Goal: Task Accomplishment & Management: Manage account settings

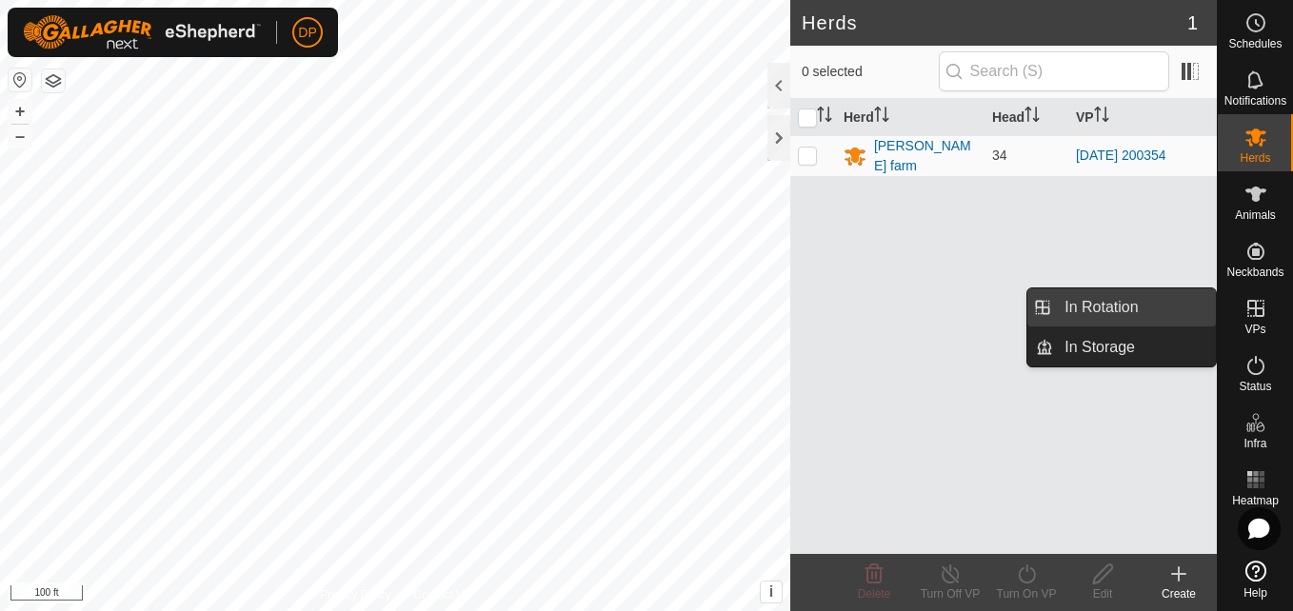
drag, startPoint x: 1216, startPoint y: 307, endPoint x: 1178, endPoint y: 305, distance: 38.1
click at [1178, 305] on link "In Rotation" at bounding box center [1134, 307] width 163 height 38
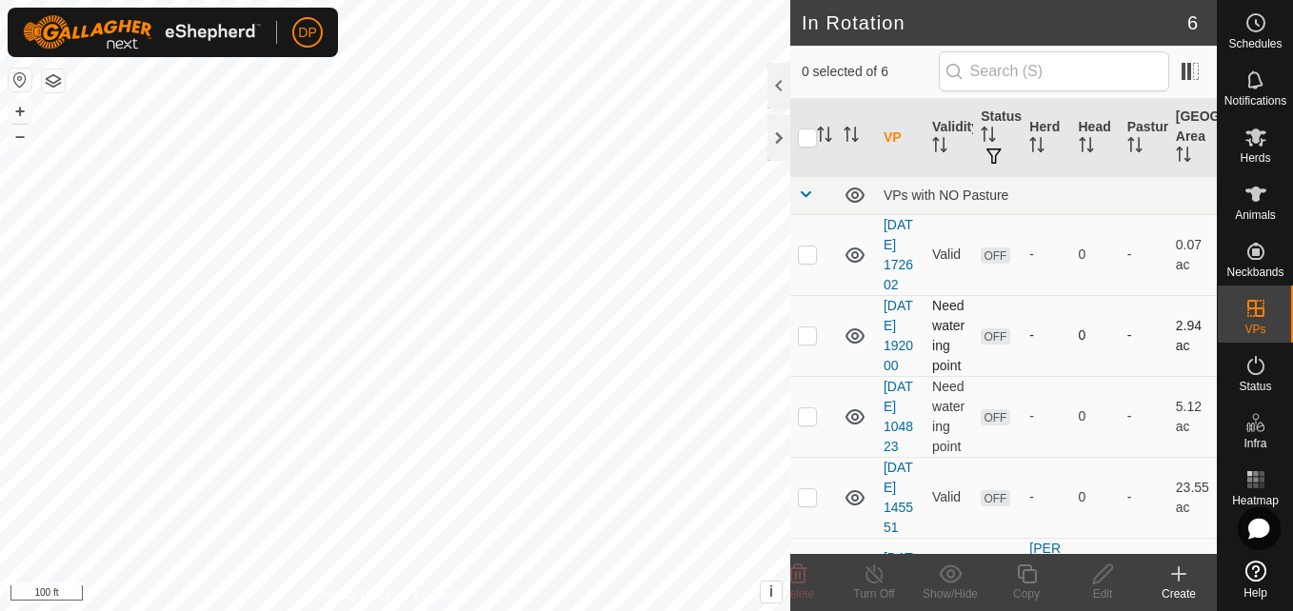
scroll to position [267, 0]
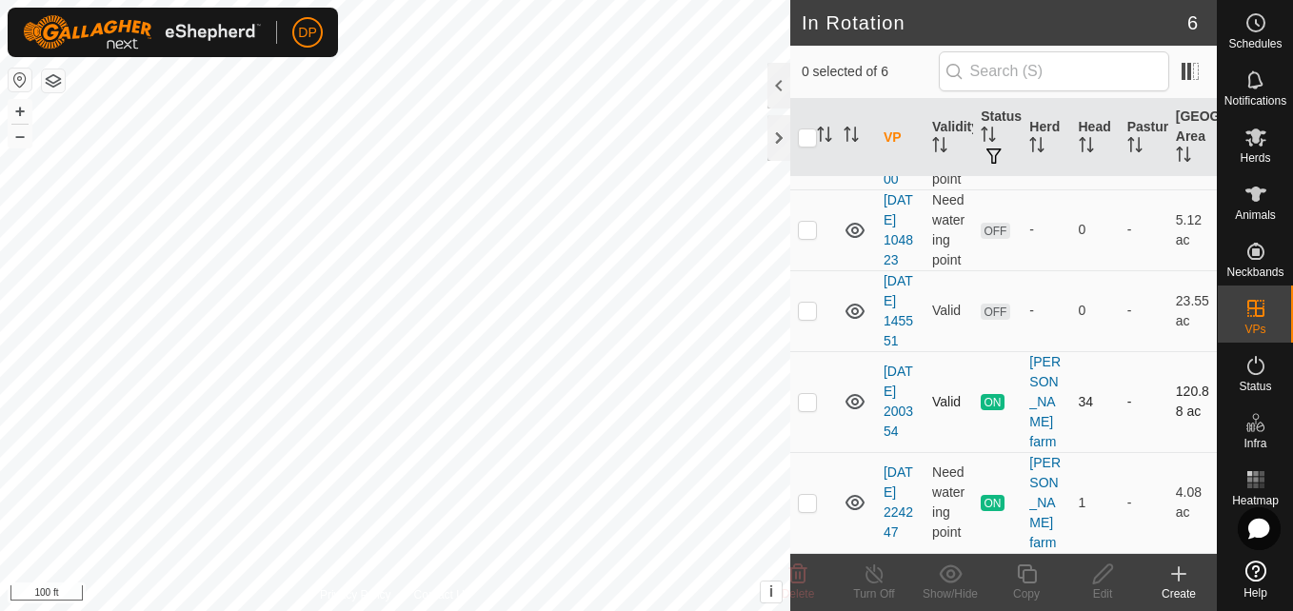
click at [805, 403] on p-checkbox at bounding box center [807, 401] width 19 height 15
checkbox input "true"
click at [811, 132] on input "checkbox" at bounding box center [807, 138] width 19 height 19
checkbox input "true"
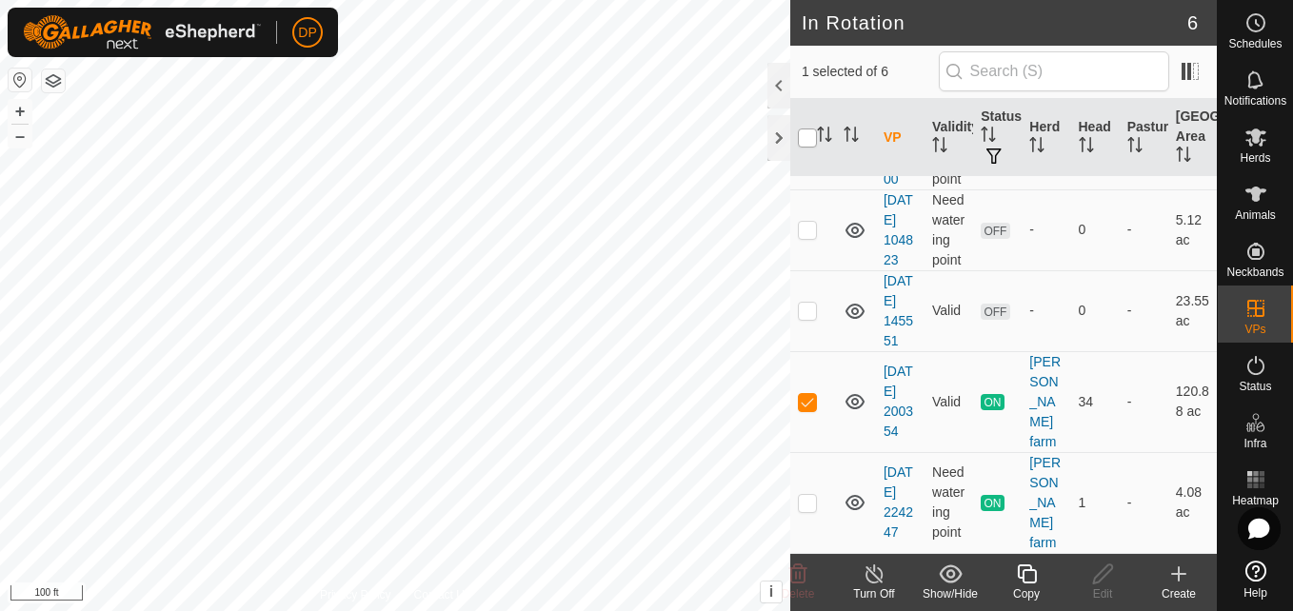
checkbox input "true"
click at [811, 132] on input "checkbox" at bounding box center [807, 138] width 19 height 19
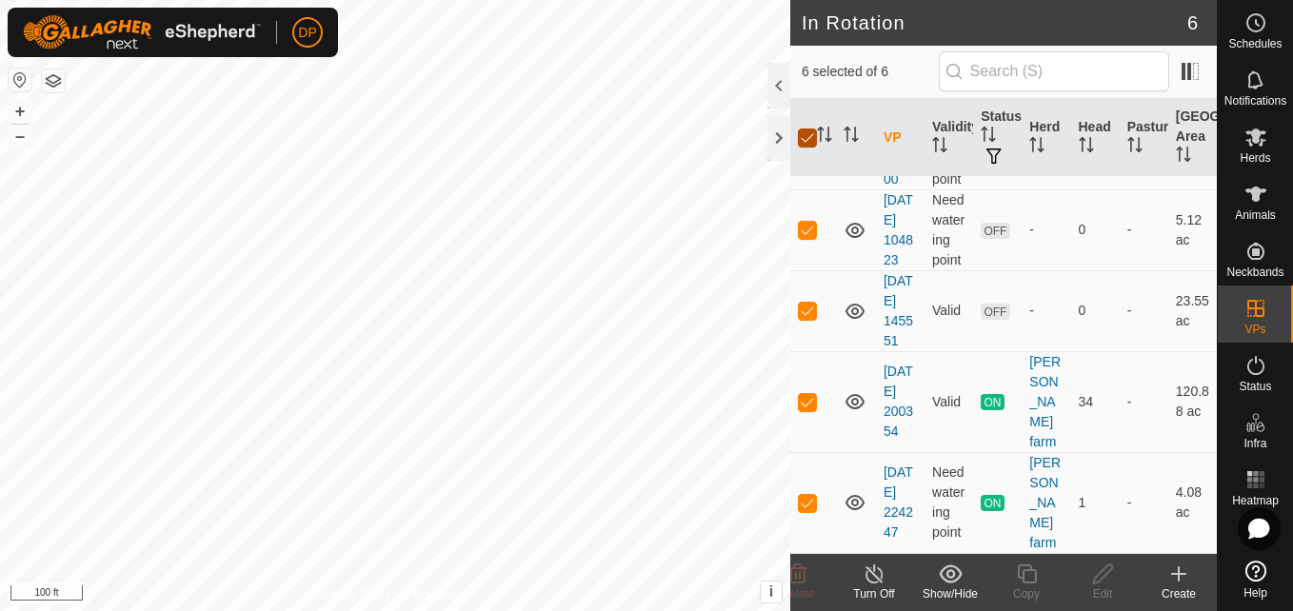
checkbox input "false"
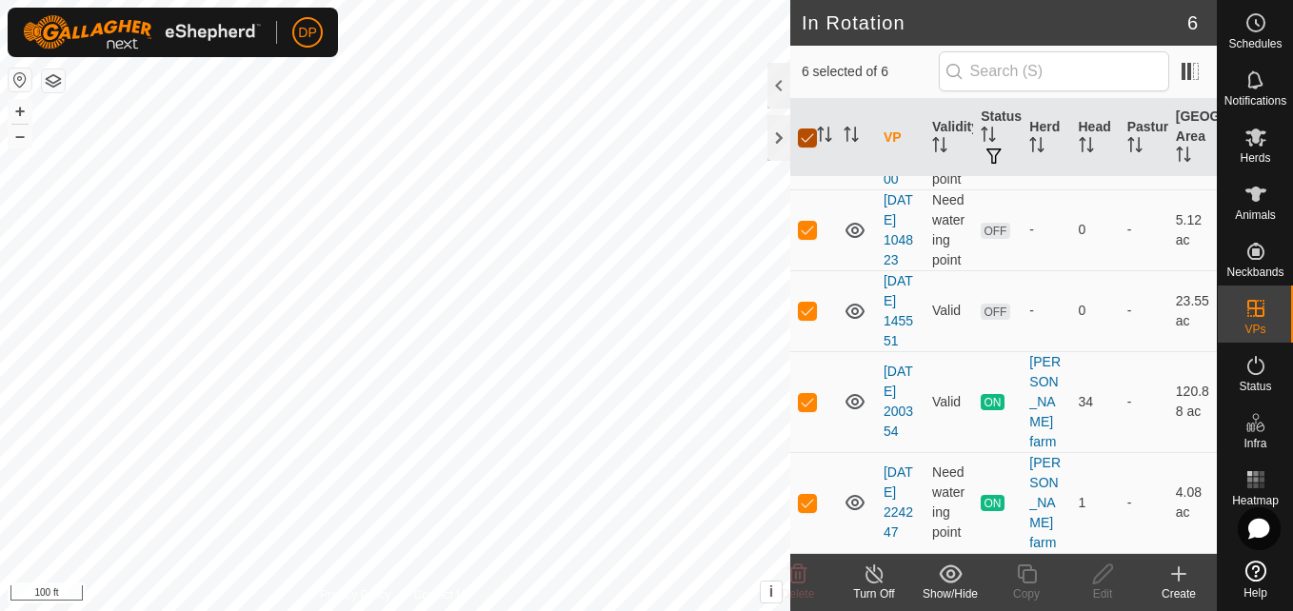
checkbox input "false"
click at [808, 402] on p-checkbox at bounding box center [807, 401] width 19 height 15
checkbox input "false"
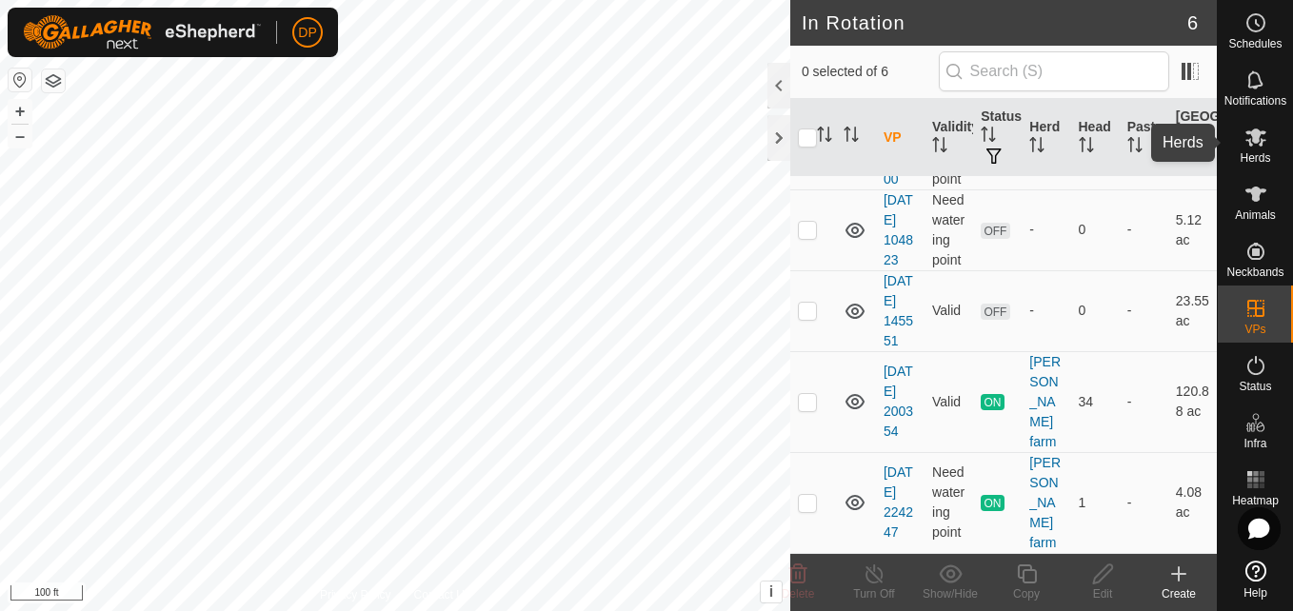
click at [1250, 143] on icon at bounding box center [1255, 138] width 21 height 18
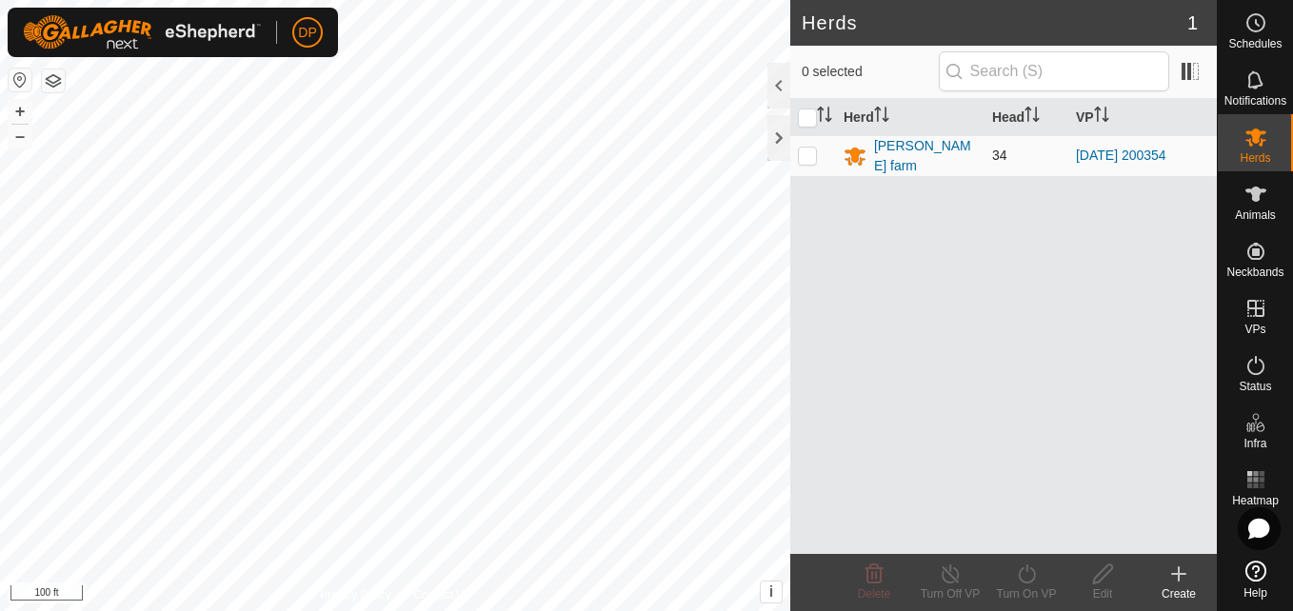
click at [811, 152] on p-checkbox at bounding box center [807, 155] width 19 height 15
checkbox input "true"
click at [1103, 578] on icon at bounding box center [1102, 574] width 19 height 19
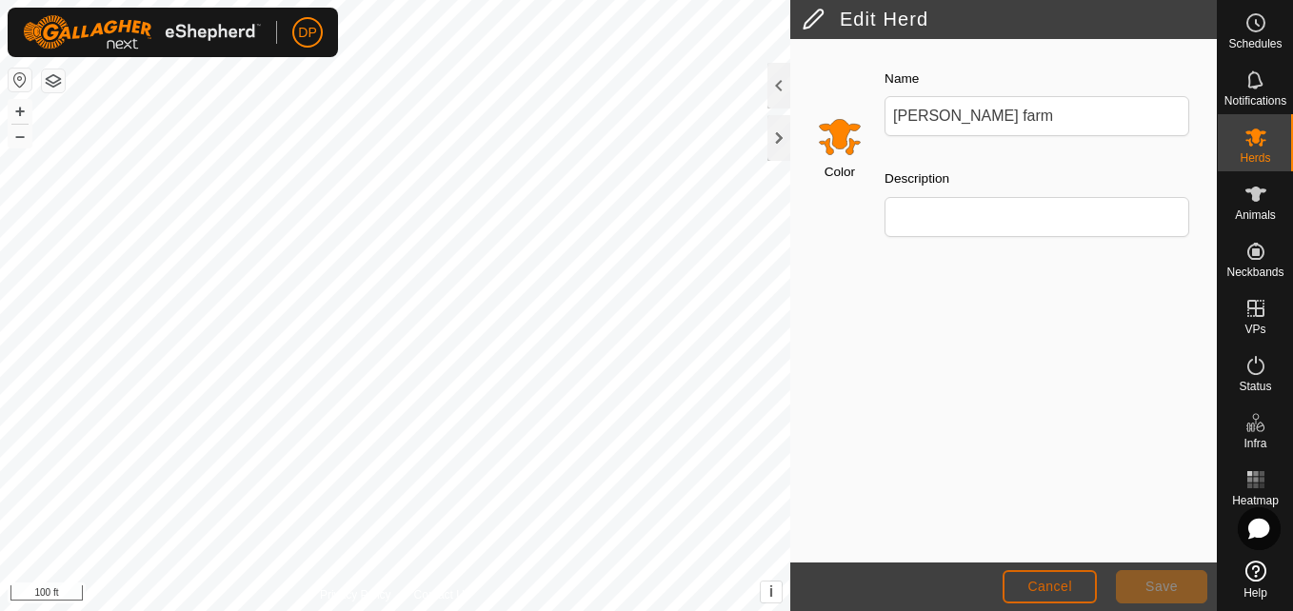
click at [1069, 581] on span "Cancel" at bounding box center [1049, 586] width 45 height 15
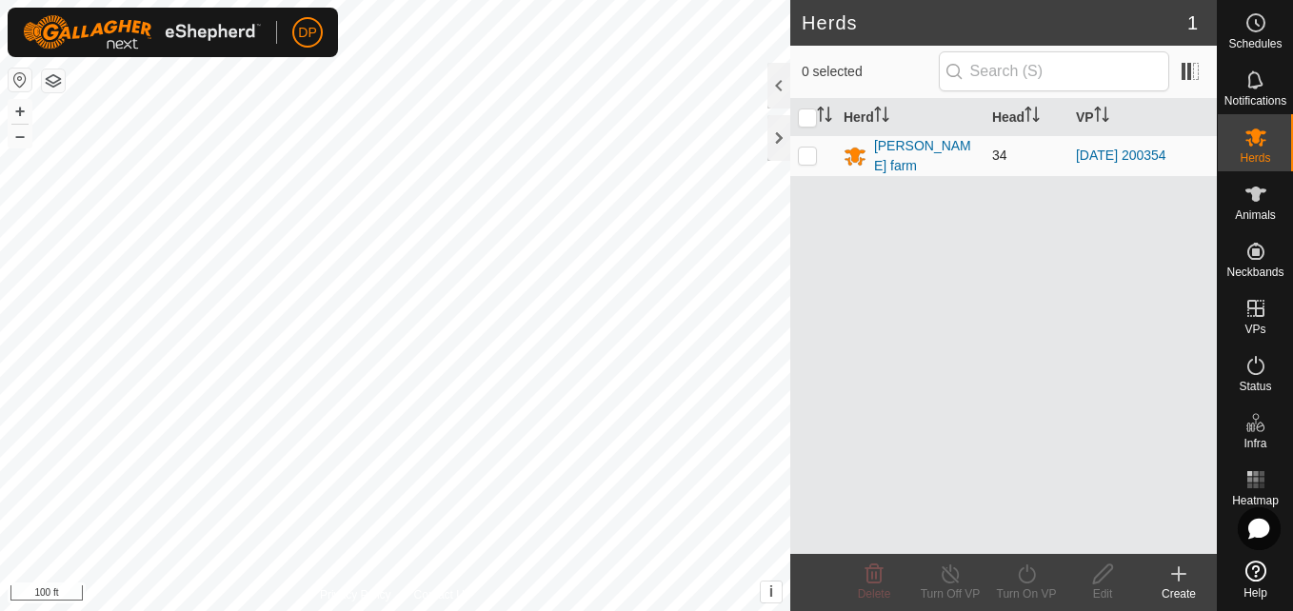
click at [812, 156] on p-checkbox at bounding box center [807, 155] width 19 height 15
checkbox input "true"
click at [1096, 575] on icon at bounding box center [1103, 574] width 24 height 23
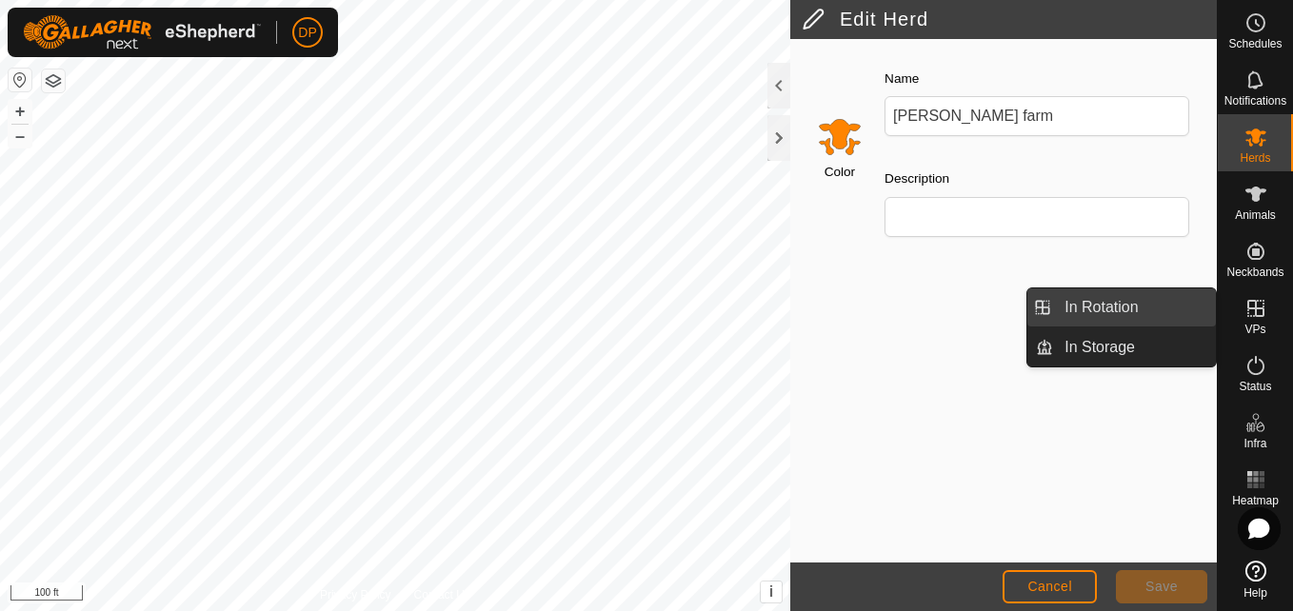
click at [1195, 299] on link "In Rotation" at bounding box center [1134, 307] width 163 height 38
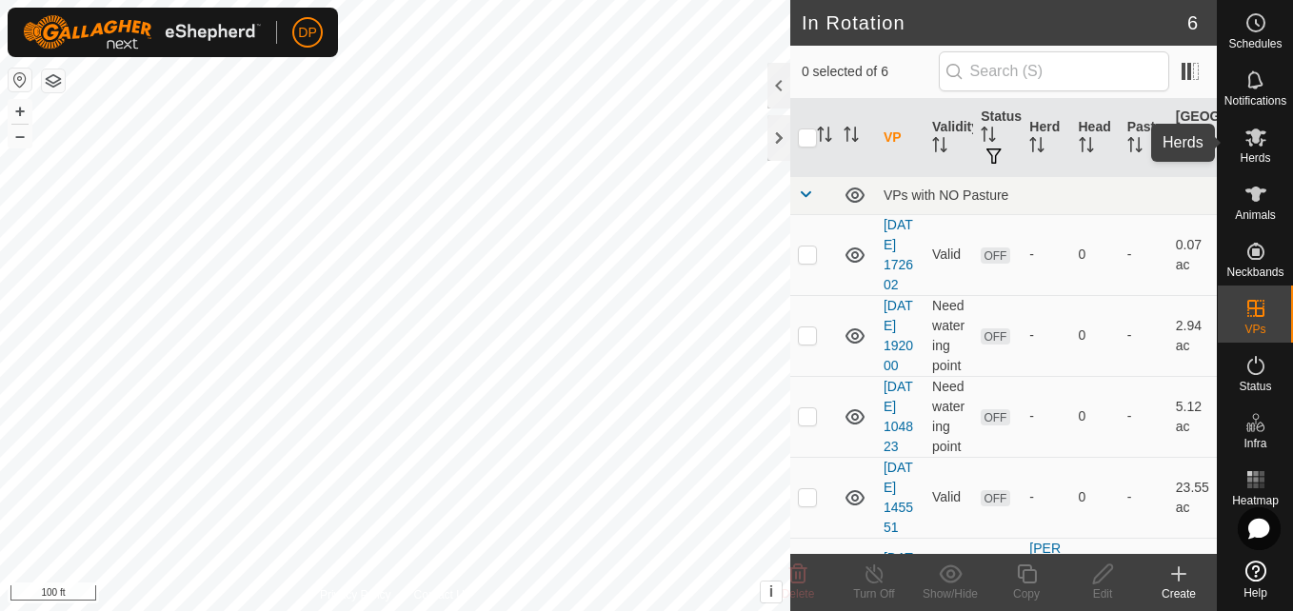
click at [1258, 130] on icon at bounding box center [1255, 138] width 21 height 18
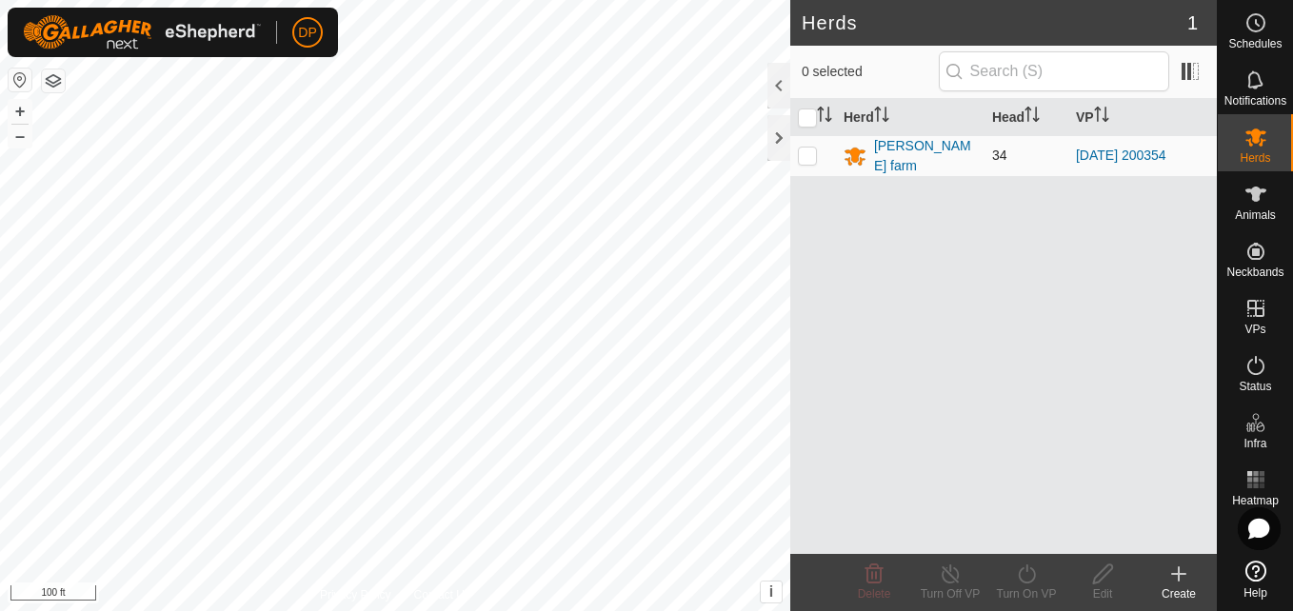
click at [805, 159] on p-checkbox at bounding box center [807, 155] width 19 height 15
checkbox input "true"
click at [1109, 576] on icon at bounding box center [1103, 574] width 24 height 23
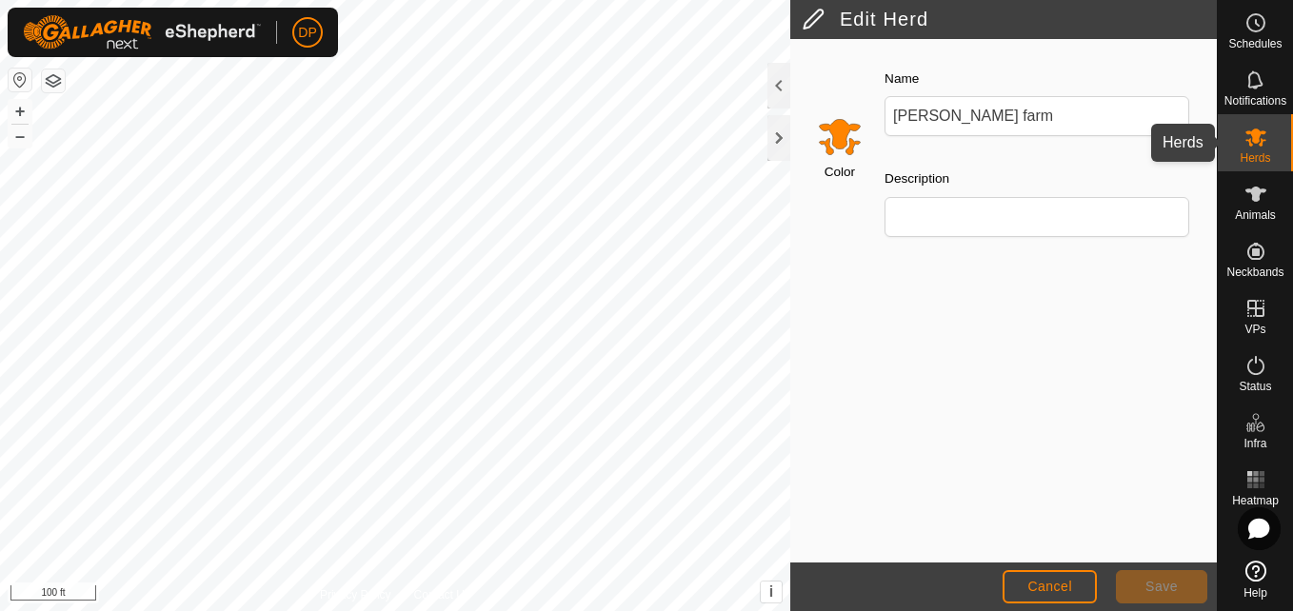
click at [1244, 140] on icon at bounding box center [1255, 137] width 23 height 23
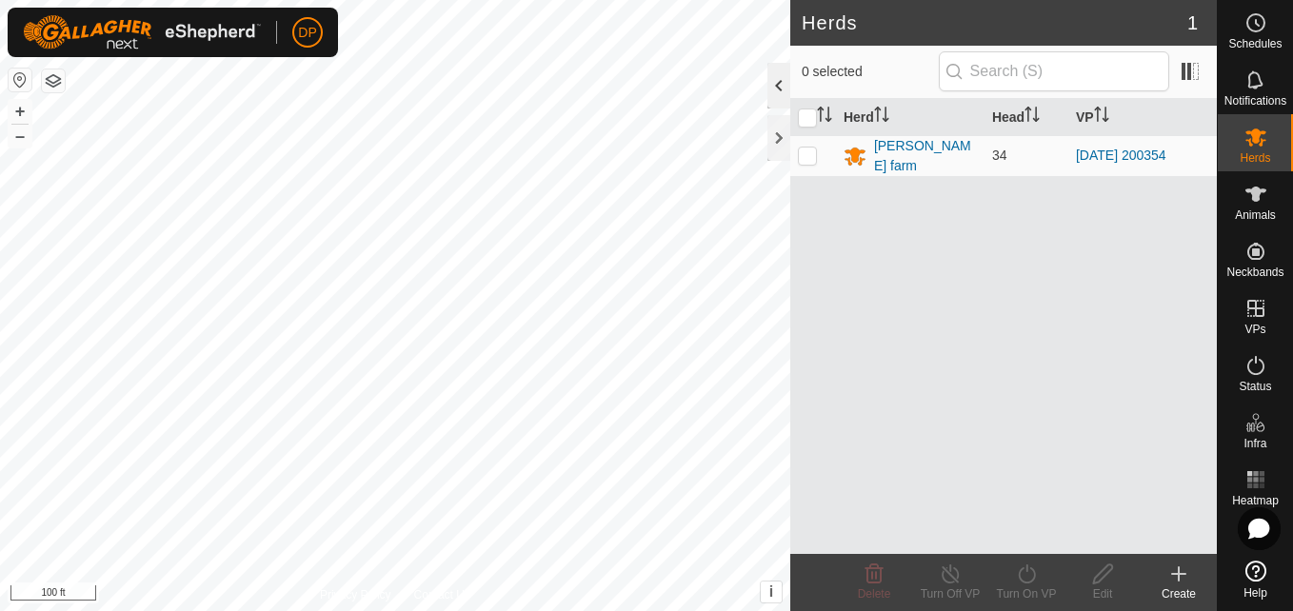
click at [781, 82] on div at bounding box center [778, 86] width 23 height 46
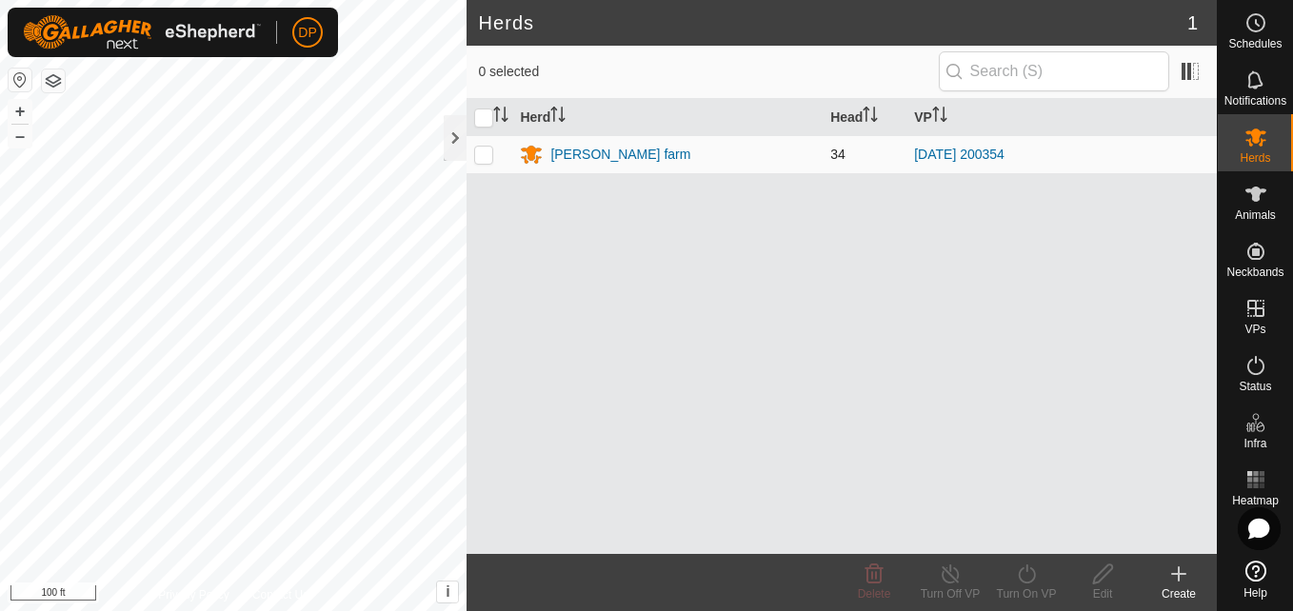
click at [485, 155] on p-checkbox at bounding box center [483, 154] width 19 height 15
checkbox input "true"
click at [1098, 572] on icon at bounding box center [1103, 574] width 24 height 23
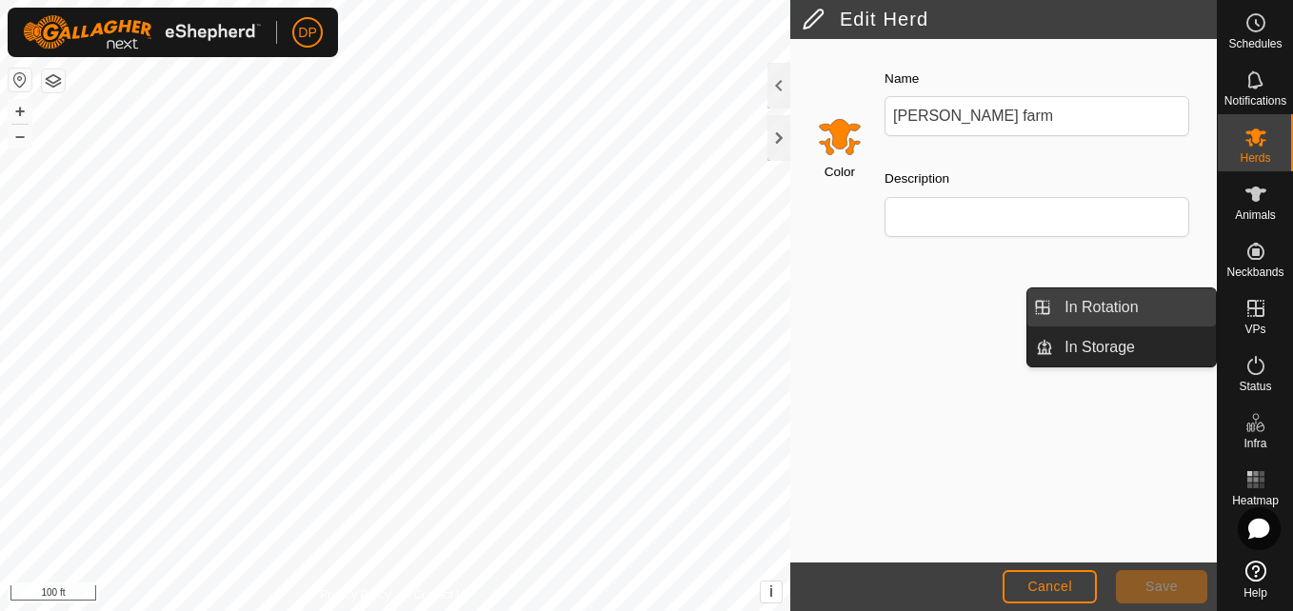
drag, startPoint x: 1188, startPoint y: 307, endPoint x: 1156, endPoint y: 308, distance: 32.4
click at [1156, 308] on link "In Rotation" at bounding box center [1134, 307] width 163 height 38
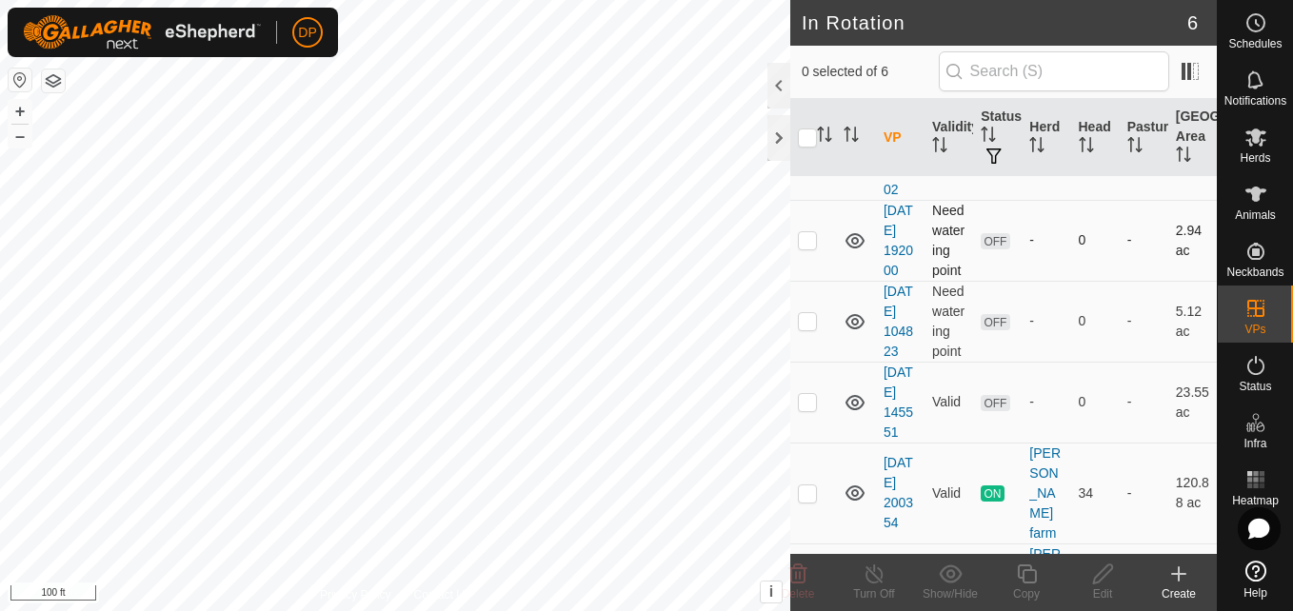
scroll to position [190, 0]
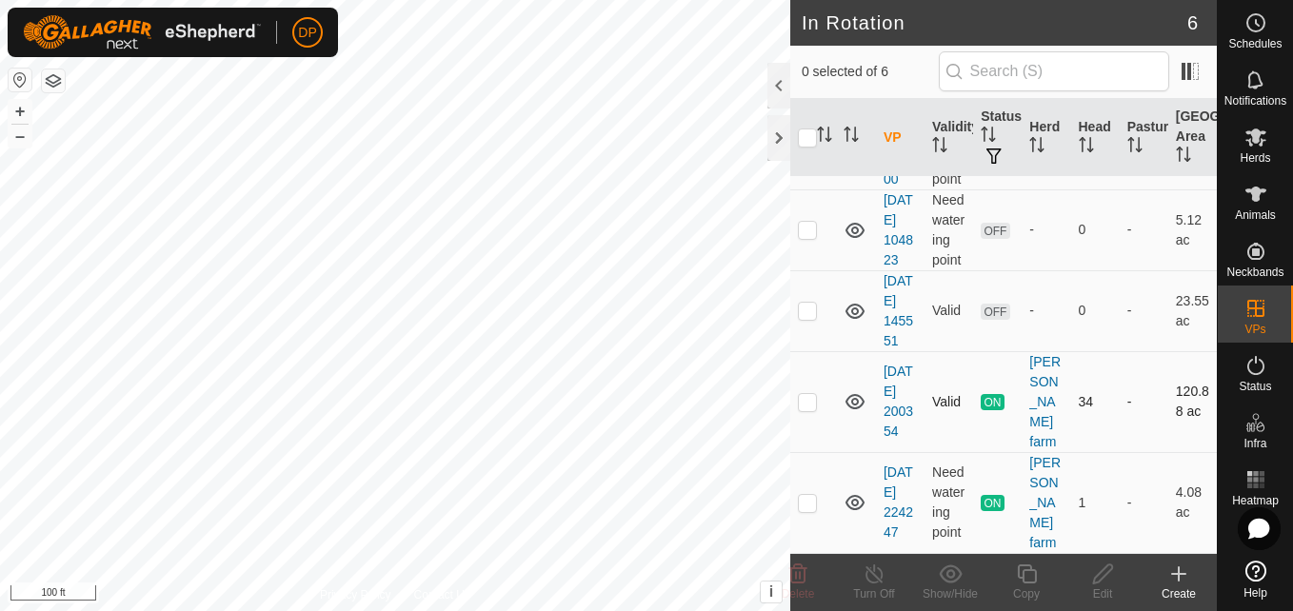
click at [806, 409] on p-checkbox at bounding box center [807, 401] width 19 height 15
checkbox input "true"
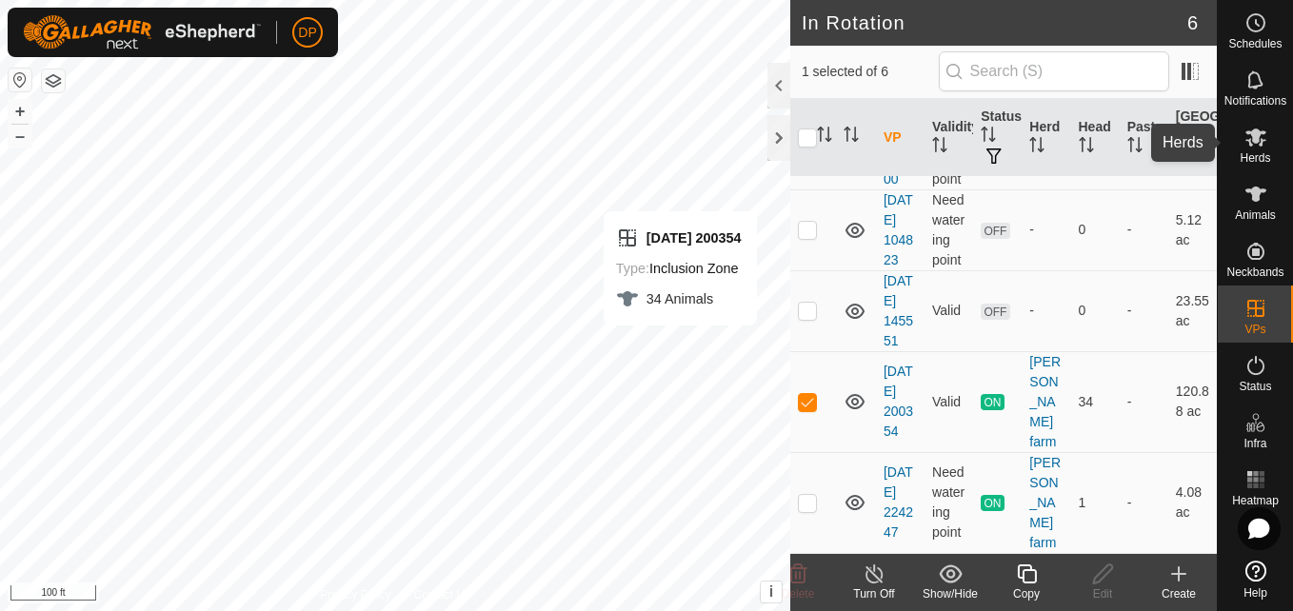
click at [1255, 140] on icon at bounding box center [1255, 138] width 21 height 18
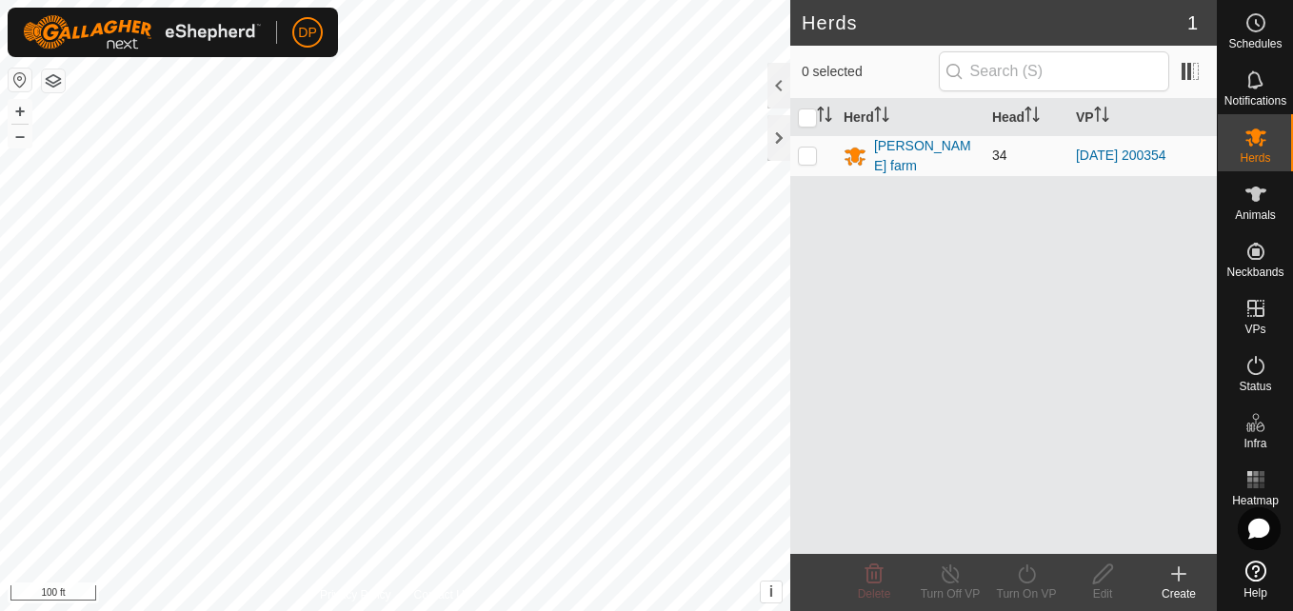
click at [805, 154] on p-checkbox at bounding box center [807, 155] width 19 height 15
checkbox input "true"
click at [1026, 583] on icon at bounding box center [1026, 574] width 17 height 19
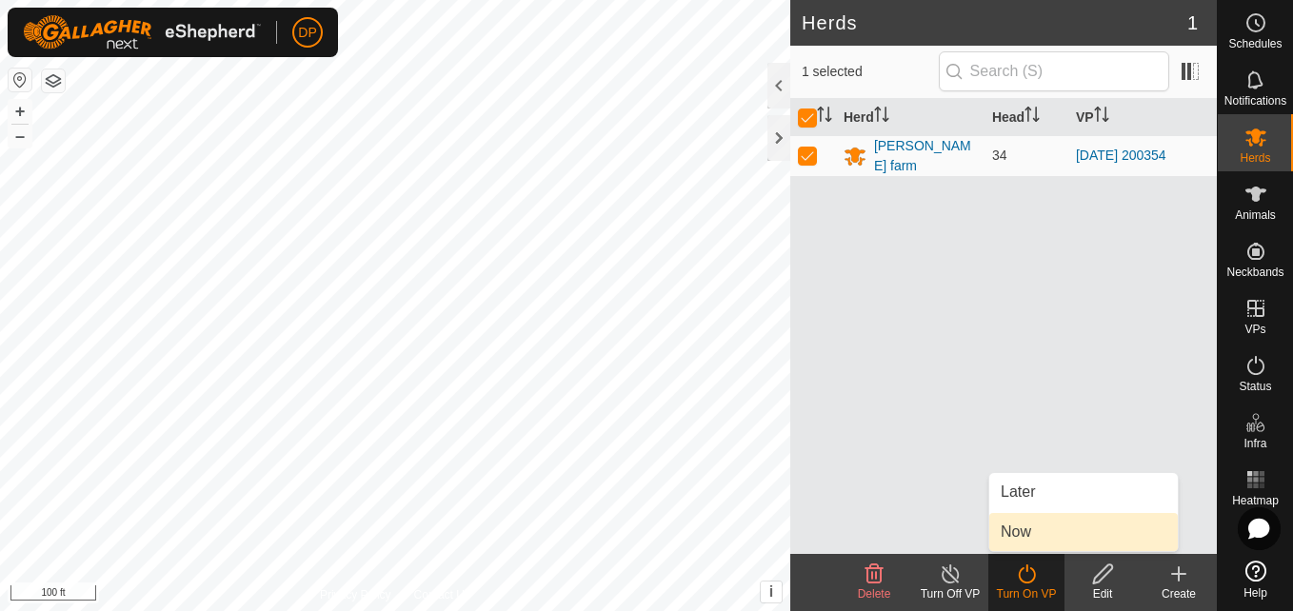
click at [1027, 534] on link "Now" at bounding box center [1083, 532] width 189 height 38
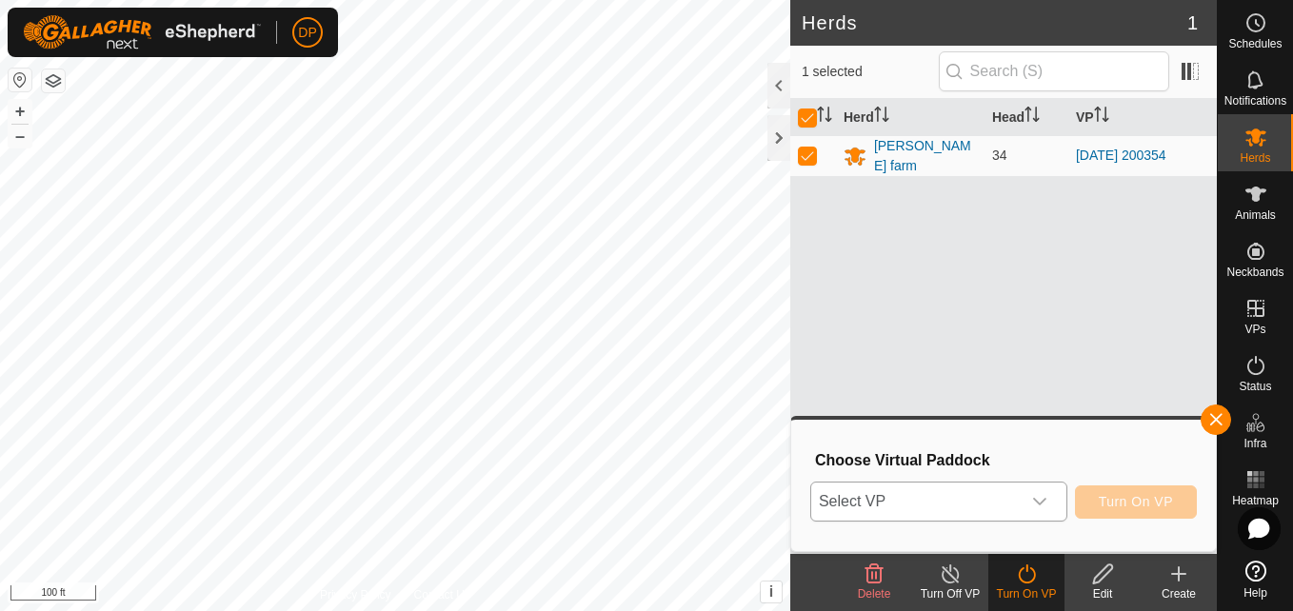
click at [1039, 498] on icon "dropdown trigger" at bounding box center [1039, 501] width 15 height 15
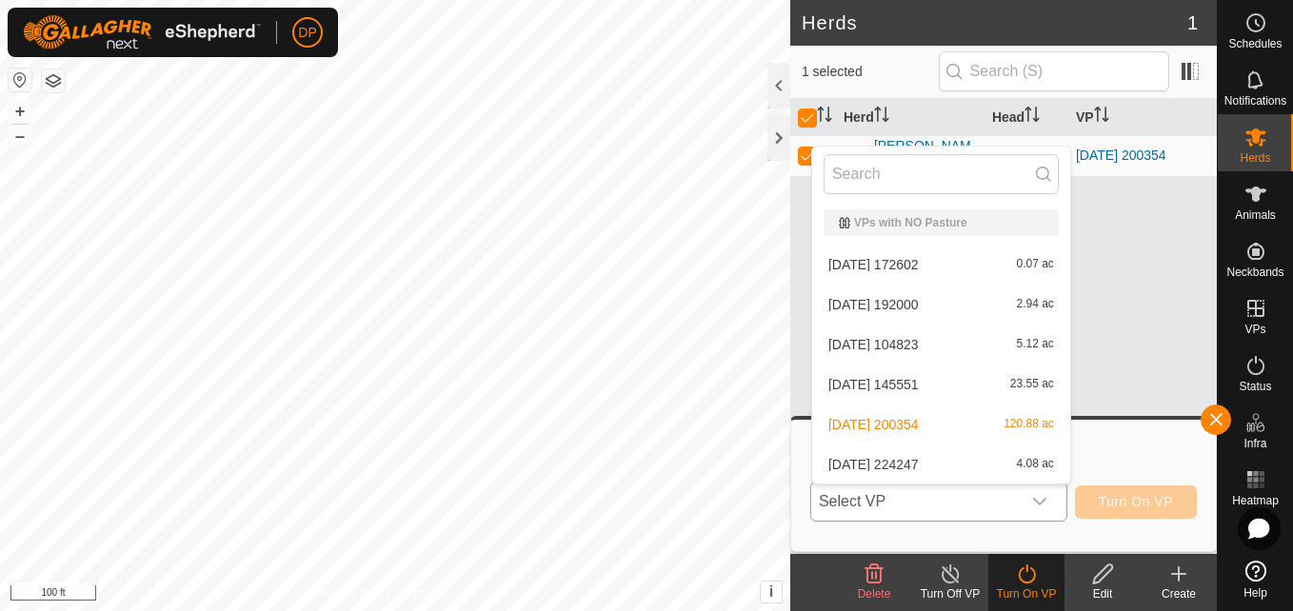
click at [996, 426] on li "2025-08-10 200354 120.88 ac" at bounding box center [941, 425] width 258 height 38
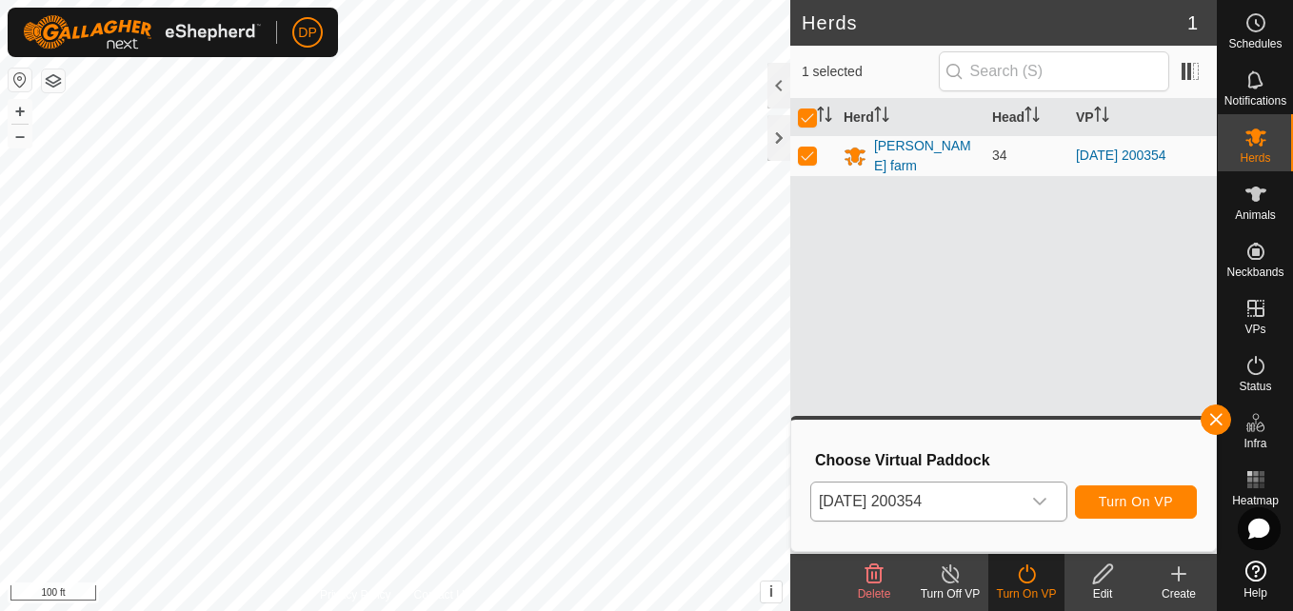
click at [1106, 581] on icon at bounding box center [1103, 574] width 24 height 23
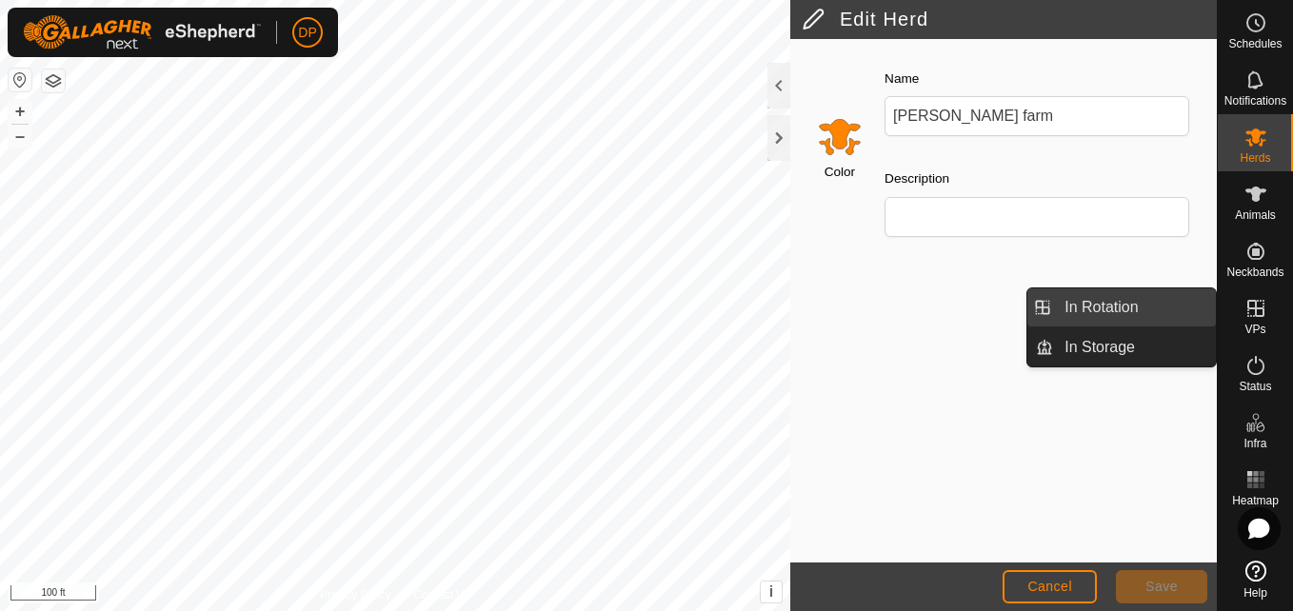
click at [1193, 320] on link "In Rotation" at bounding box center [1134, 307] width 163 height 38
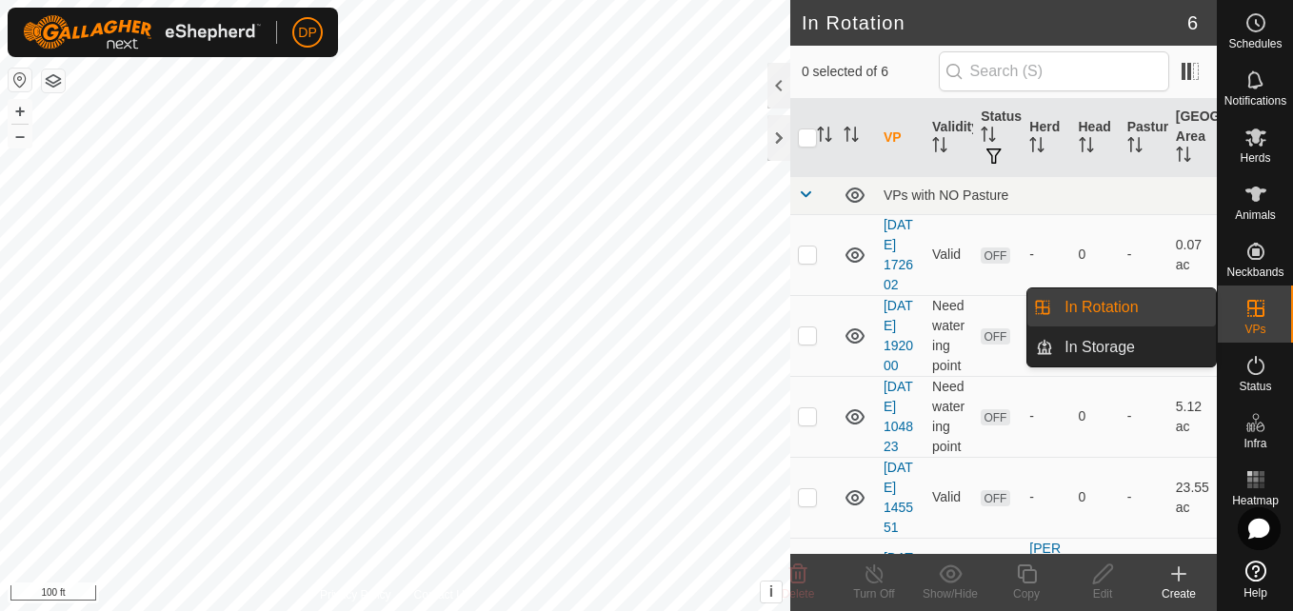
drag, startPoint x: 1216, startPoint y: 312, endPoint x: 1205, endPoint y: 308, distance: 11.5
click at [1205, 308] on link "In Rotation" at bounding box center [1134, 307] width 163 height 38
click at [1114, 304] on link "In Rotation" at bounding box center [1134, 307] width 163 height 38
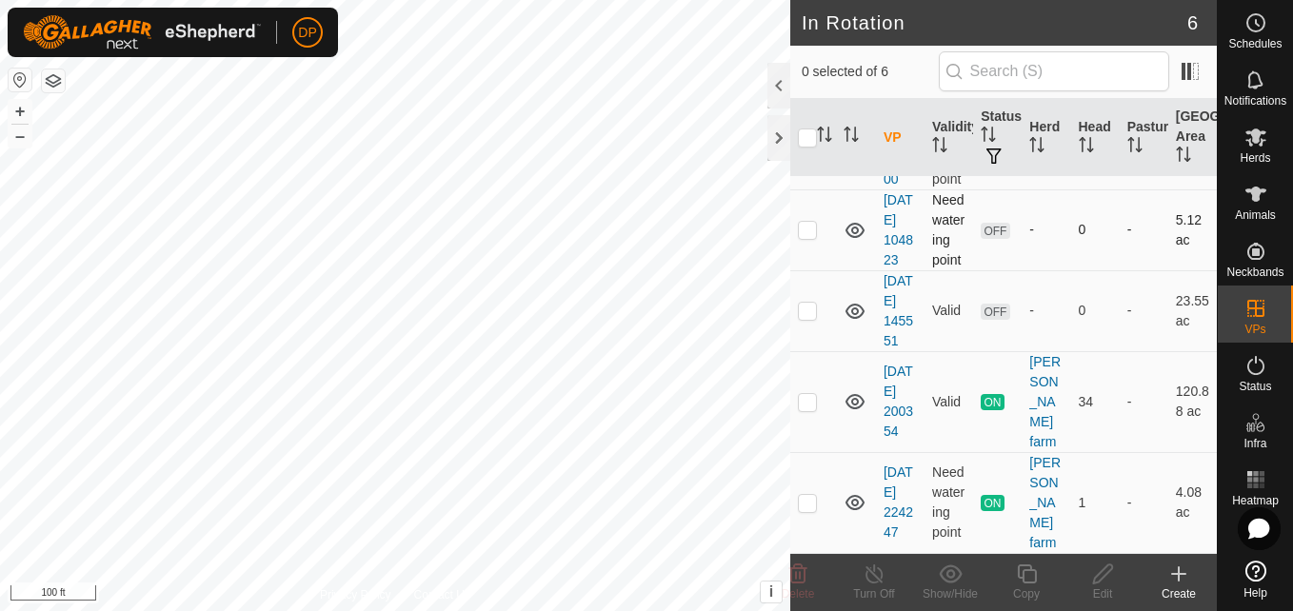
scroll to position [267, 0]
click at [803, 400] on p-checkbox at bounding box center [807, 401] width 19 height 15
checkbox input "true"
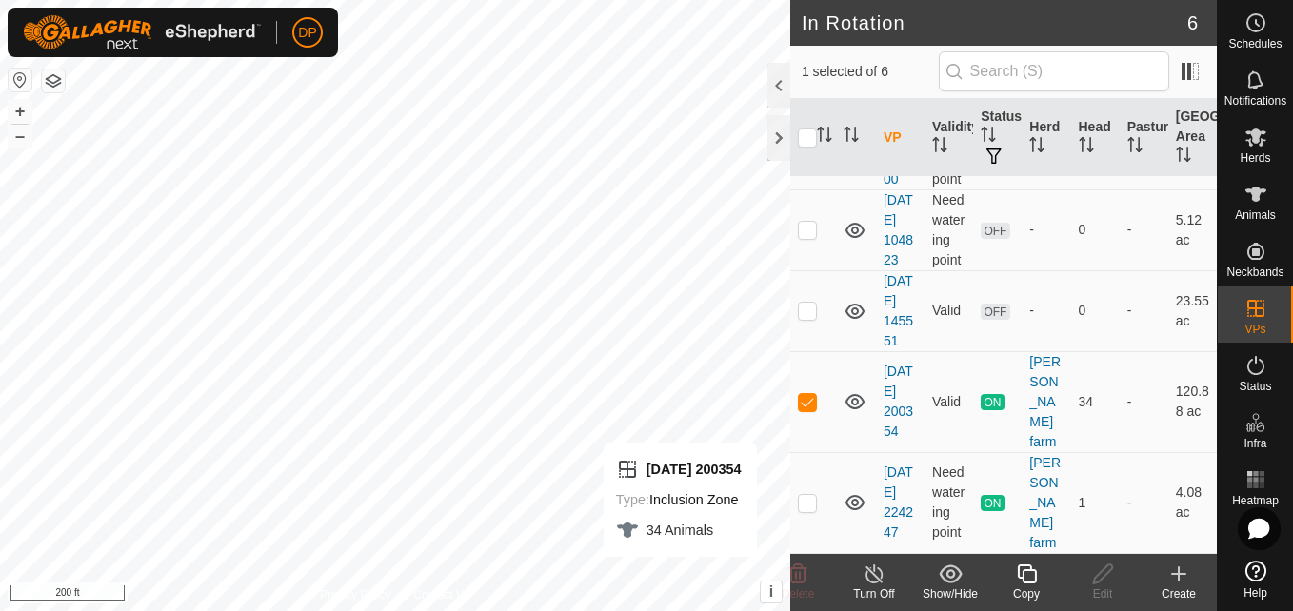
click at [871, 579] on icon at bounding box center [875, 574] width 24 height 23
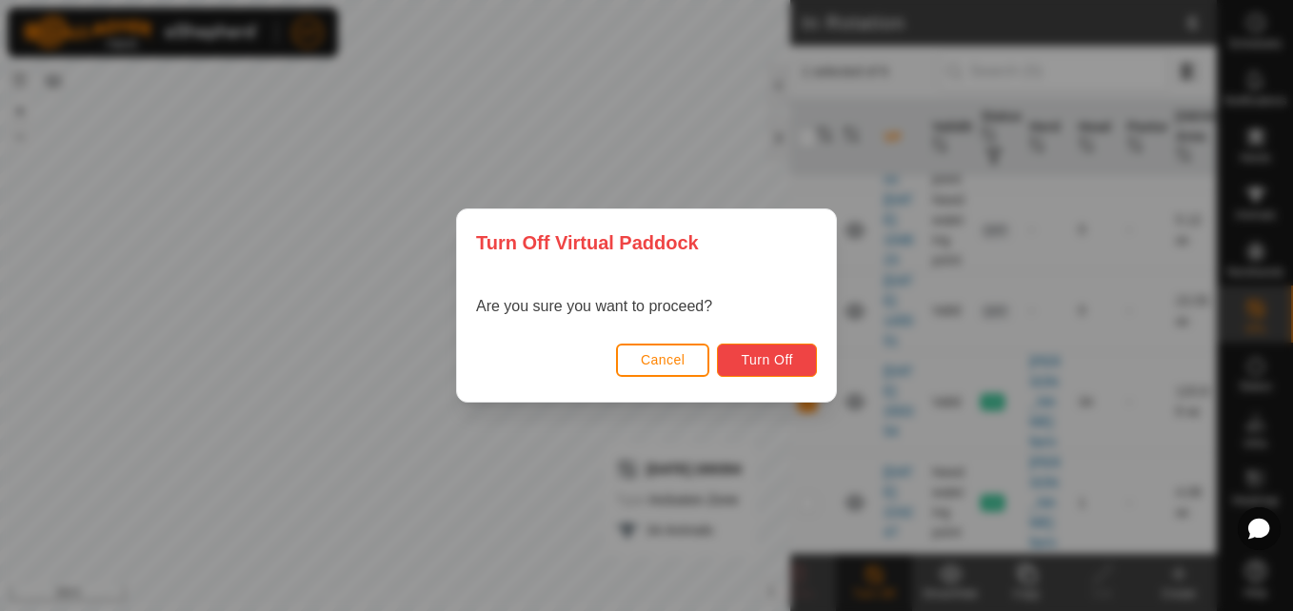
click at [775, 359] on span "Turn Off" at bounding box center [767, 359] width 52 height 15
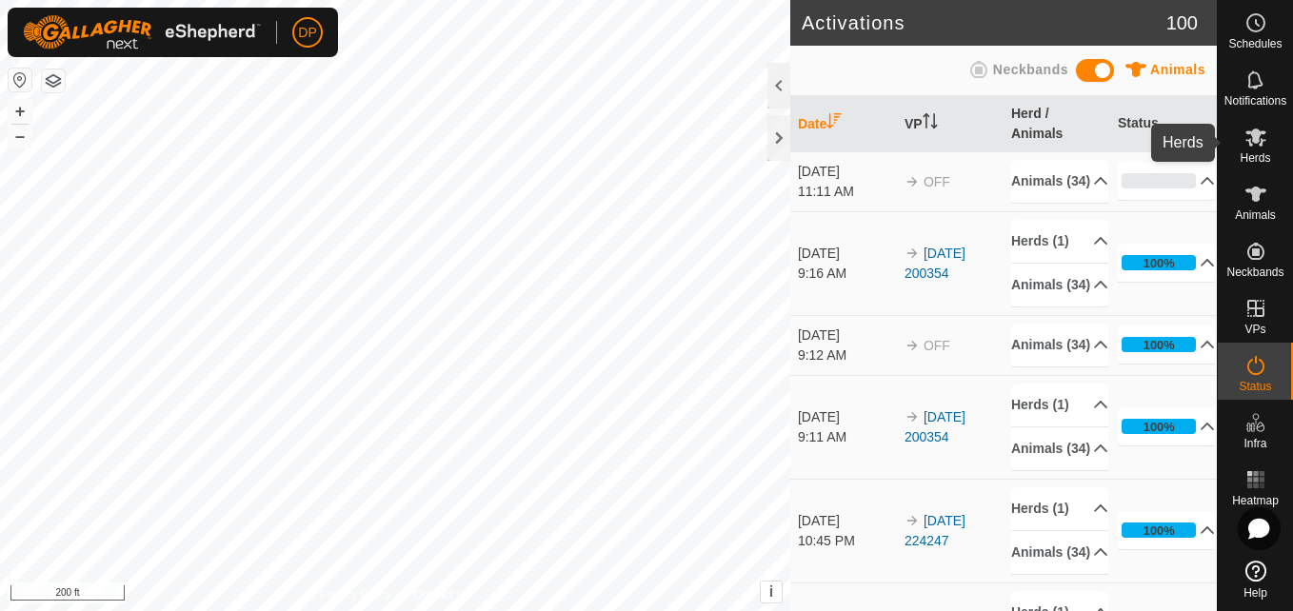
click at [1252, 146] on icon at bounding box center [1255, 137] width 23 height 23
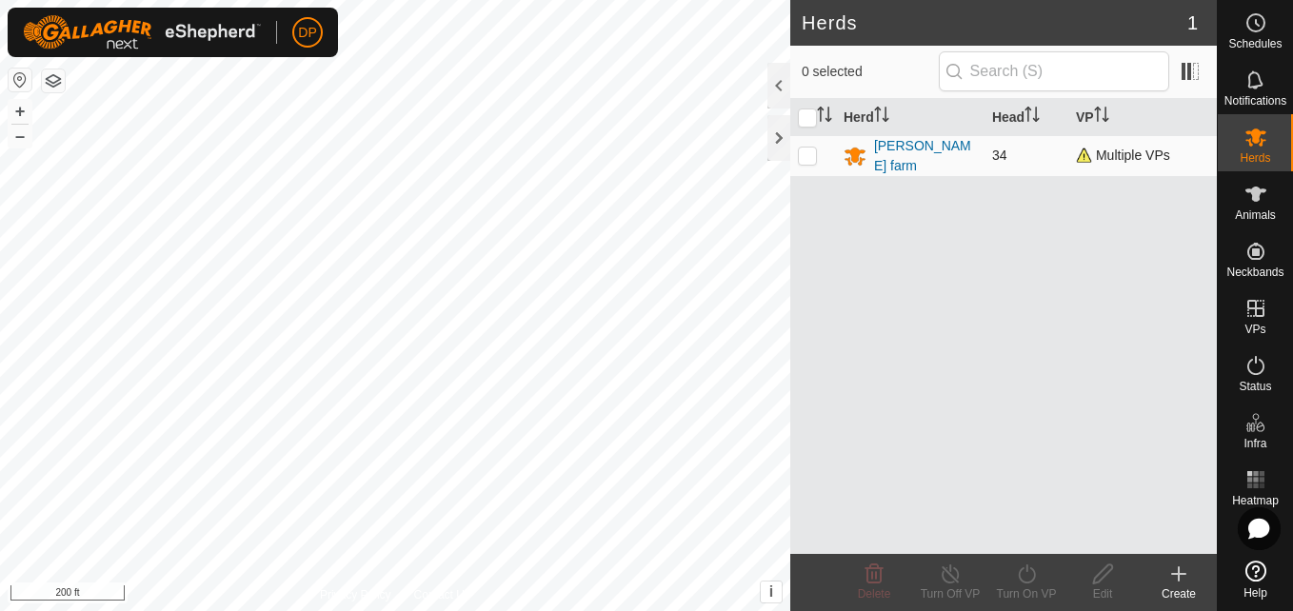
click at [804, 149] on p-checkbox at bounding box center [807, 155] width 19 height 15
checkbox input "true"
click at [1103, 577] on icon at bounding box center [1102, 574] width 19 height 19
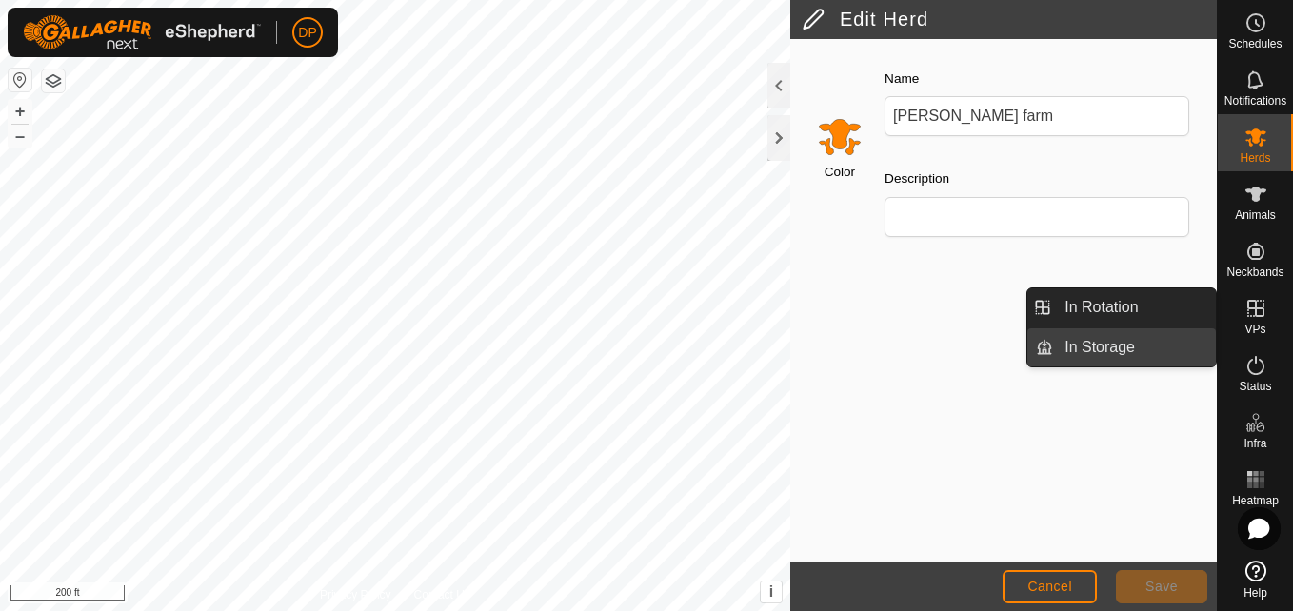
click at [1124, 352] on link "In Storage" at bounding box center [1134, 347] width 163 height 38
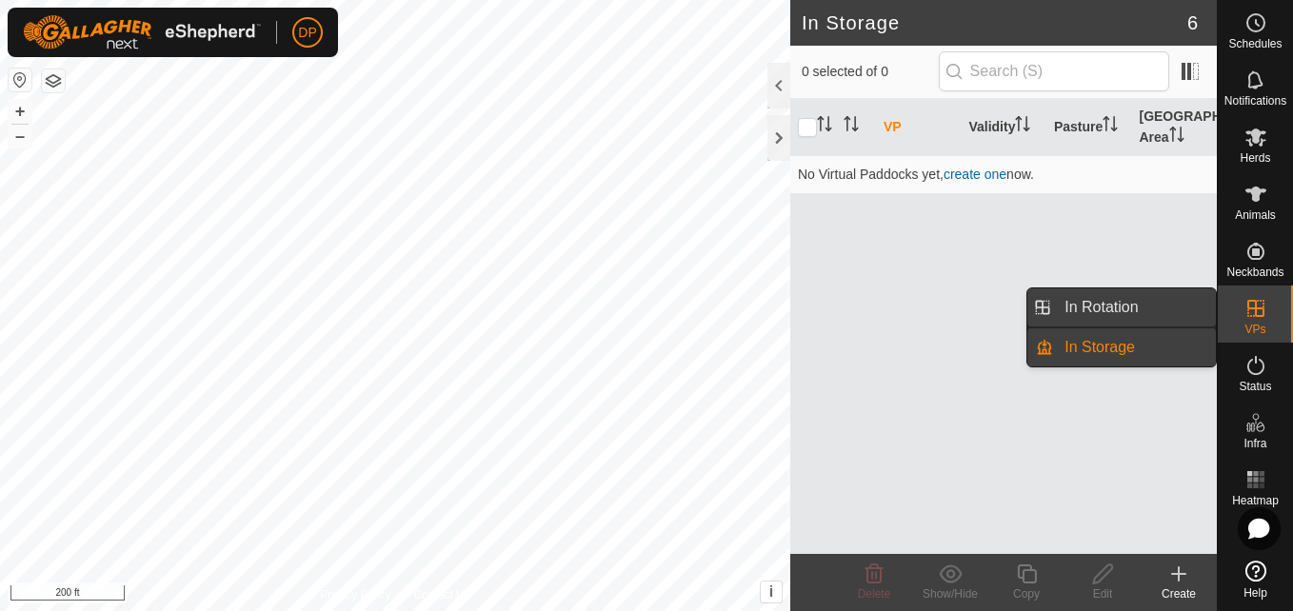
click at [1127, 312] on link "In Rotation" at bounding box center [1134, 307] width 163 height 38
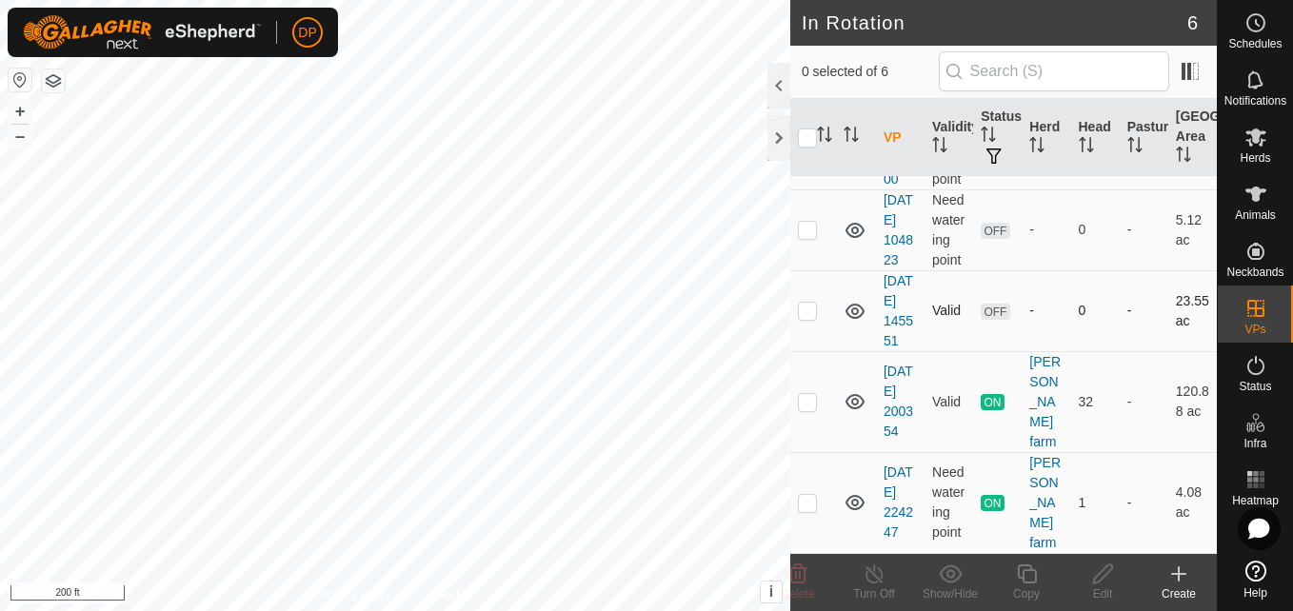
scroll to position [190, 0]
click at [809, 409] on p-checkbox at bounding box center [807, 401] width 19 height 15
checkbox input "true"
click at [808, 135] on input "checkbox" at bounding box center [807, 138] width 19 height 19
checkbox input "true"
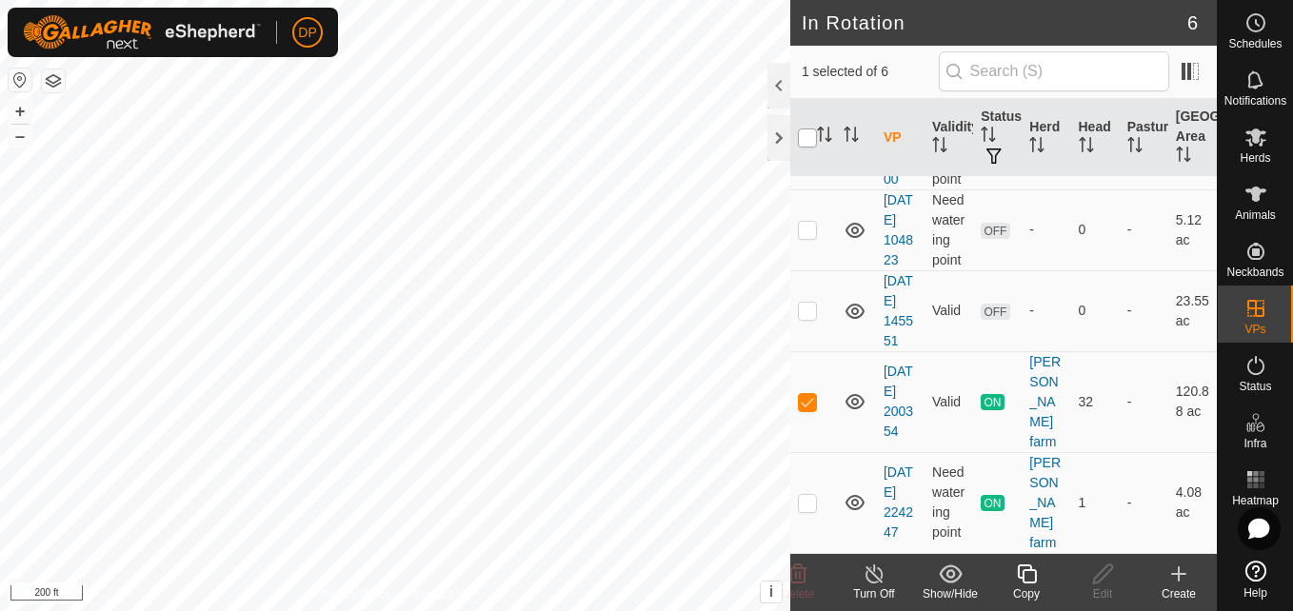
checkbox input "true"
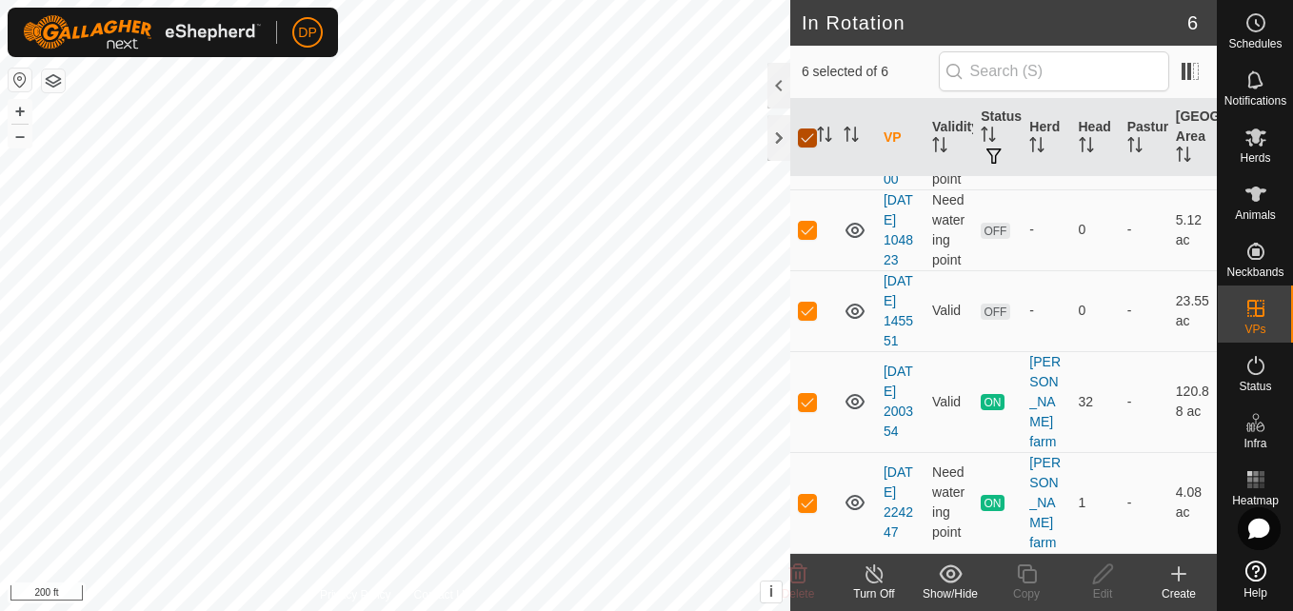
click at [808, 135] on input "checkbox" at bounding box center [807, 138] width 19 height 19
checkbox input "false"
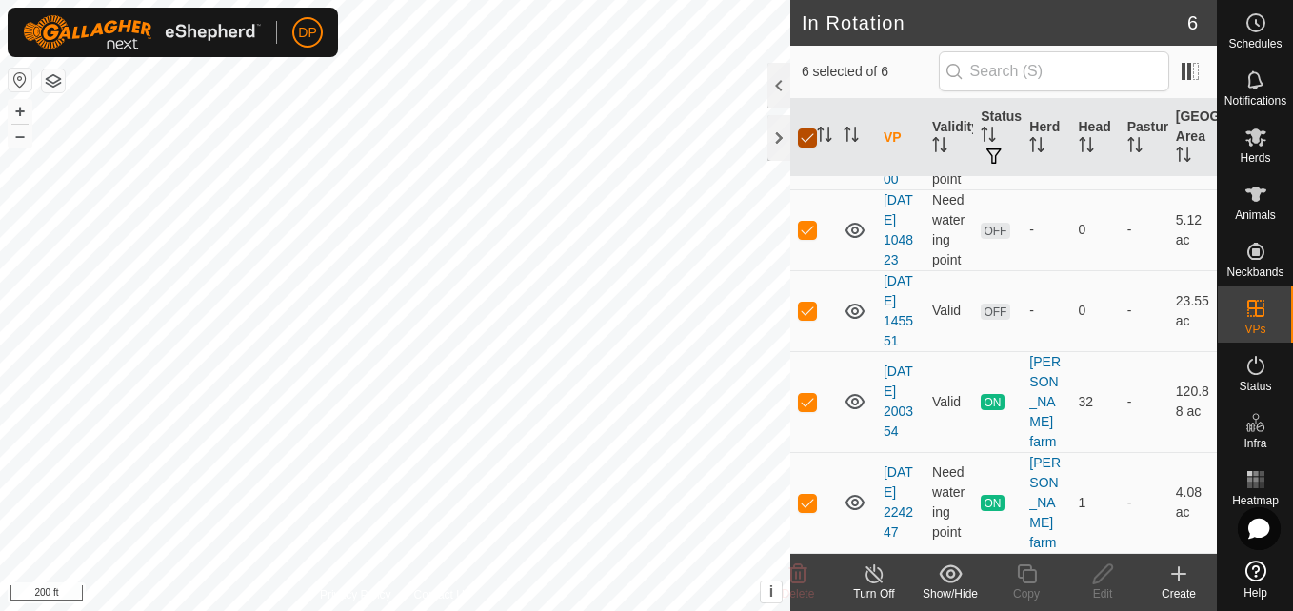
checkbox input "false"
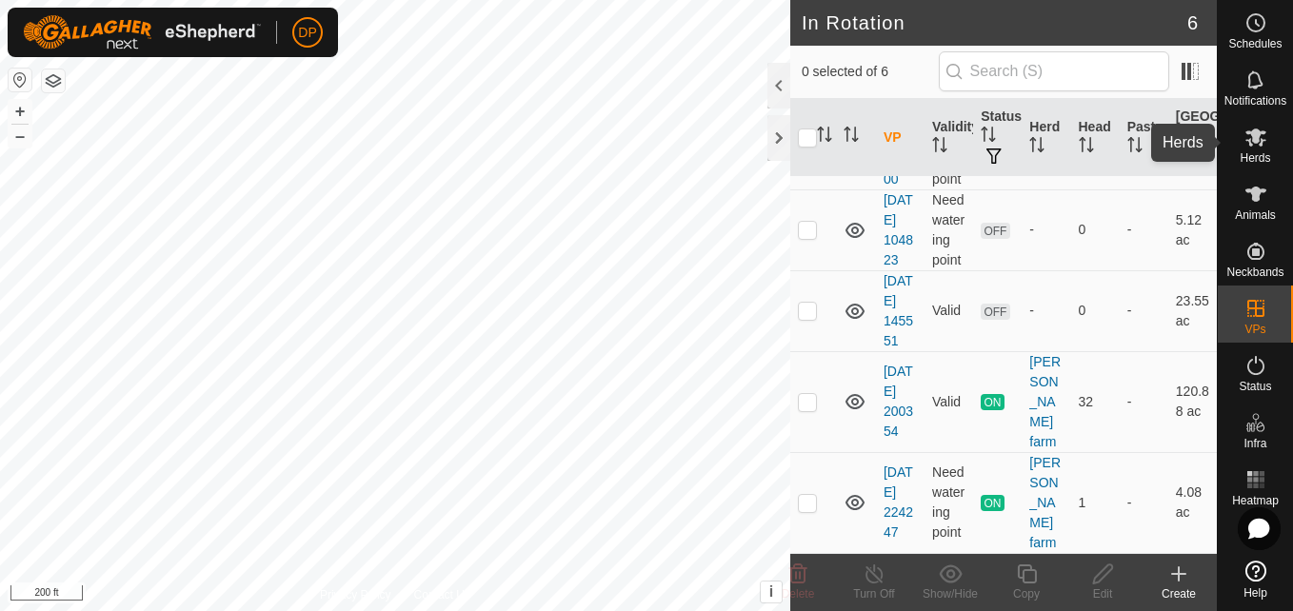
click at [1250, 138] on icon at bounding box center [1255, 137] width 23 height 23
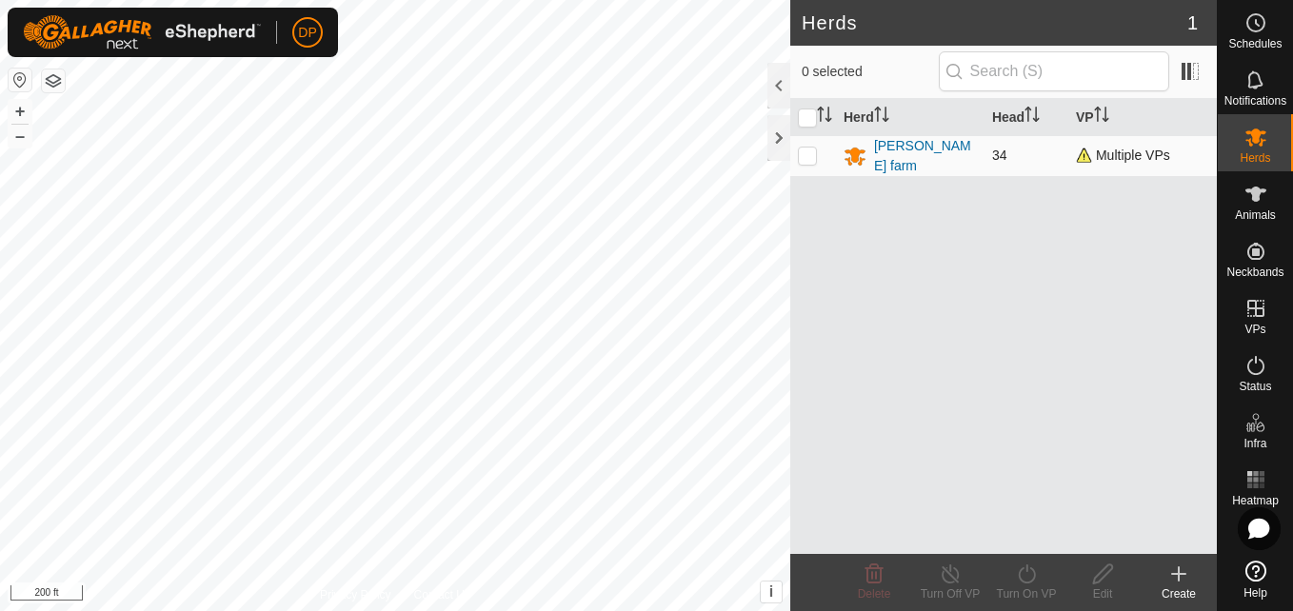
click at [812, 154] on p-checkbox at bounding box center [807, 155] width 19 height 15
checkbox input "true"
click at [1091, 574] on icon at bounding box center [1103, 574] width 24 height 23
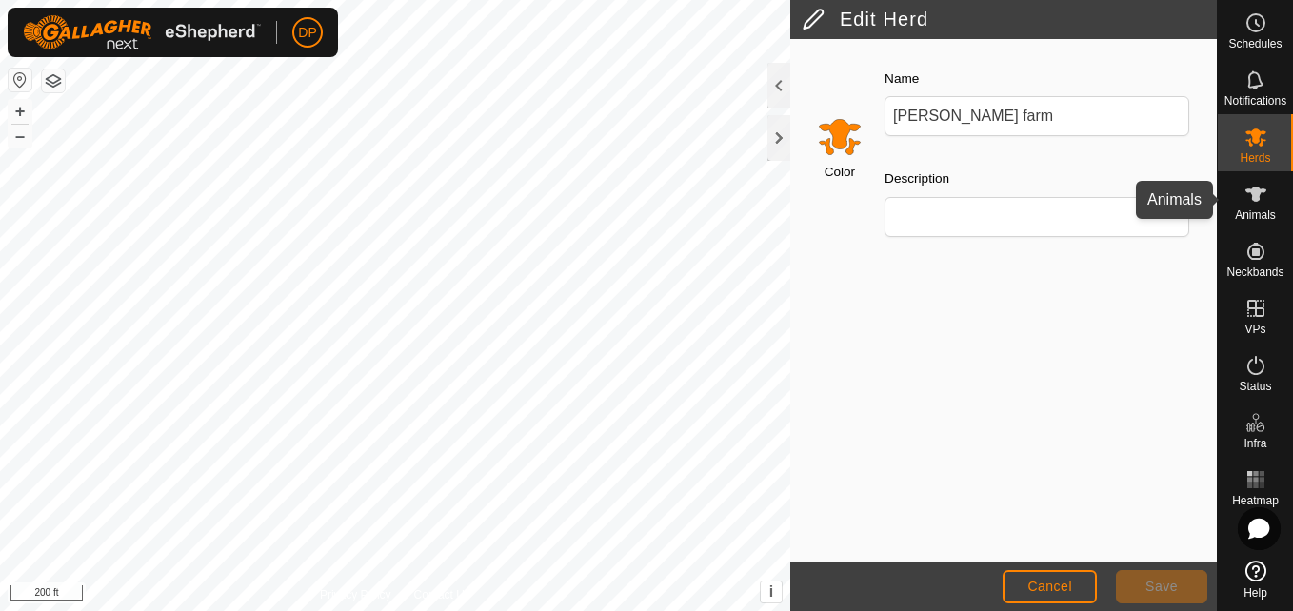
click at [1248, 205] on icon at bounding box center [1255, 194] width 23 height 23
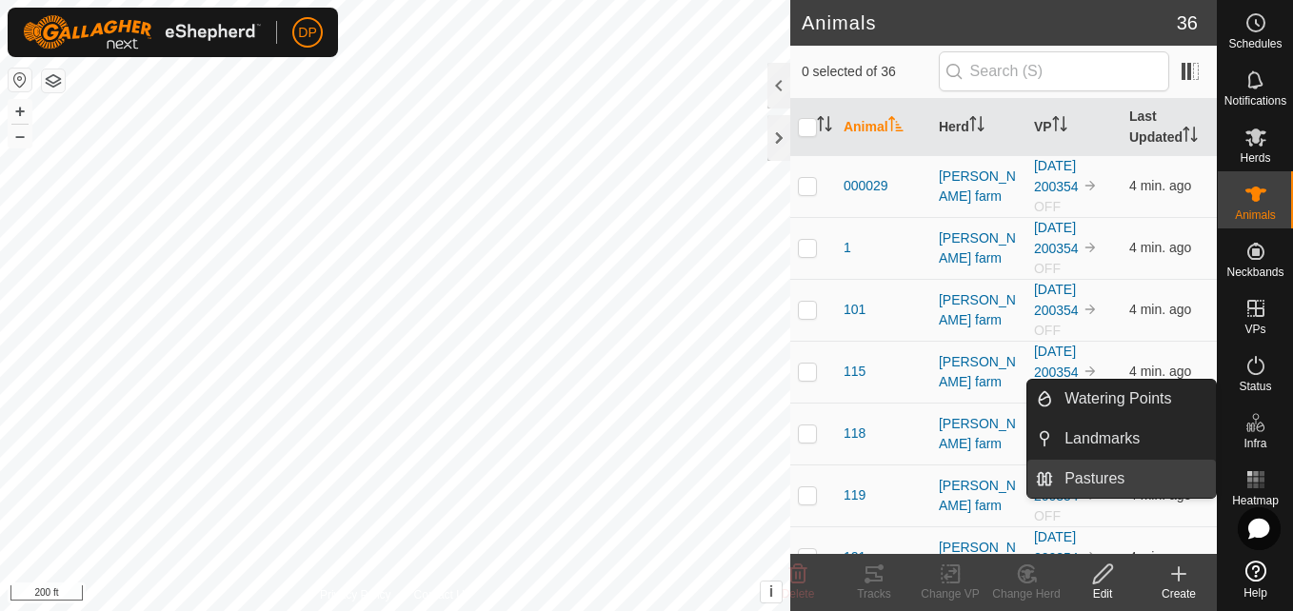
click at [1182, 475] on link "Pastures" at bounding box center [1134, 479] width 163 height 38
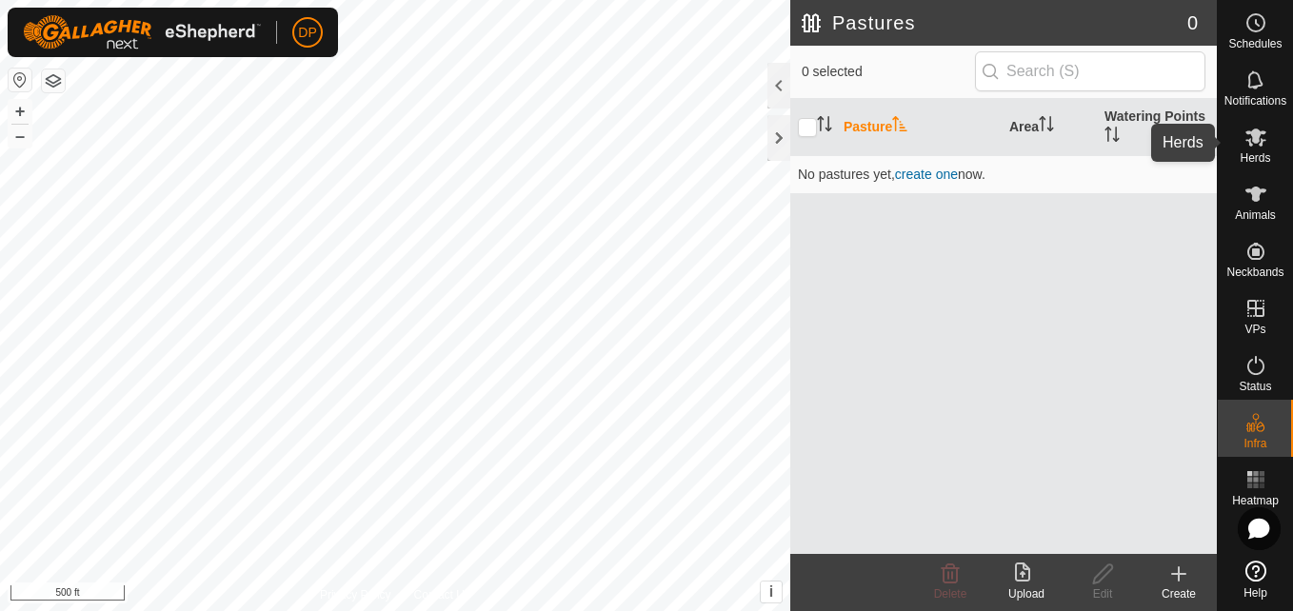
click at [1249, 140] on icon at bounding box center [1255, 138] width 21 height 18
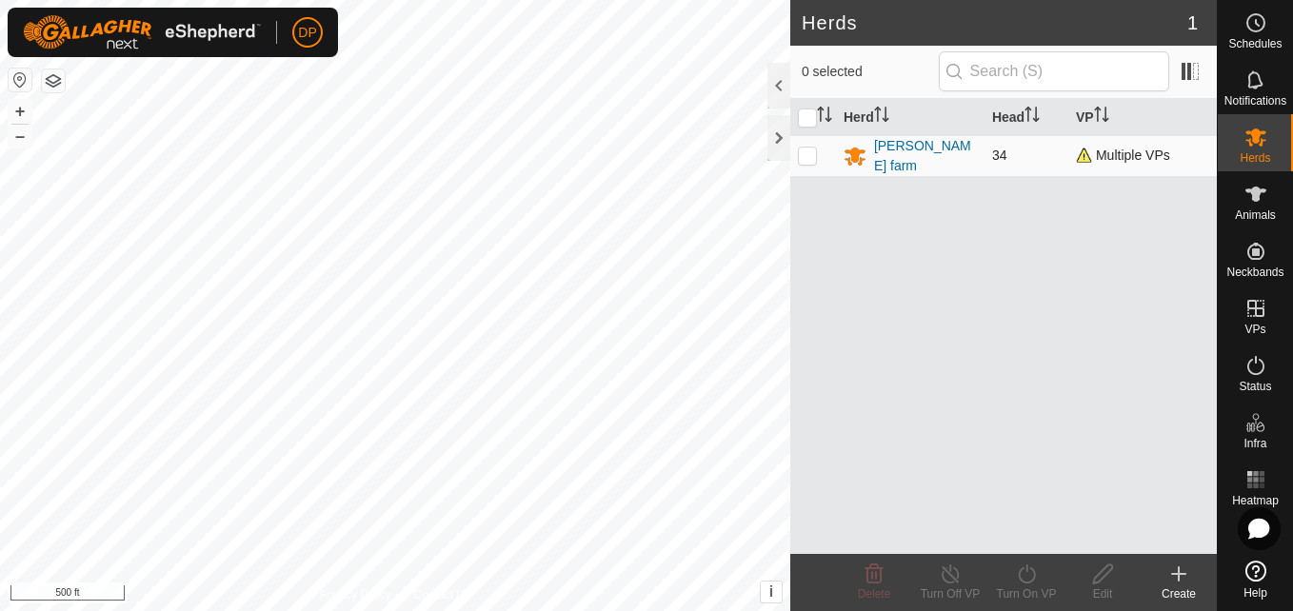
click at [813, 153] on p-checkbox at bounding box center [807, 155] width 19 height 15
checkbox input "true"
click at [1110, 574] on icon at bounding box center [1103, 574] width 24 height 23
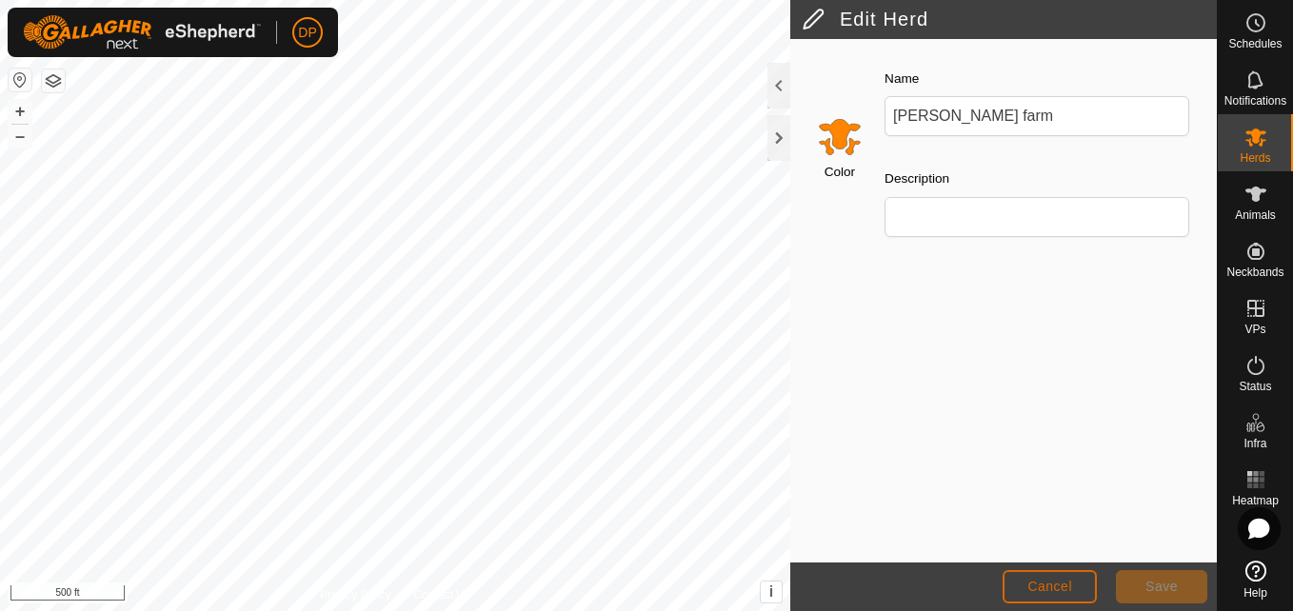
click at [1047, 587] on span "Cancel" at bounding box center [1049, 586] width 45 height 15
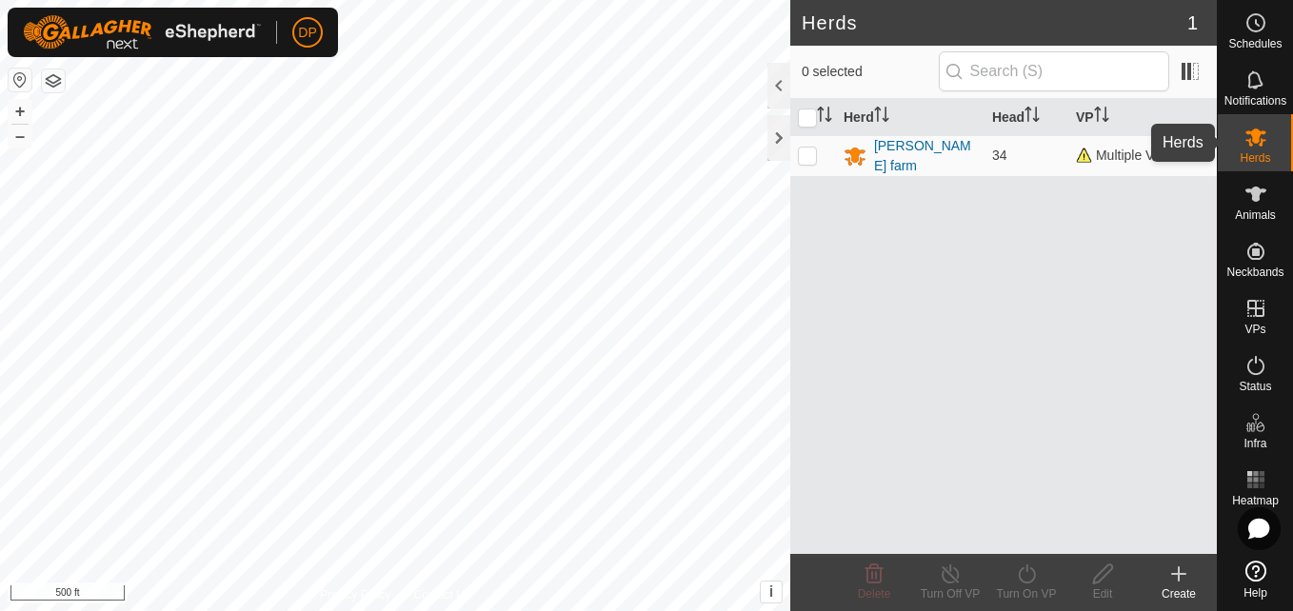
click at [1253, 136] on icon at bounding box center [1255, 138] width 21 height 18
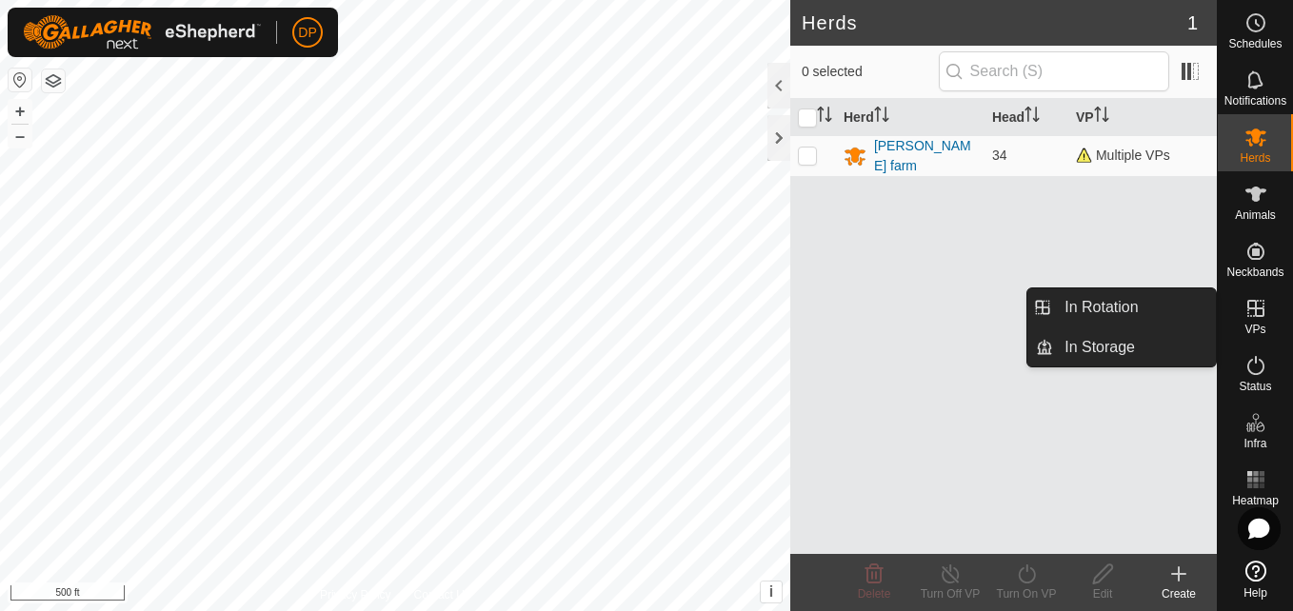
click at [1246, 311] on icon at bounding box center [1255, 308] width 23 height 23
click at [1190, 308] on link "In Rotation" at bounding box center [1134, 307] width 163 height 38
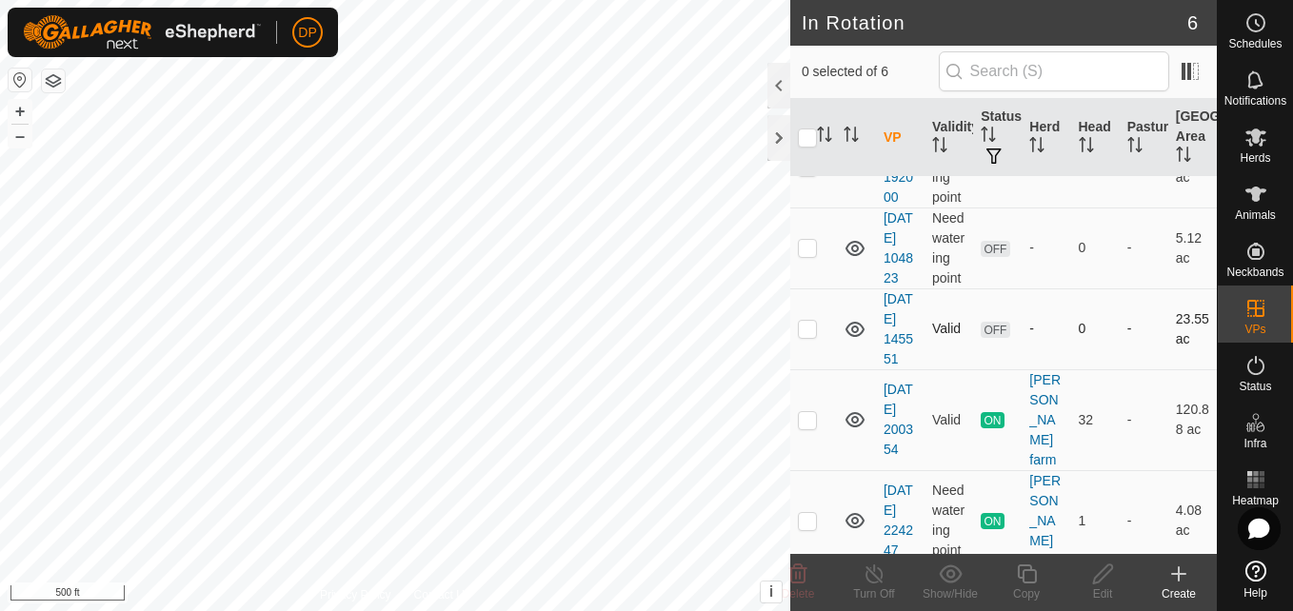
scroll to position [190, 0]
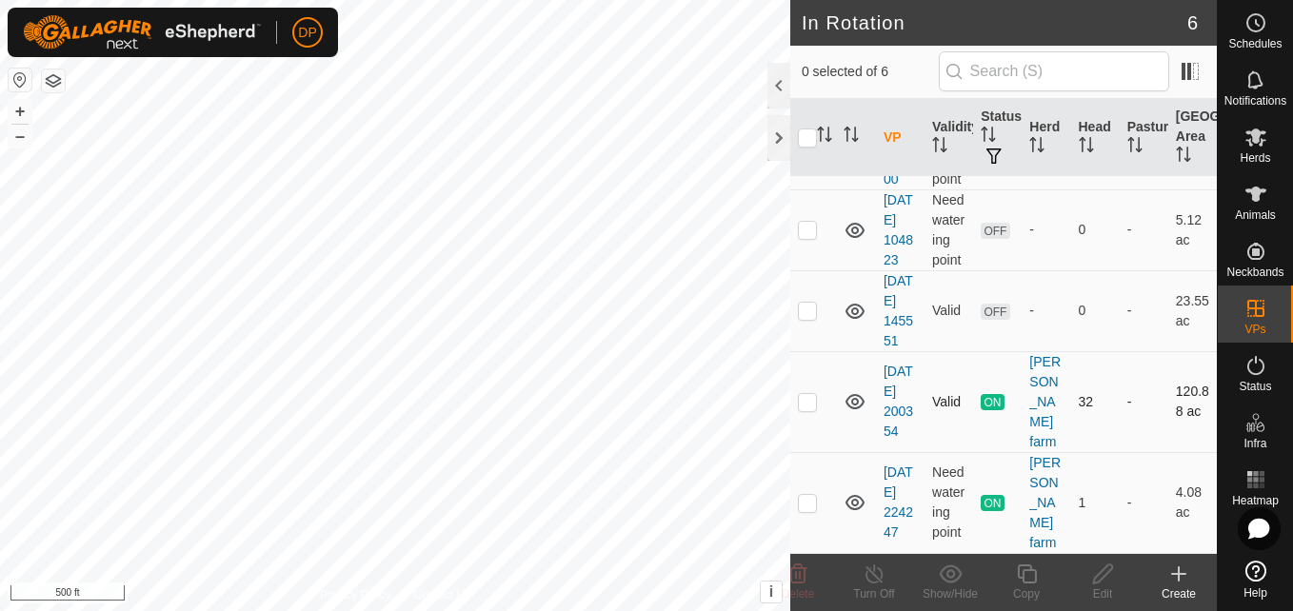
click at [802, 409] on p-checkbox at bounding box center [807, 401] width 19 height 15
checkbox input "true"
click at [867, 573] on icon at bounding box center [875, 574] width 24 height 23
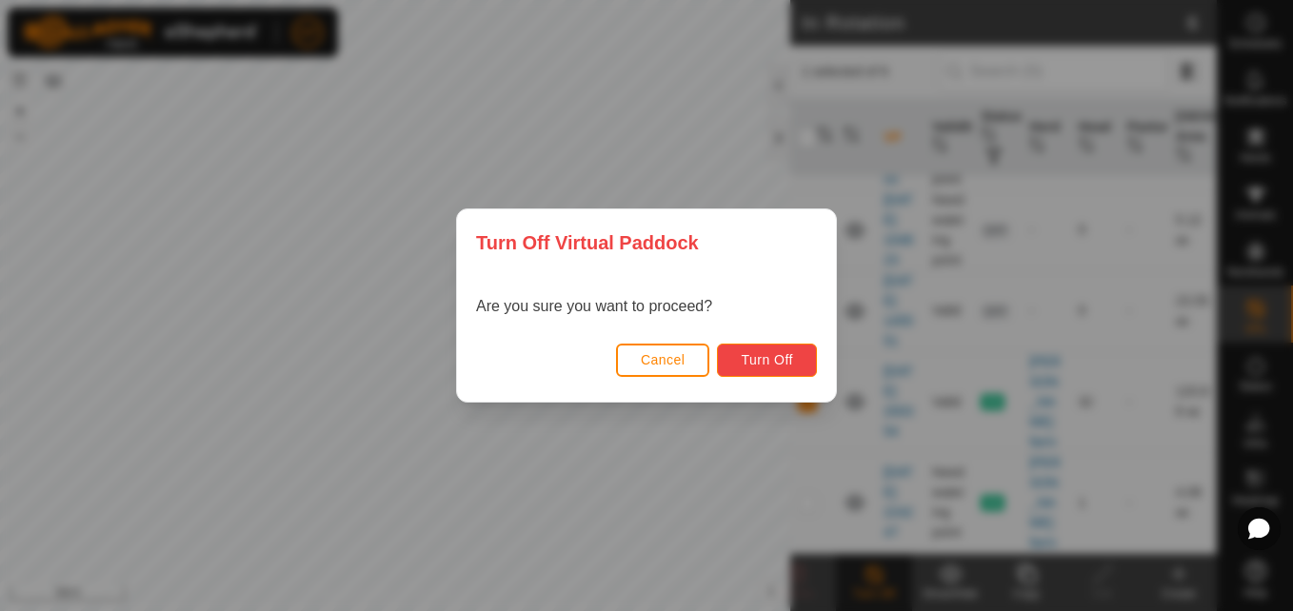
click at [775, 355] on span "Turn Off" at bounding box center [767, 359] width 52 height 15
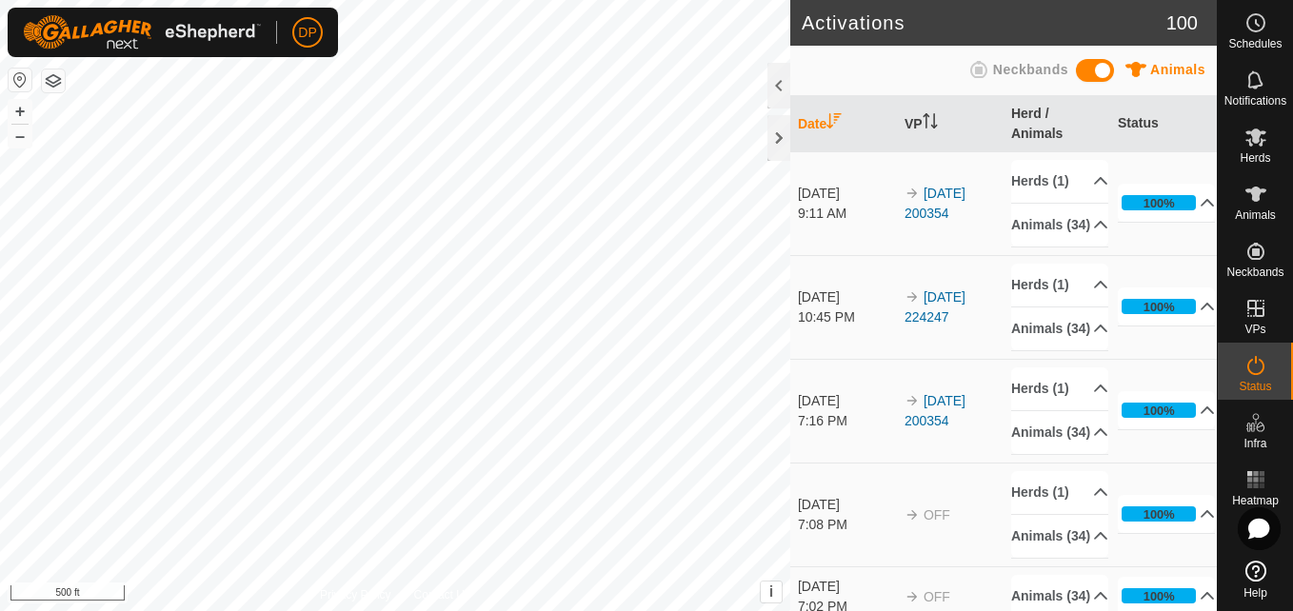
scroll to position [286, 0]
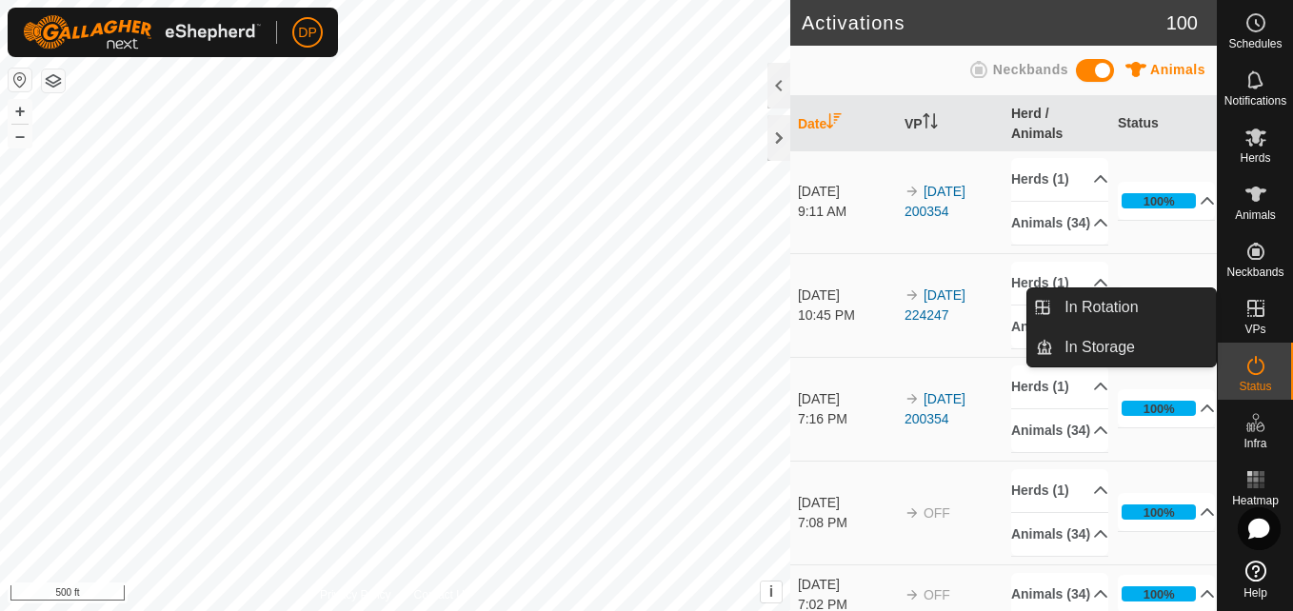
click at [1244, 320] on es-virtualpaddocks-svg-icon at bounding box center [1256, 308] width 34 height 30
click at [1092, 316] on link "In Rotation" at bounding box center [1134, 307] width 163 height 38
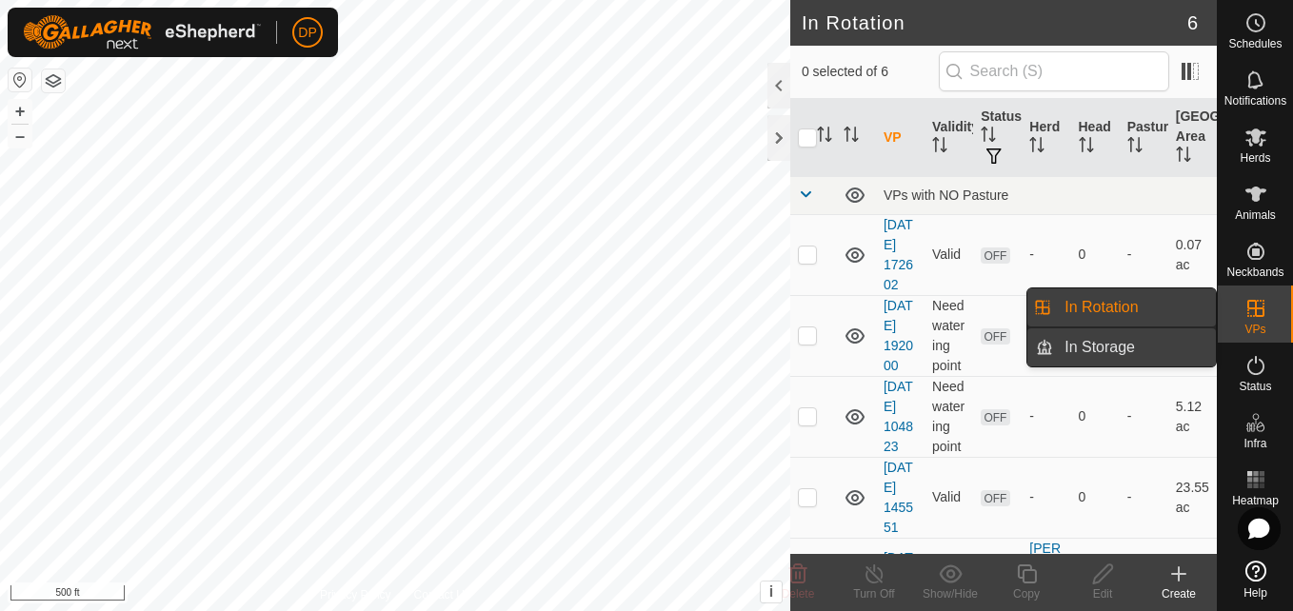
click at [1073, 344] on link "In Storage" at bounding box center [1134, 347] width 163 height 38
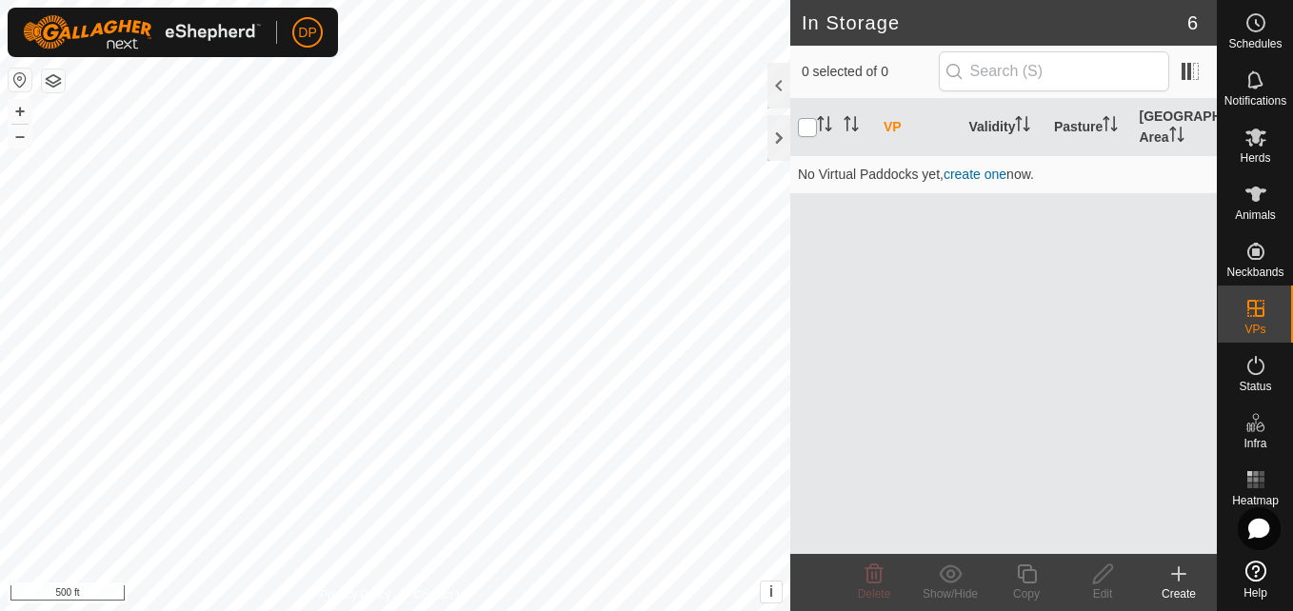
click at [807, 122] on input "checkbox" at bounding box center [807, 127] width 19 height 19
checkbox input "false"
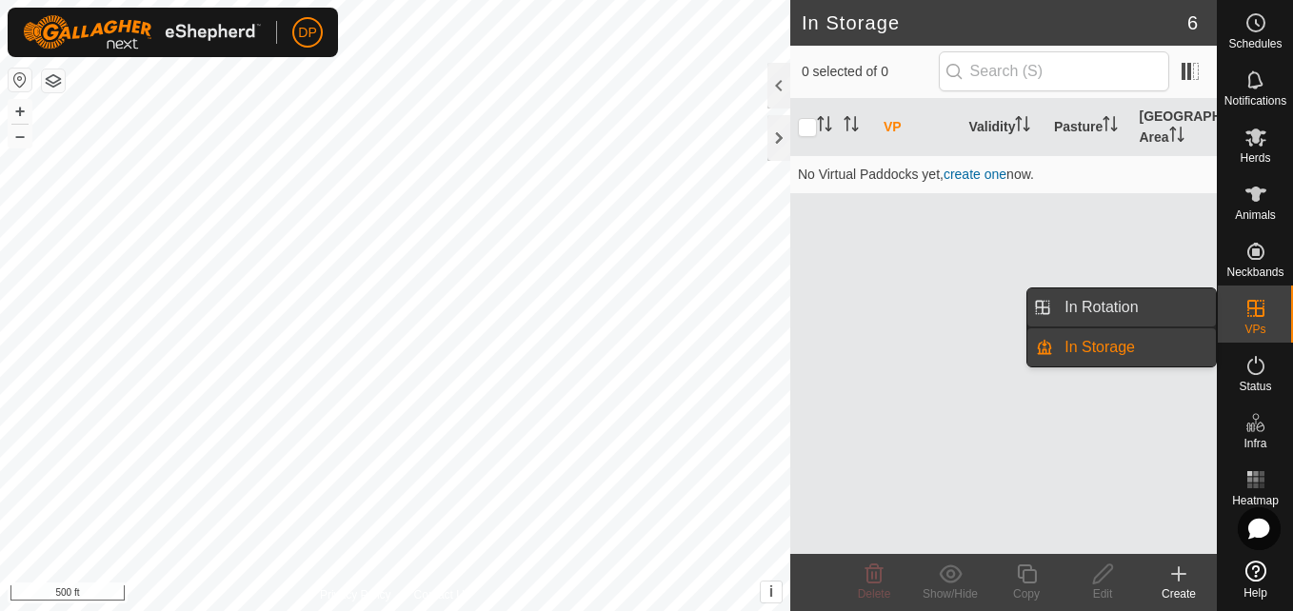
click at [1161, 296] on link "In Rotation" at bounding box center [1134, 307] width 163 height 38
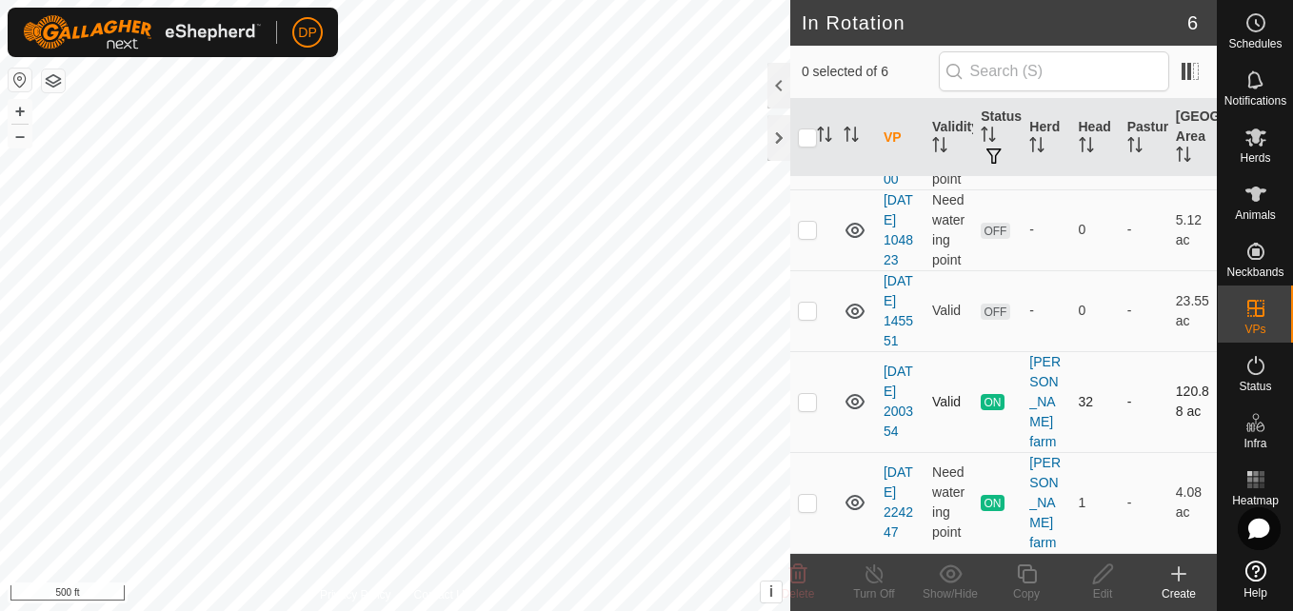
scroll to position [267, 0]
click at [809, 403] on p-checkbox at bounding box center [807, 401] width 19 height 15
checkbox input "true"
click at [868, 571] on icon at bounding box center [875, 574] width 24 height 23
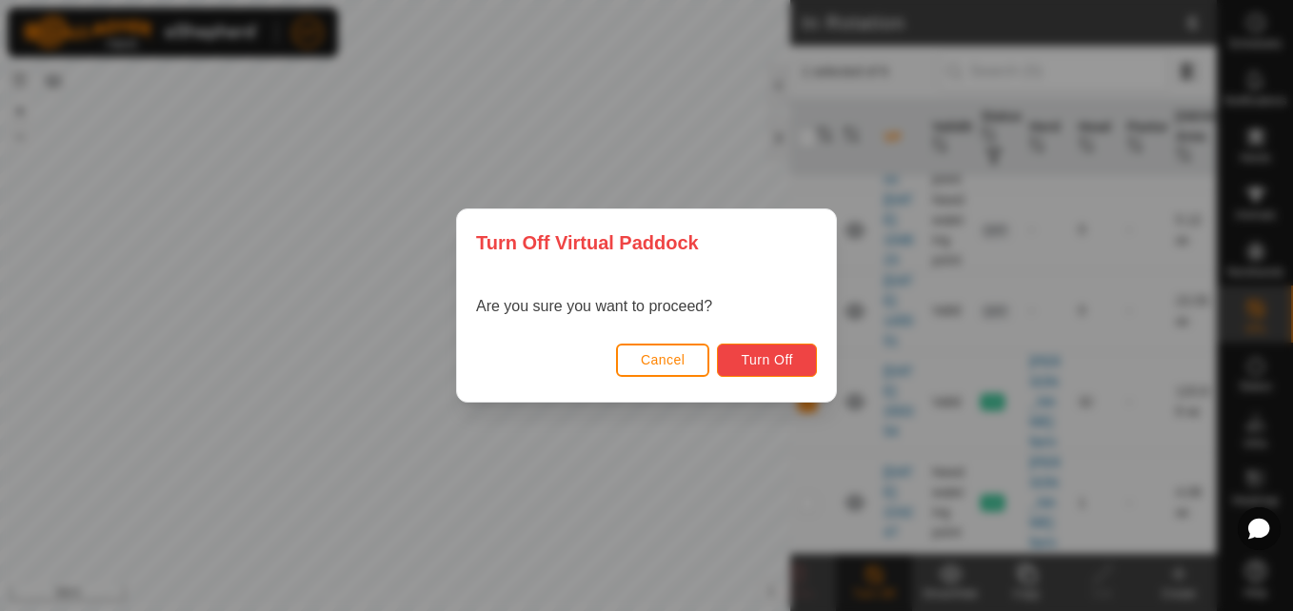
click at [776, 361] on span "Turn Off" at bounding box center [767, 359] width 52 height 15
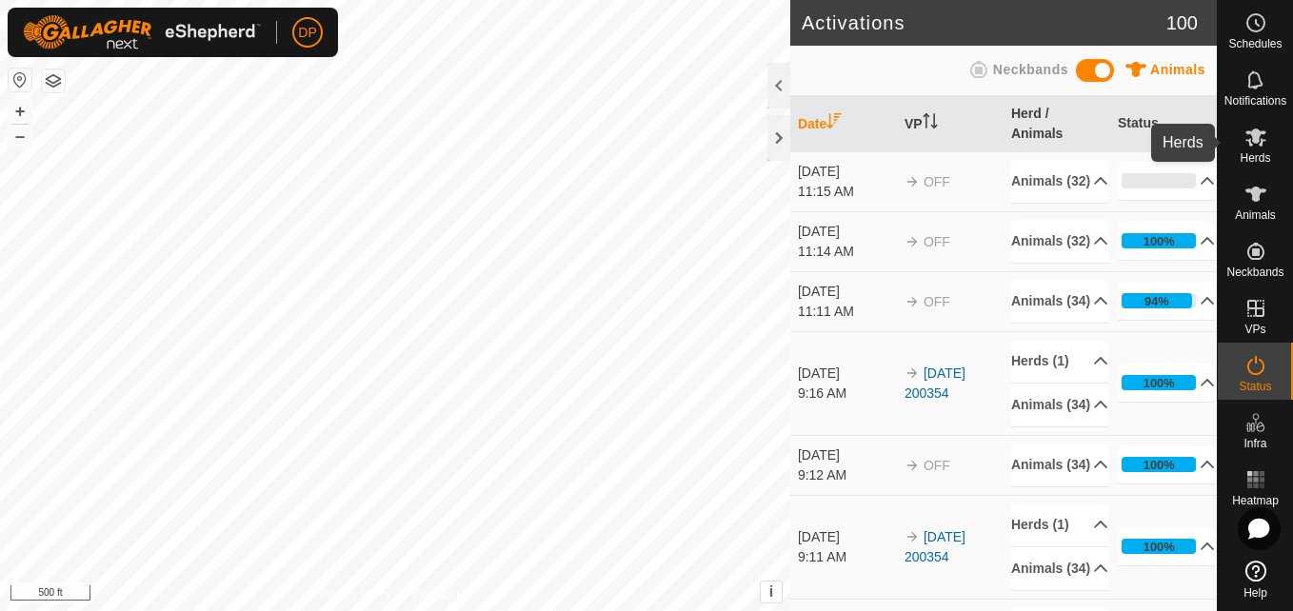
click at [1247, 137] on icon at bounding box center [1255, 137] width 23 height 23
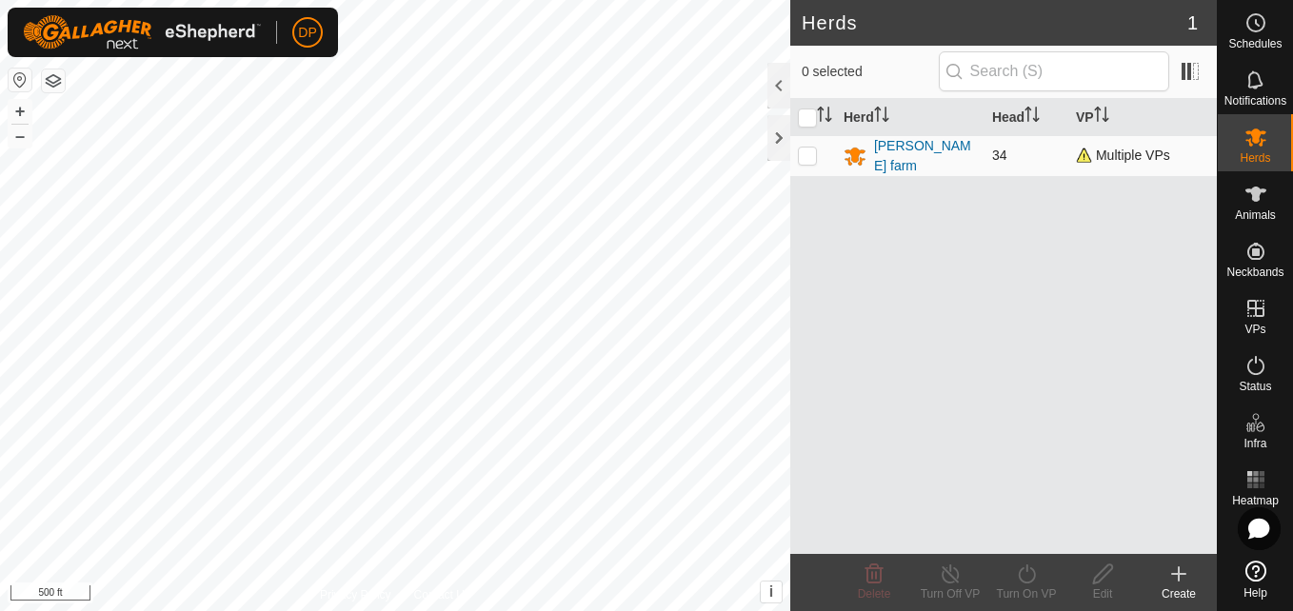
click at [803, 152] on p-checkbox at bounding box center [807, 155] width 19 height 15
checkbox input "true"
click at [1108, 575] on icon at bounding box center [1103, 574] width 24 height 23
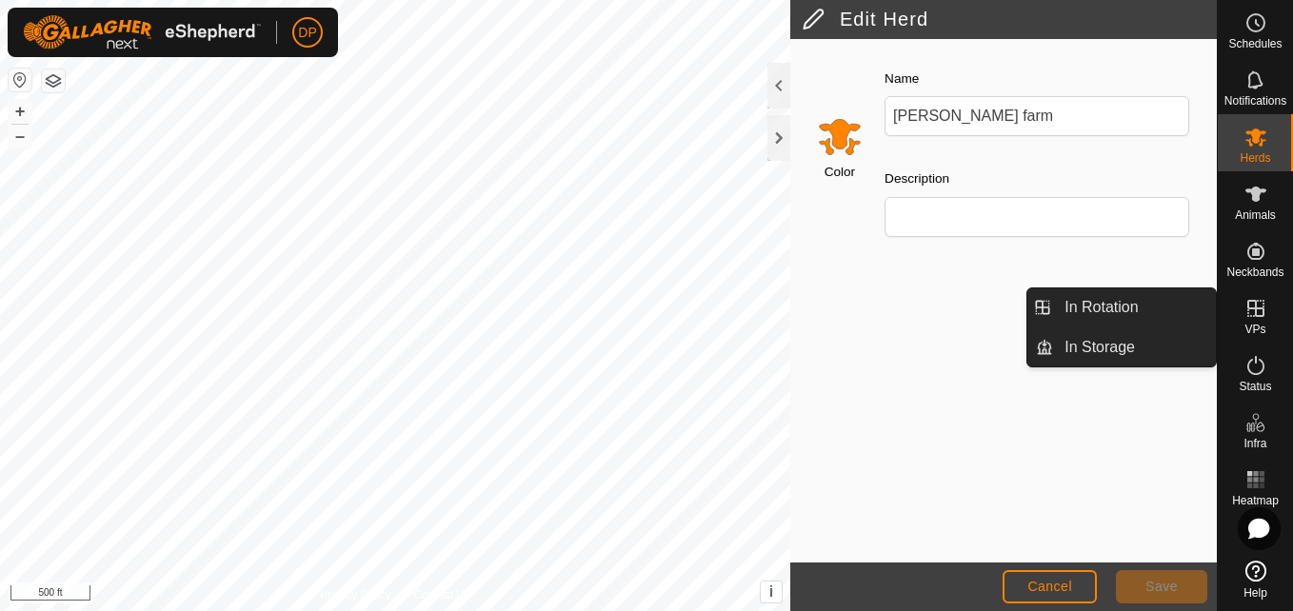
click at [1248, 304] on icon at bounding box center [1255, 308] width 17 height 17
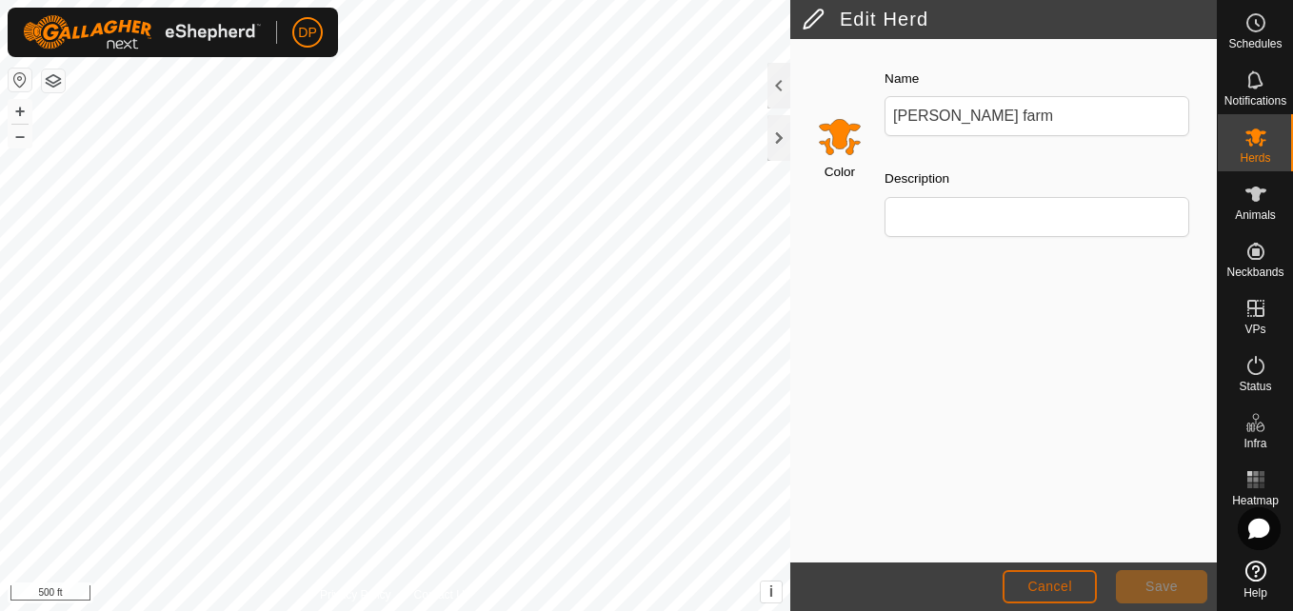
click at [1037, 586] on span "Cancel" at bounding box center [1049, 586] width 45 height 15
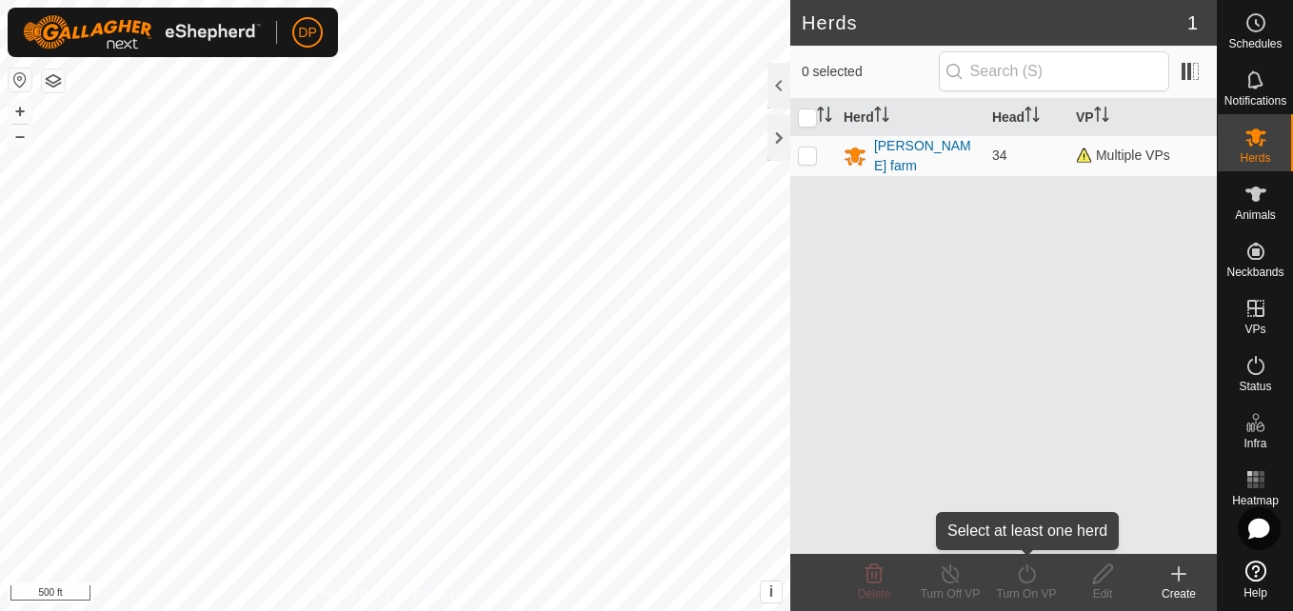
click at [1030, 577] on icon at bounding box center [1027, 574] width 24 height 23
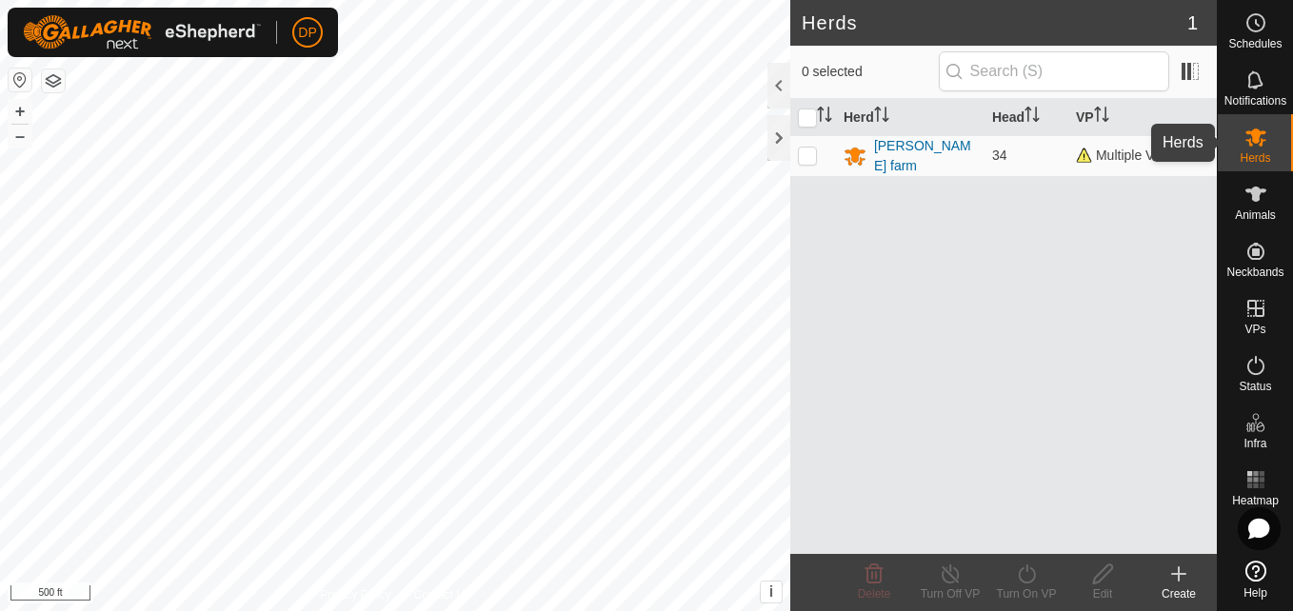
click at [1259, 137] on icon at bounding box center [1255, 138] width 21 height 18
click at [806, 148] on p-checkbox at bounding box center [807, 155] width 19 height 15
checkbox input "true"
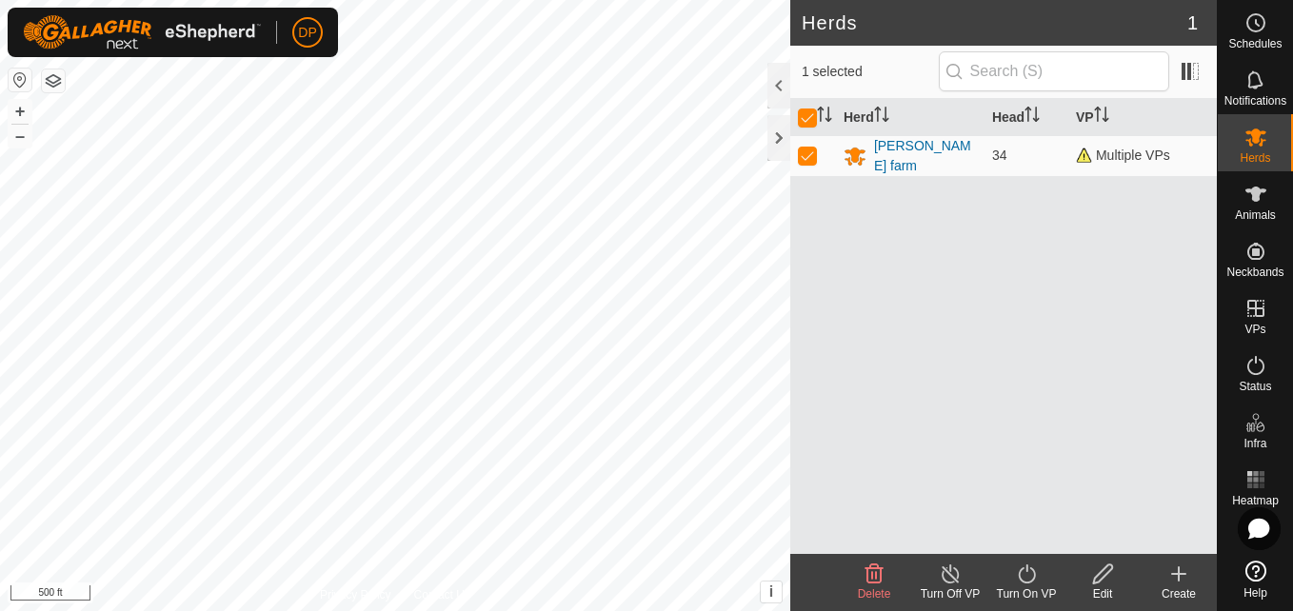
click at [1027, 572] on icon at bounding box center [1027, 574] width 24 height 23
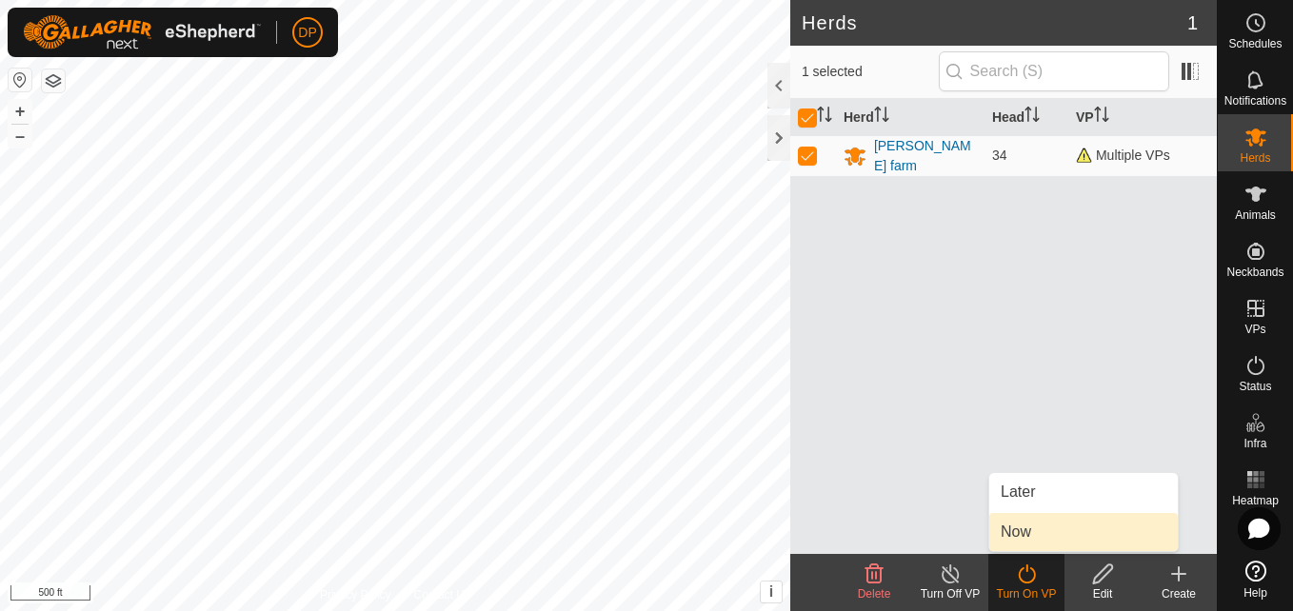
click at [1035, 535] on link "Now" at bounding box center [1083, 532] width 189 height 38
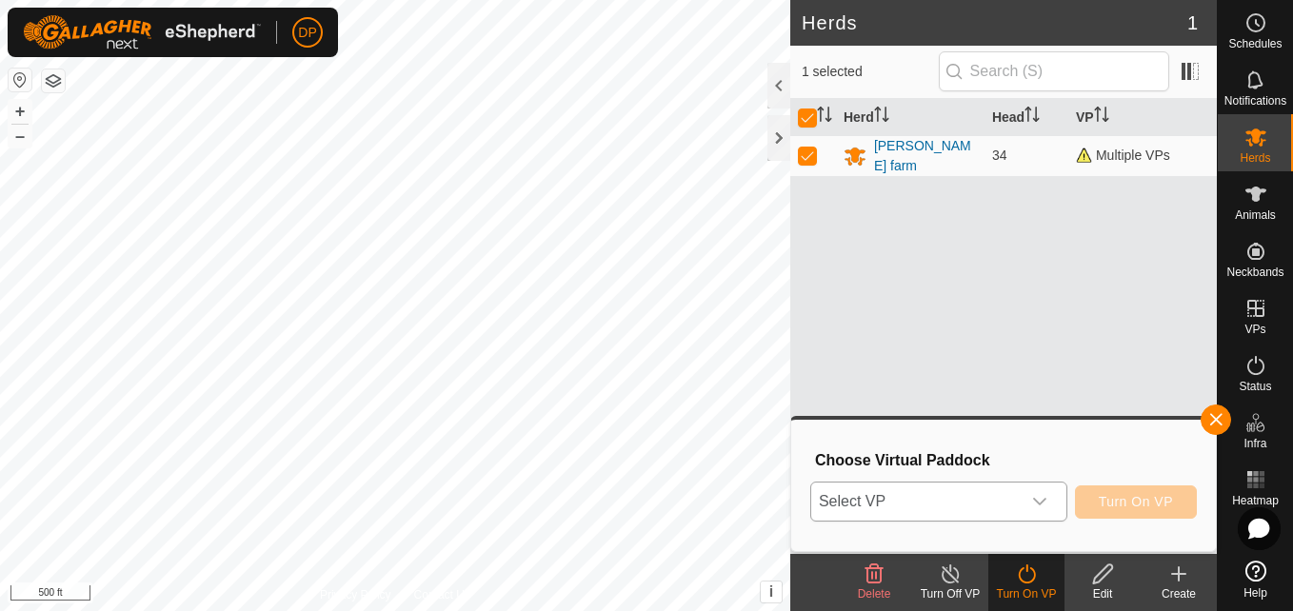
click at [1039, 503] on icon "dropdown trigger" at bounding box center [1039, 501] width 15 height 15
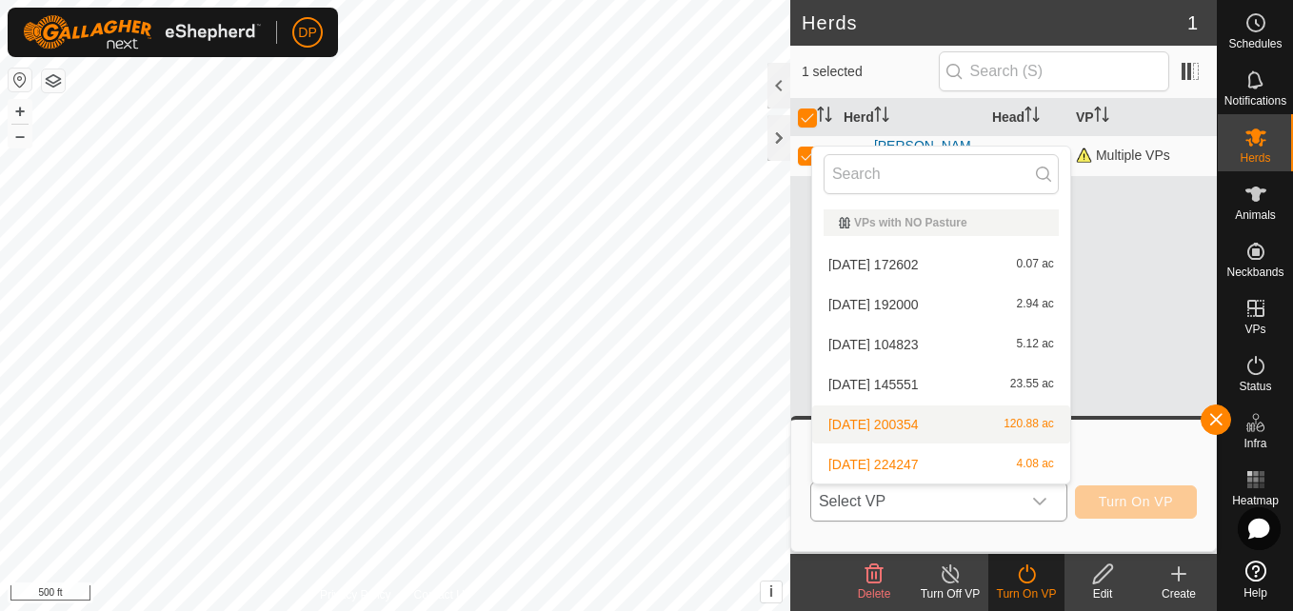
click at [1029, 427] on li "2025-08-10 200354 120.88 ac" at bounding box center [941, 425] width 258 height 38
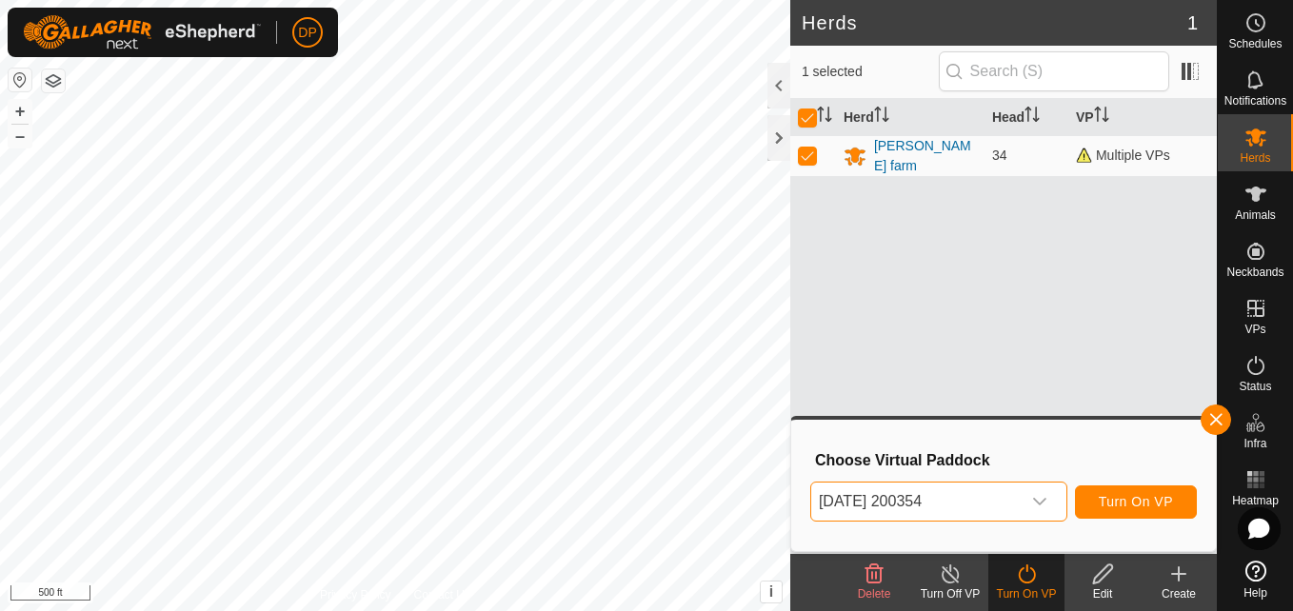
click at [1098, 579] on icon at bounding box center [1103, 574] width 24 height 23
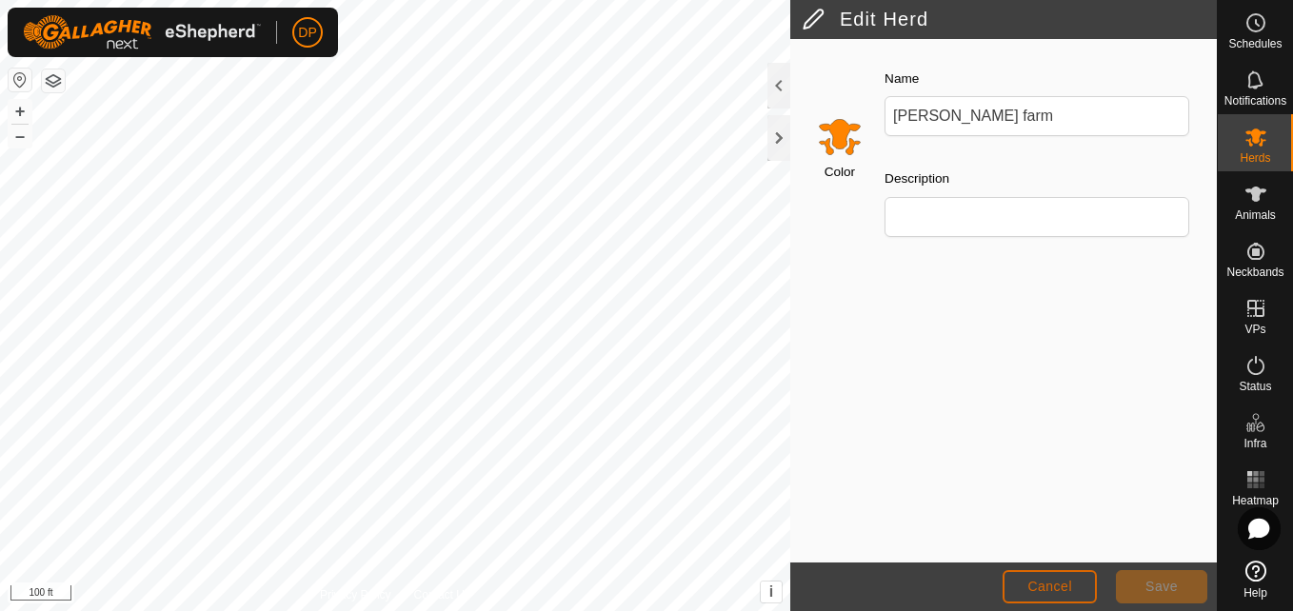
click at [1029, 587] on span "Cancel" at bounding box center [1049, 586] width 45 height 15
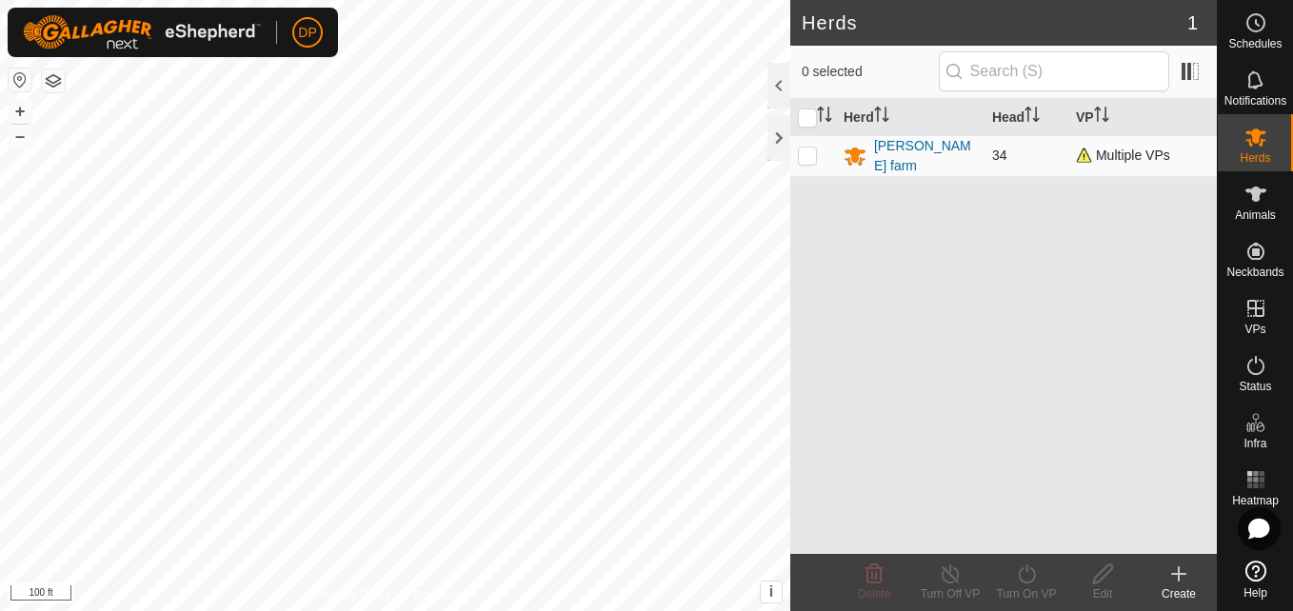
click at [805, 153] on p-checkbox at bounding box center [807, 155] width 19 height 15
checkbox input "true"
click at [1092, 568] on icon at bounding box center [1103, 574] width 24 height 23
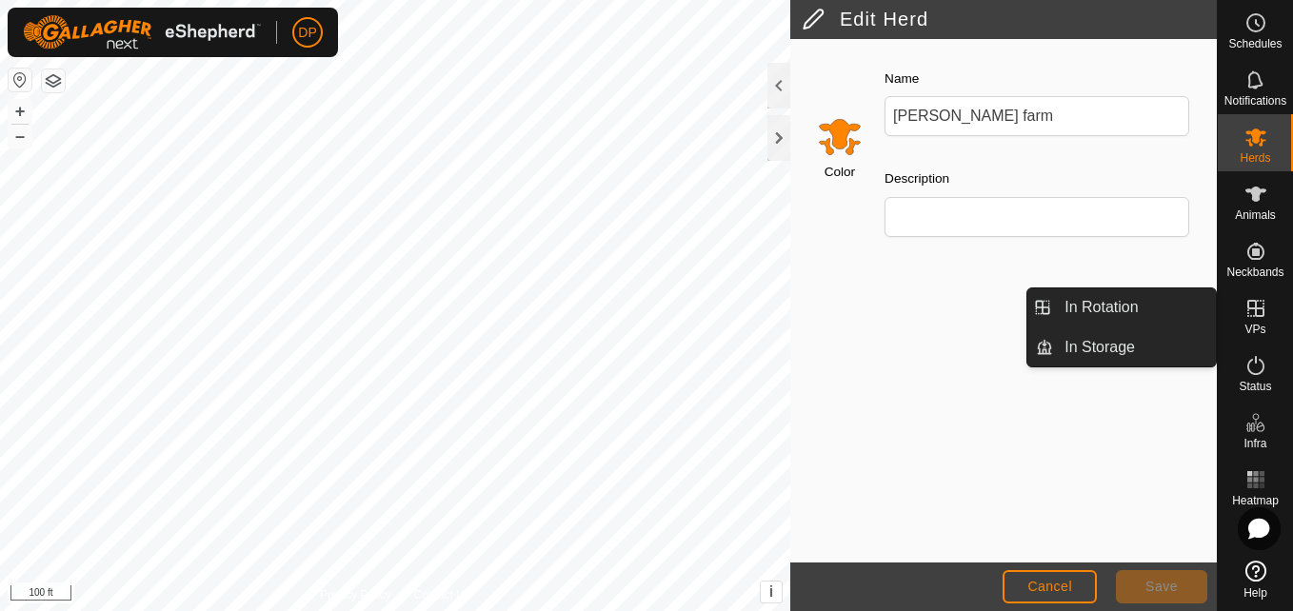
click at [1245, 306] on icon at bounding box center [1255, 308] width 23 height 23
click at [1182, 295] on link "In Rotation" at bounding box center [1134, 307] width 163 height 38
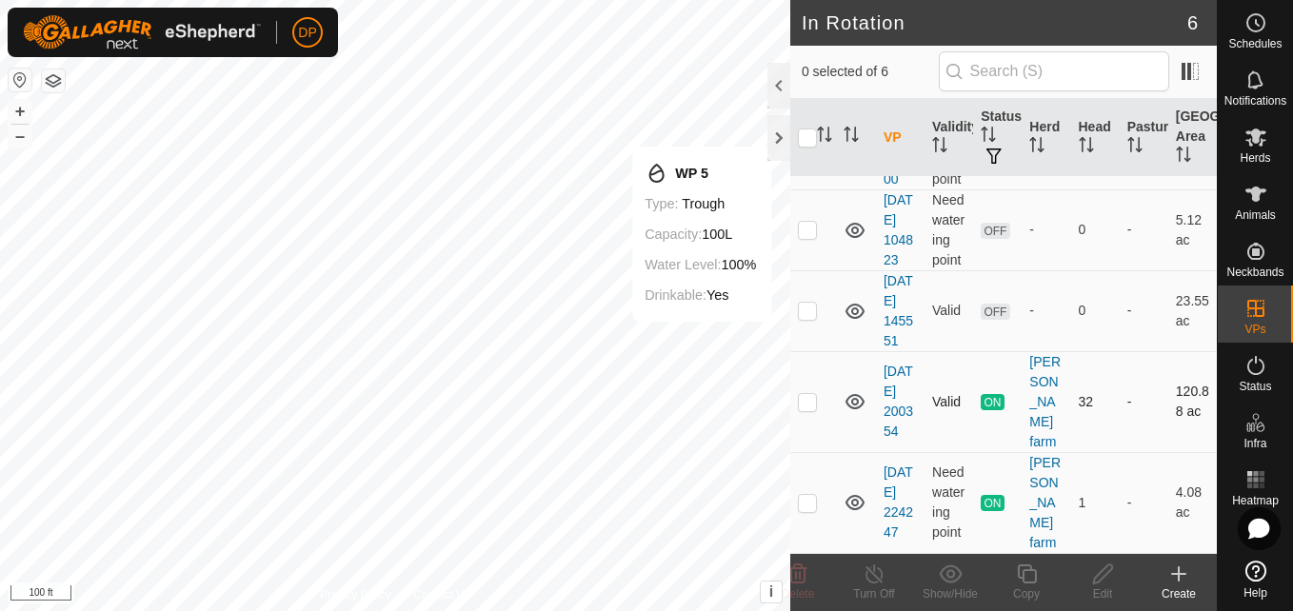
scroll to position [267, 0]
click at [807, 407] on p-checkbox at bounding box center [807, 401] width 19 height 15
checkbox input "true"
click at [869, 583] on icon at bounding box center [875, 574] width 24 height 23
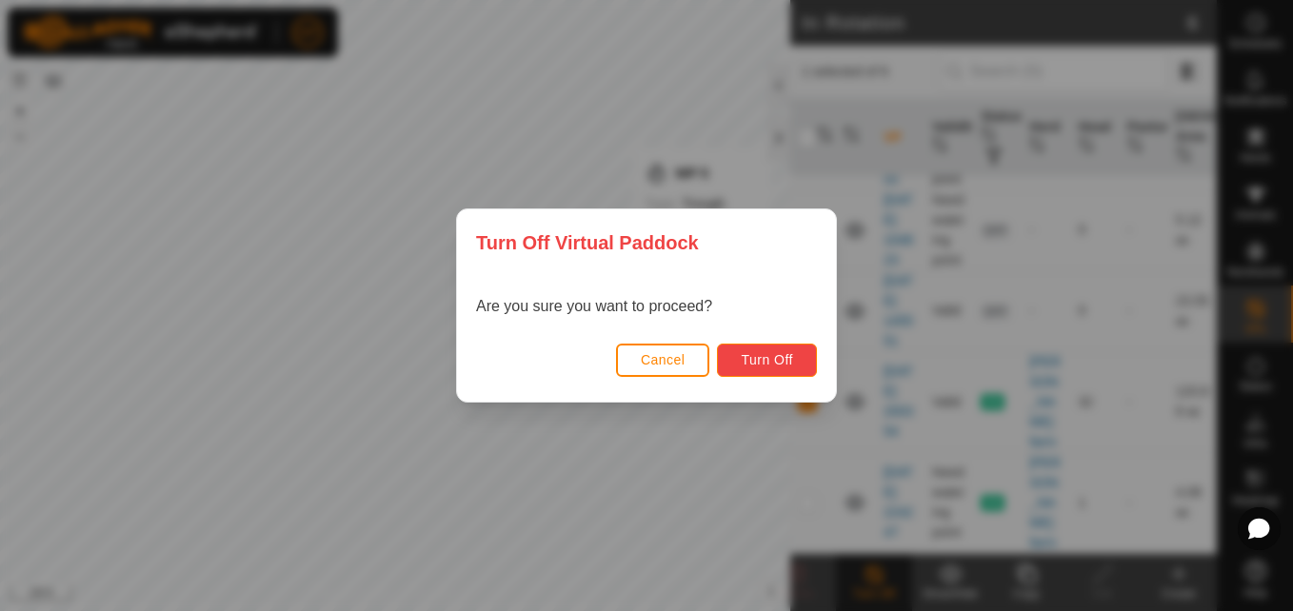
click at [762, 357] on span "Turn Off" at bounding box center [767, 359] width 52 height 15
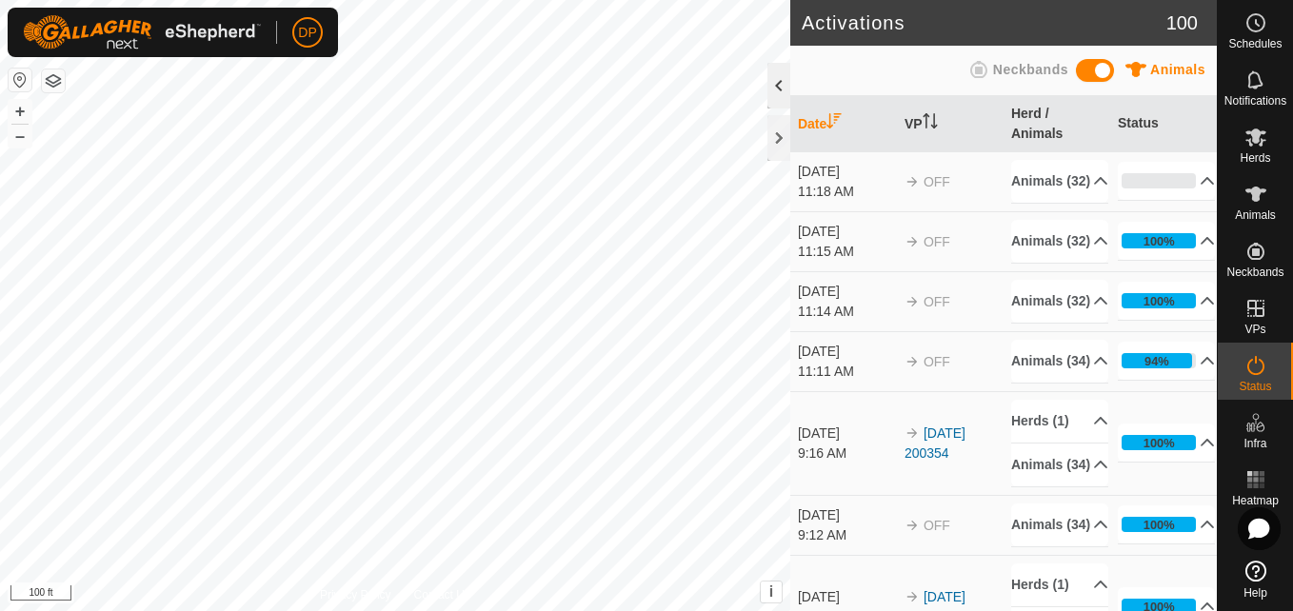
click at [777, 85] on div at bounding box center [778, 86] width 23 height 46
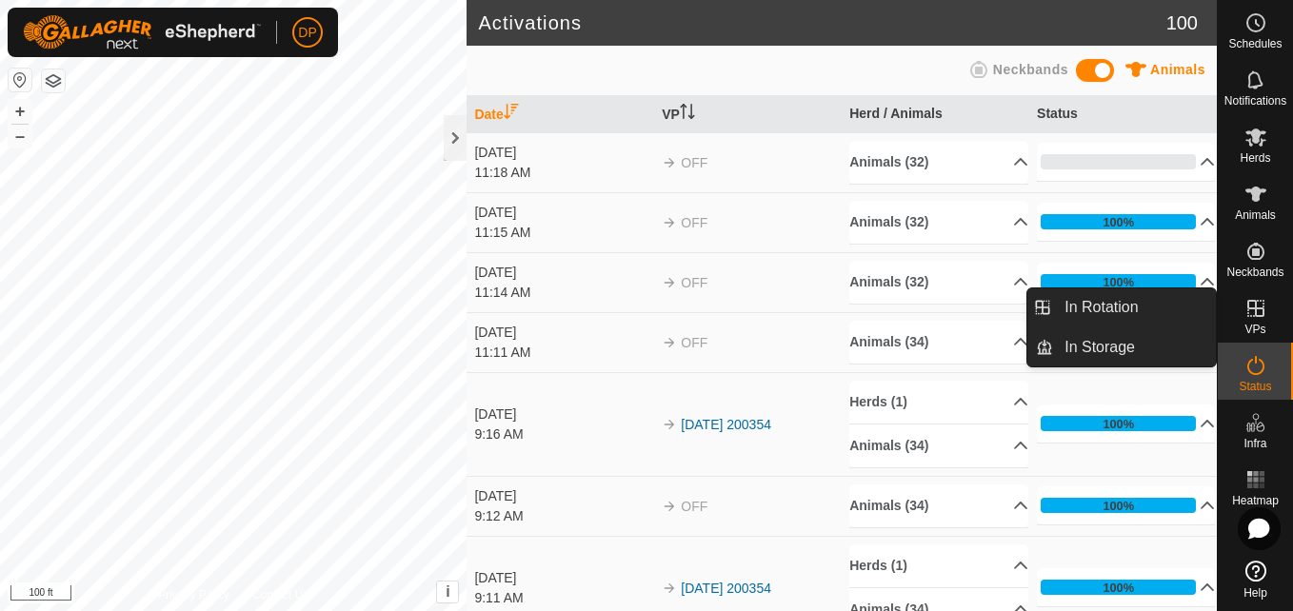
click at [1251, 303] on icon at bounding box center [1255, 308] width 23 height 23
click at [1176, 303] on link "In Rotation" at bounding box center [1134, 307] width 163 height 38
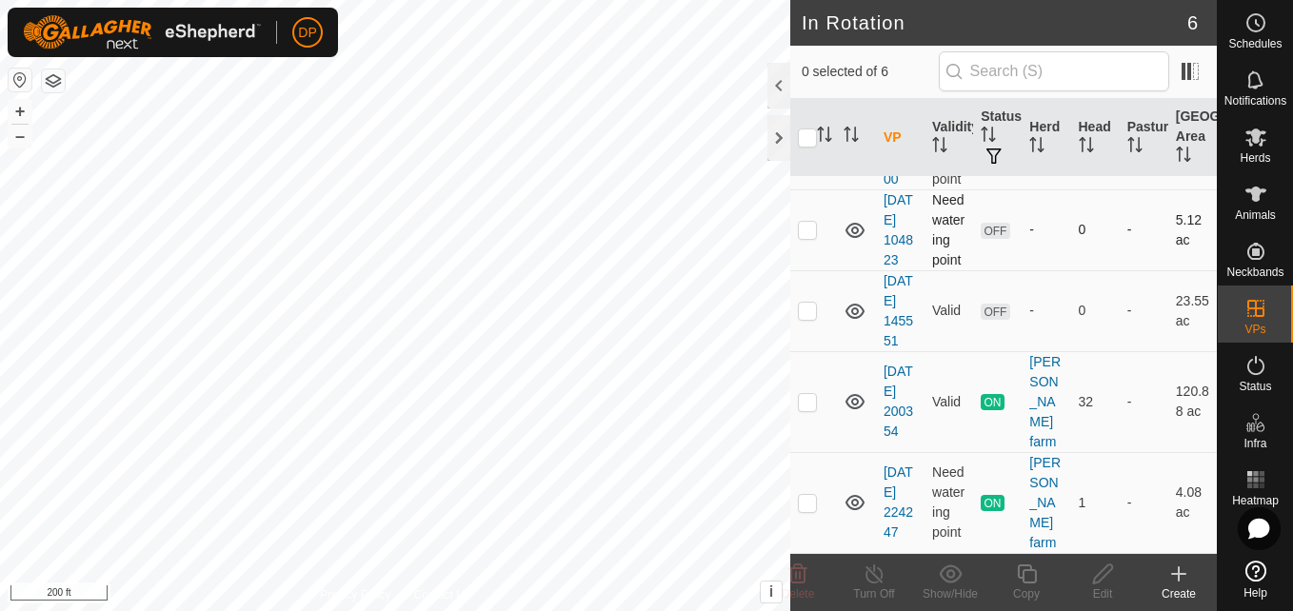
scroll to position [267, 0]
click at [804, 404] on p-checkbox at bounding box center [807, 401] width 19 height 15
checkbox input "true"
click at [1182, 584] on icon at bounding box center [1178, 574] width 23 height 23
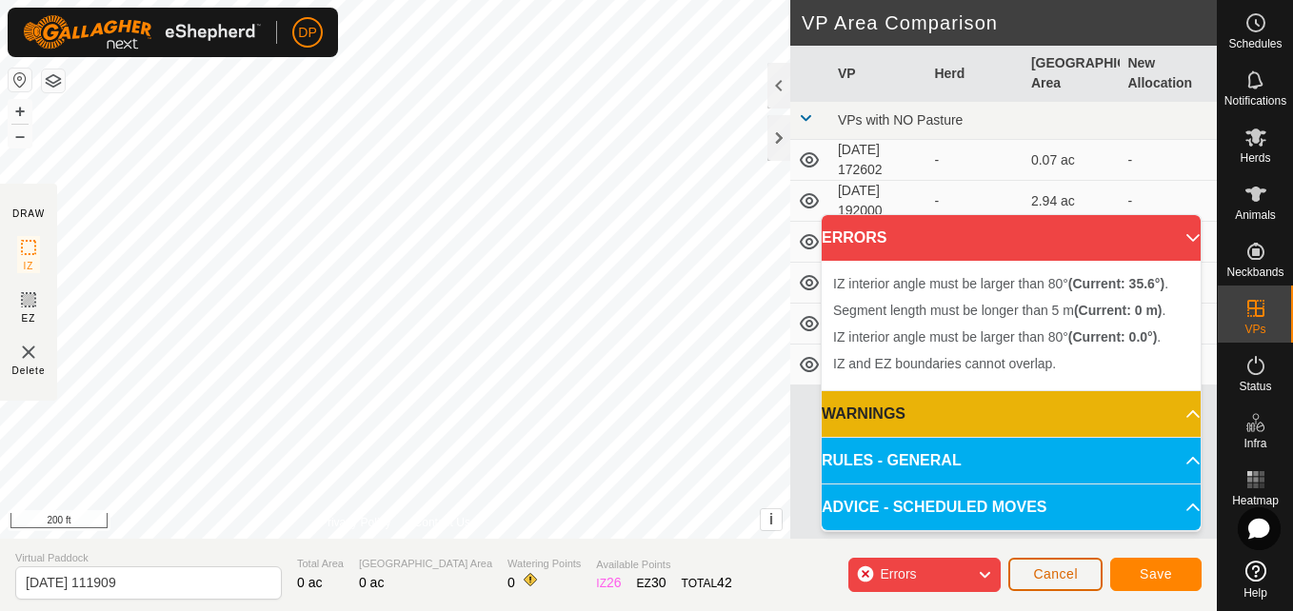
drag, startPoint x: 796, startPoint y: 418, endPoint x: 1081, endPoint y: 569, distance: 322.4
click at [1081, 569] on button "Cancel" at bounding box center [1055, 574] width 94 height 33
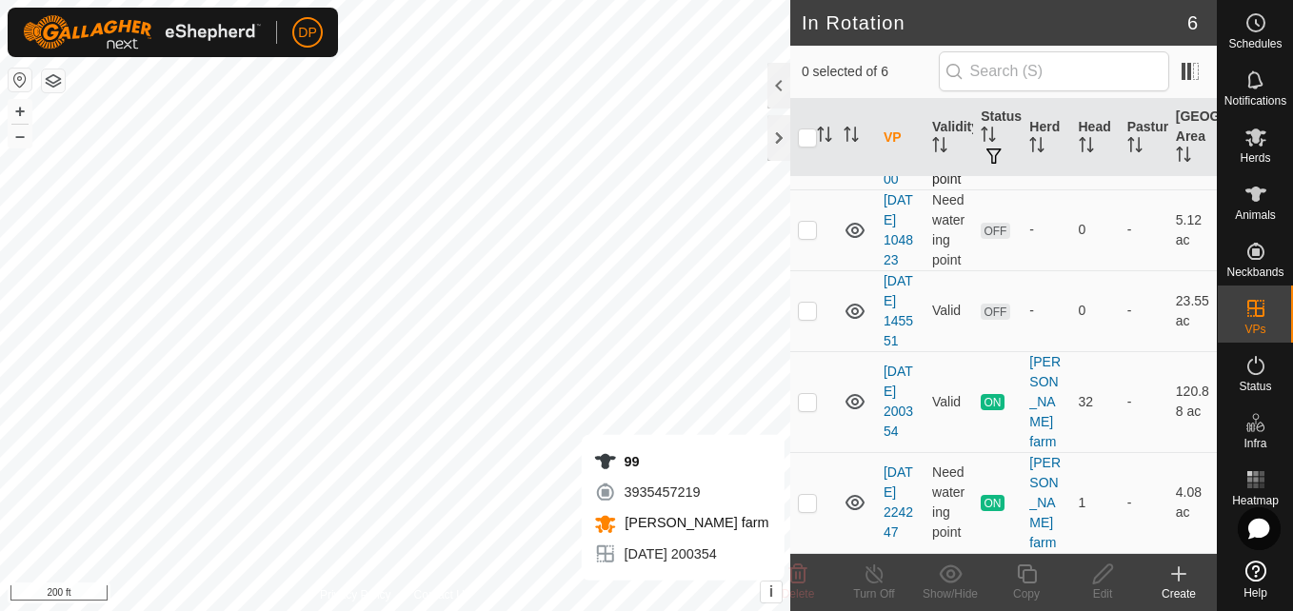
scroll to position [267, 0]
click at [808, 402] on p-checkbox at bounding box center [807, 401] width 19 height 15
checkbox input "true"
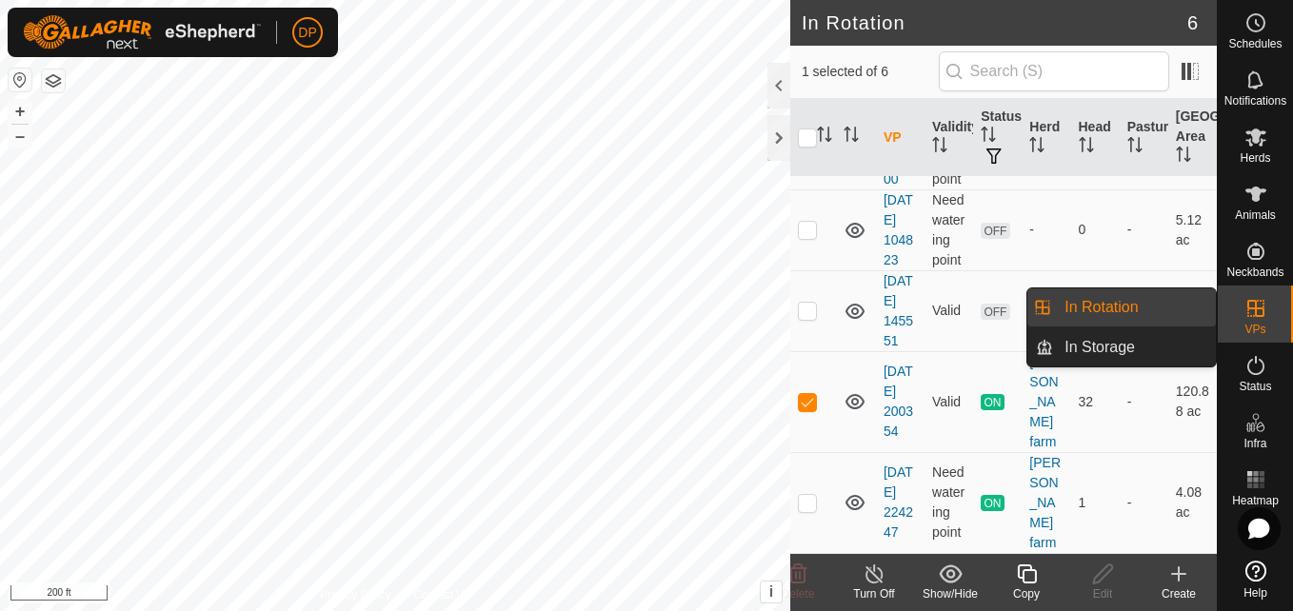
click at [1176, 311] on link "In Rotation" at bounding box center [1134, 307] width 163 height 38
click at [1176, 341] on link "In Storage" at bounding box center [1134, 347] width 163 height 38
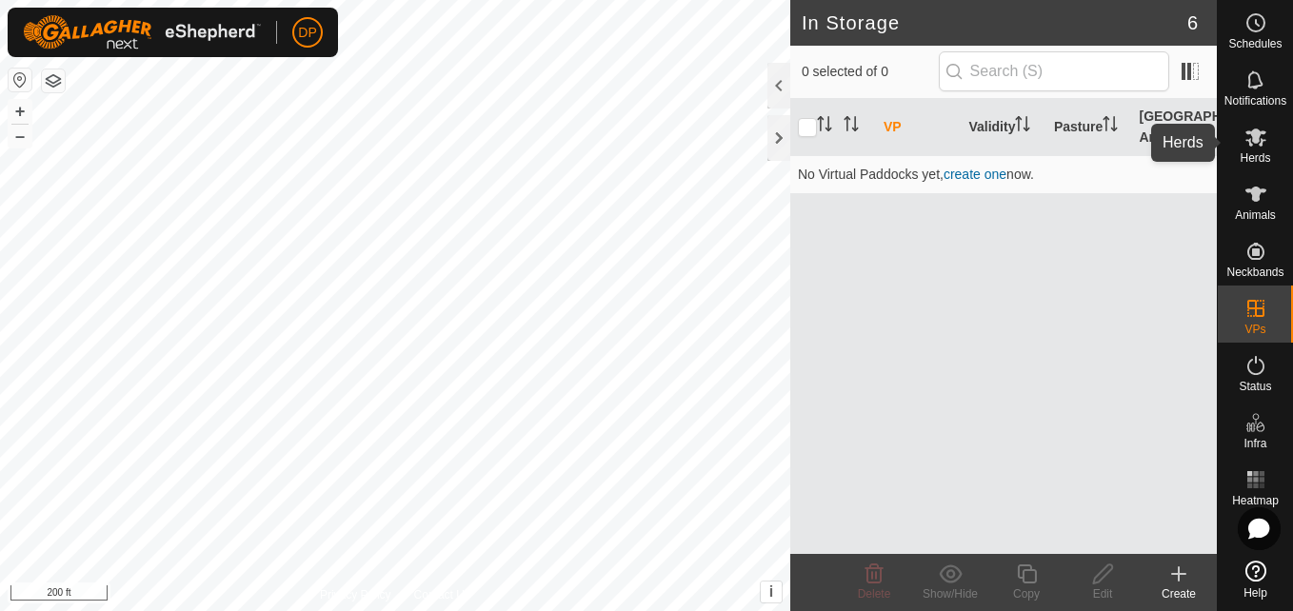
click at [1264, 146] on icon at bounding box center [1255, 137] width 23 height 23
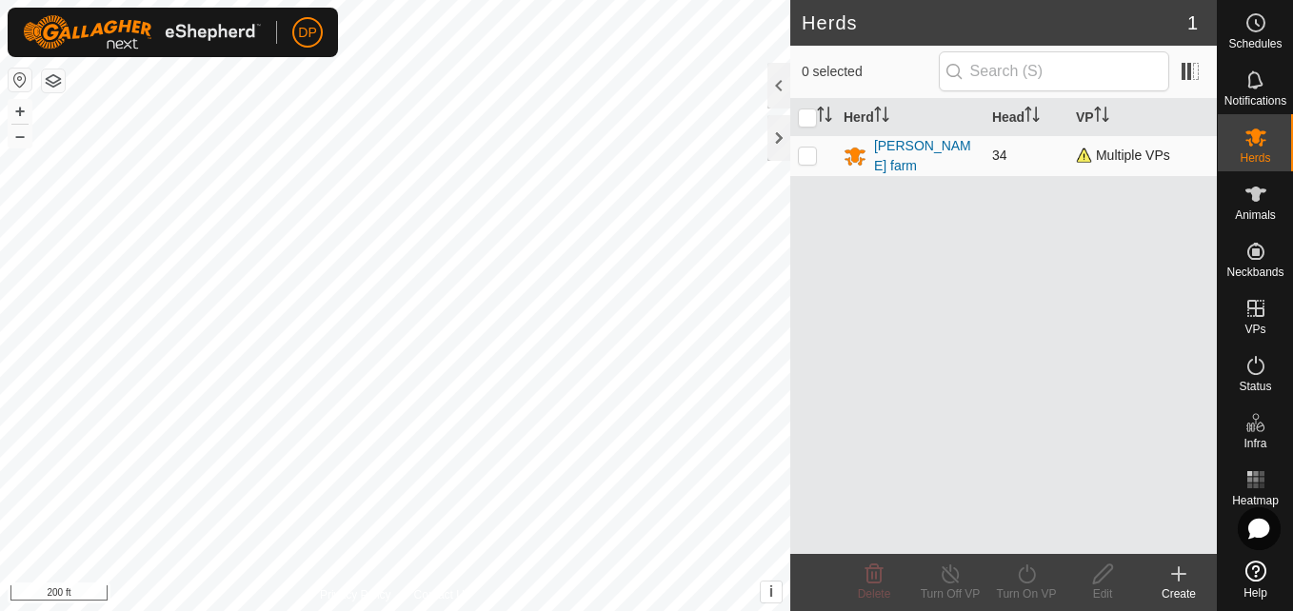
click at [808, 156] on p-checkbox at bounding box center [807, 155] width 19 height 15
checkbox input "true"
click at [1095, 576] on icon at bounding box center [1103, 574] width 24 height 23
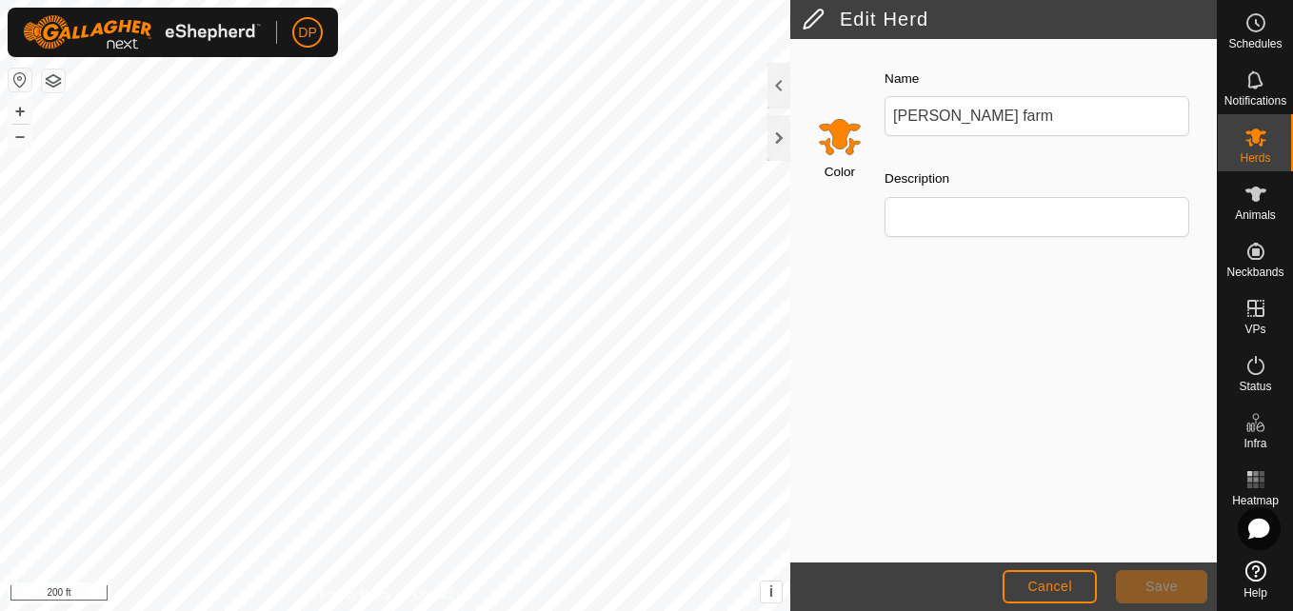
click at [785, 87] on div at bounding box center [778, 86] width 23 height 46
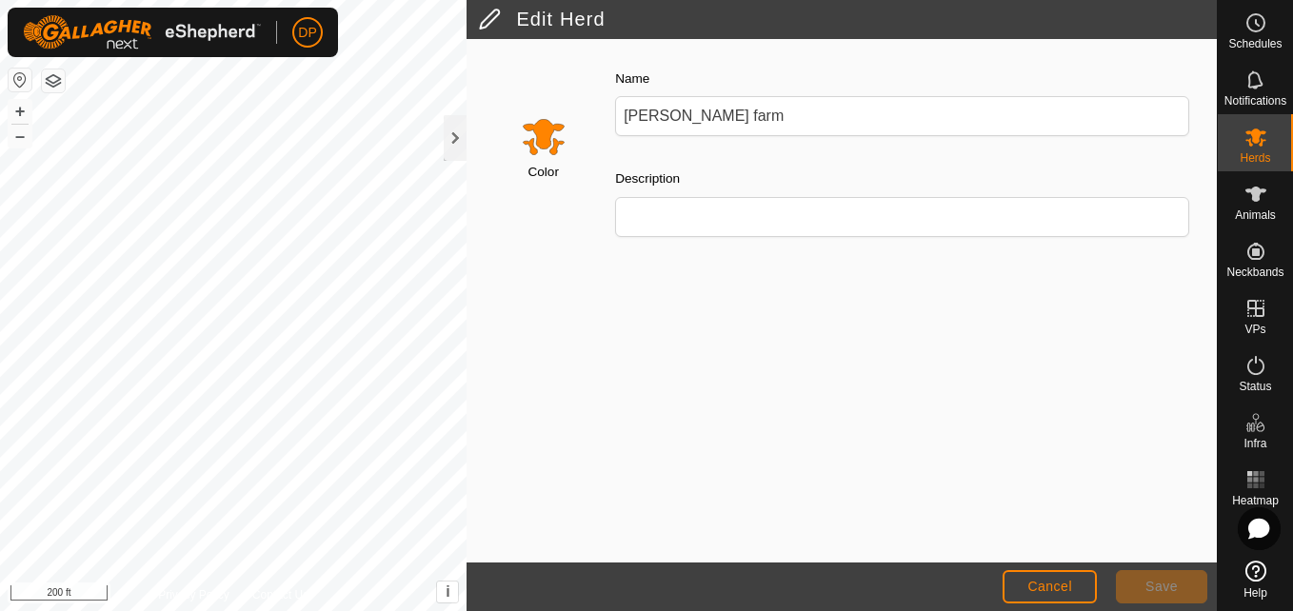
click at [623, 313] on div "Color Name payne farm Description" at bounding box center [842, 301] width 750 height 524
click at [448, 133] on div at bounding box center [455, 138] width 23 height 46
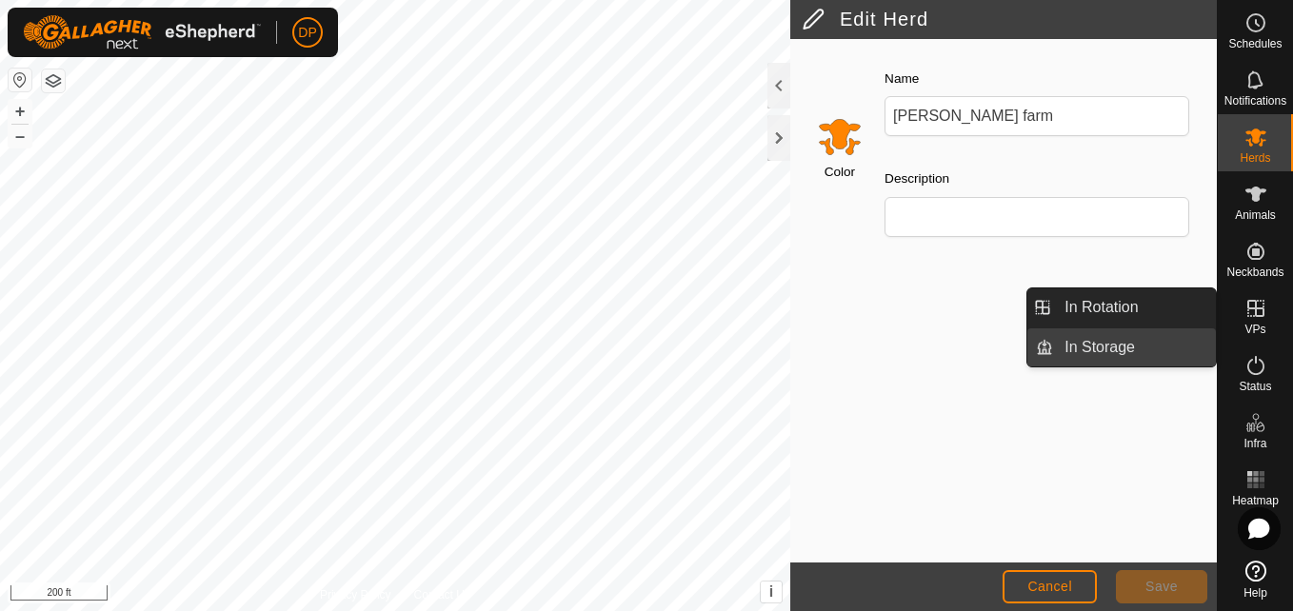
click at [1179, 349] on link "In Storage" at bounding box center [1134, 347] width 163 height 38
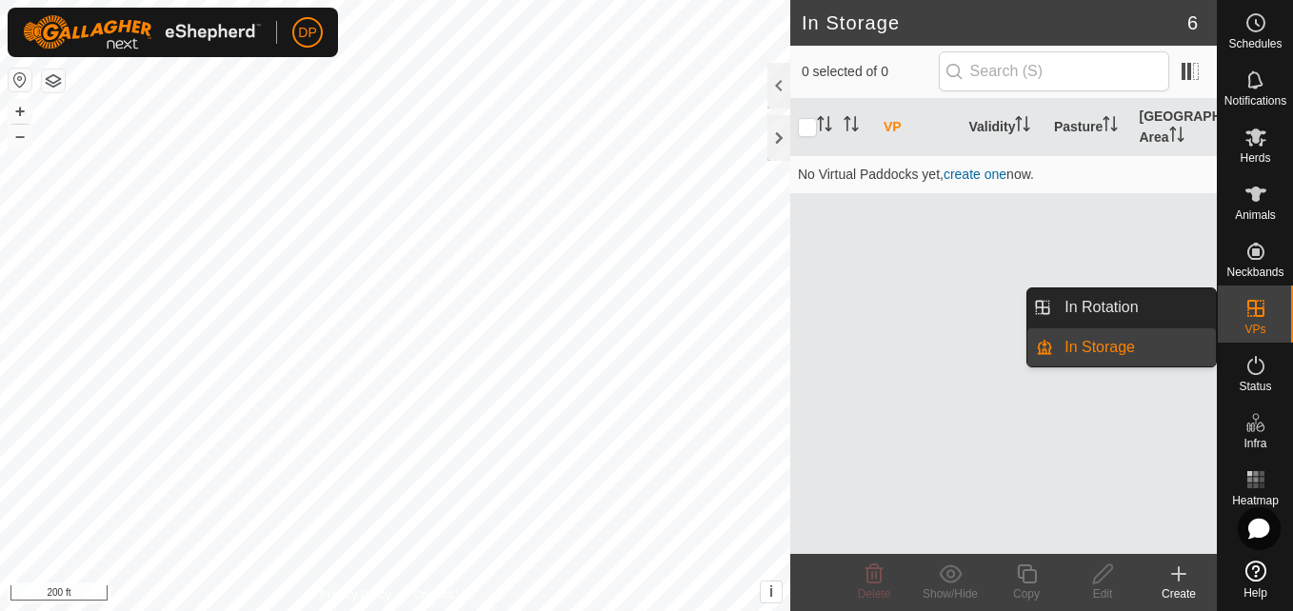
click at [1158, 348] on link "In Storage" at bounding box center [1134, 347] width 163 height 38
drag, startPoint x: 1187, startPoint y: 346, endPoint x: 922, endPoint y: 402, distance: 271.5
click at [922, 402] on div "VP Validity Pasture Grazing Area No Virtual Paddocks yet, create one now." at bounding box center [1003, 326] width 427 height 455
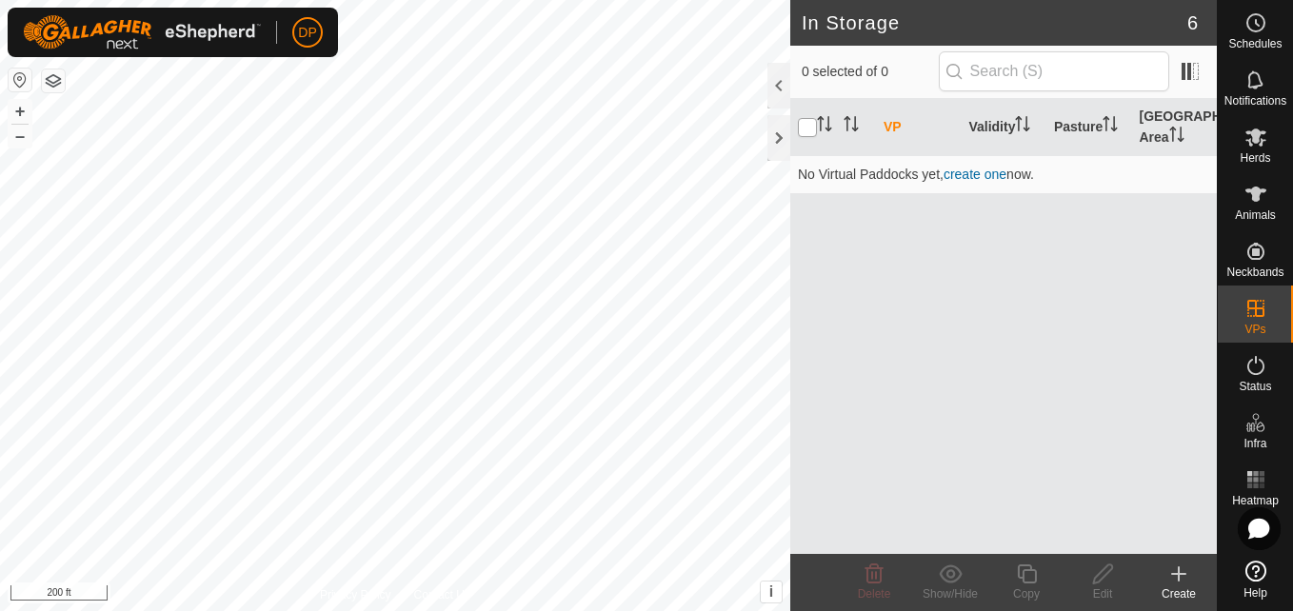
click at [799, 126] on input "checkbox" at bounding box center [807, 127] width 19 height 19
click at [811, 120] on input "checkbox" at bounding box center [807, 127] width 19 height 19
click at [810, 129] on input "checkbox" at bounding box center [807, 127] width 19 height 19
checkbox input "true"
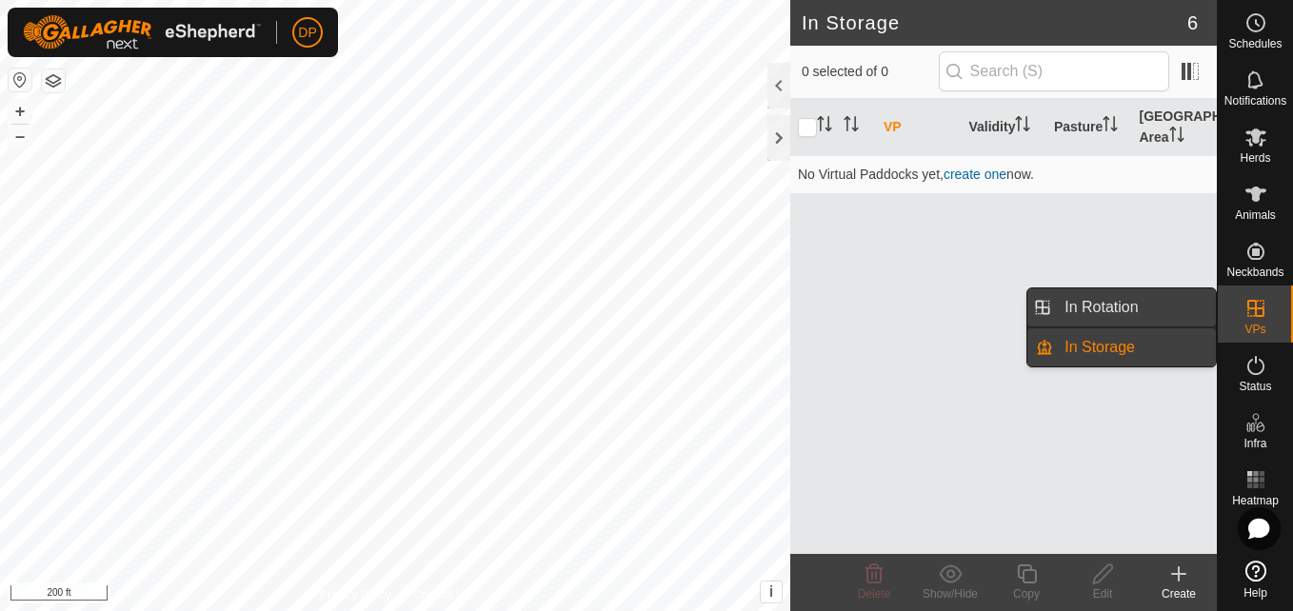
click at [1195, 305] on link "In Rotation" at bounding box center [1134, 307] width 163 height 38
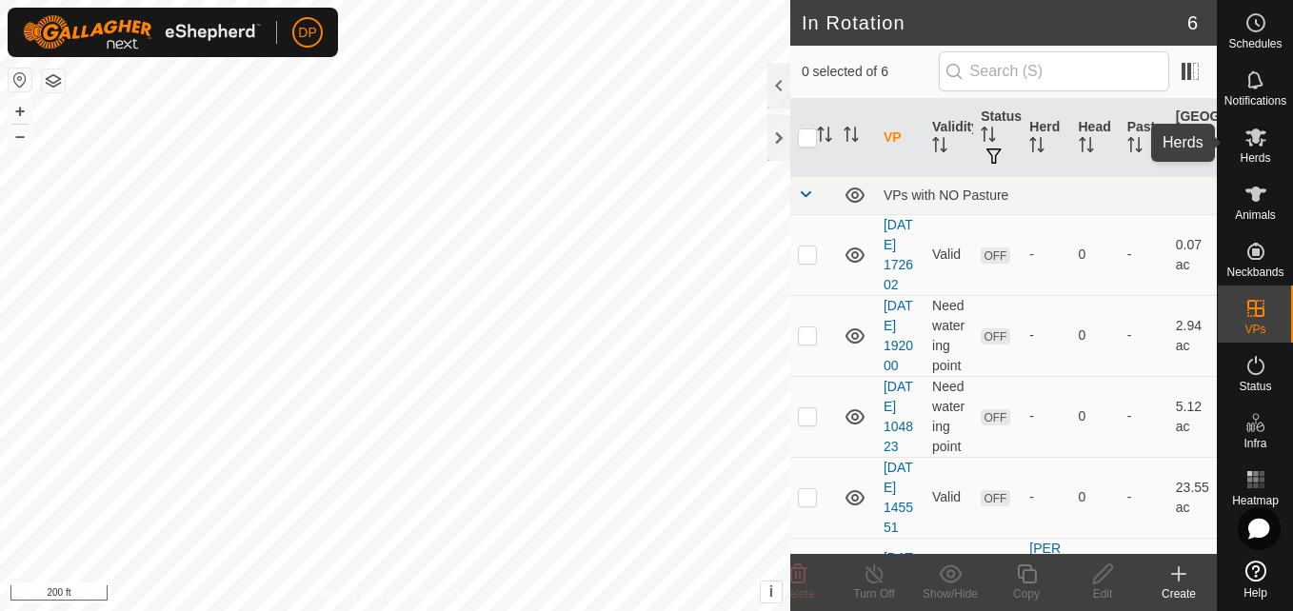
click at [1255, 126] on icon at bounding box center [1255, 137] width 23 height 23
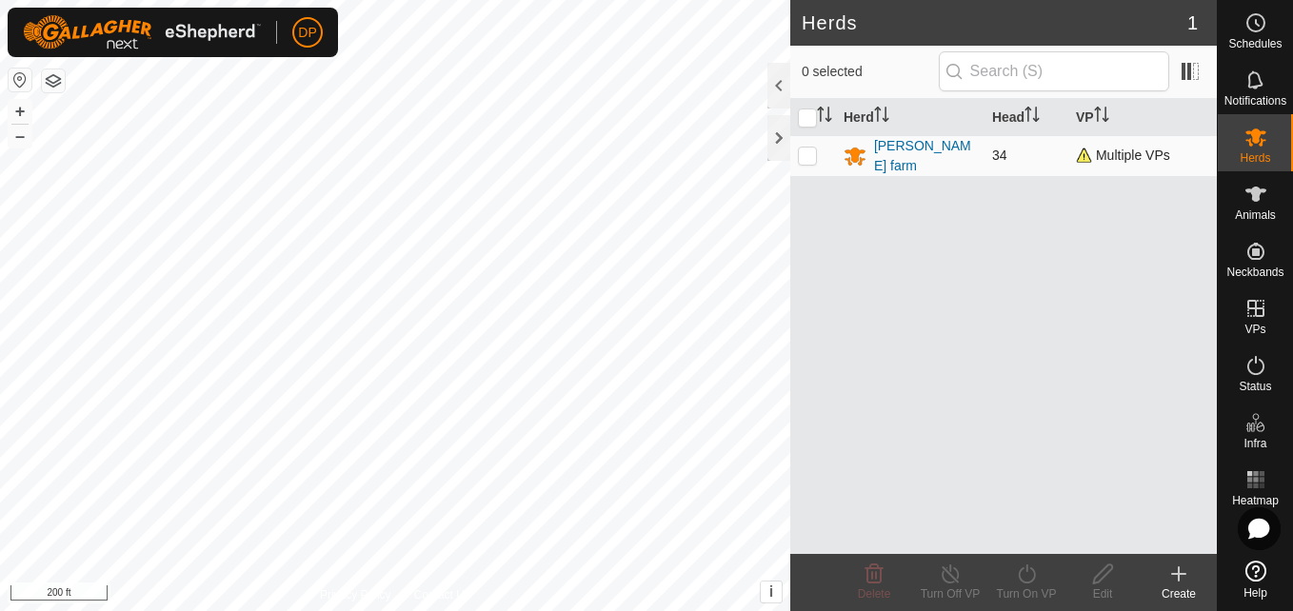
click at [805, 154] on p-checkbox at bounding box center [807, 155] width 19 height 15
checkbox input "true"
click at [1099, 574] on icon at bounding box center [1102, 574] width 19 height 19
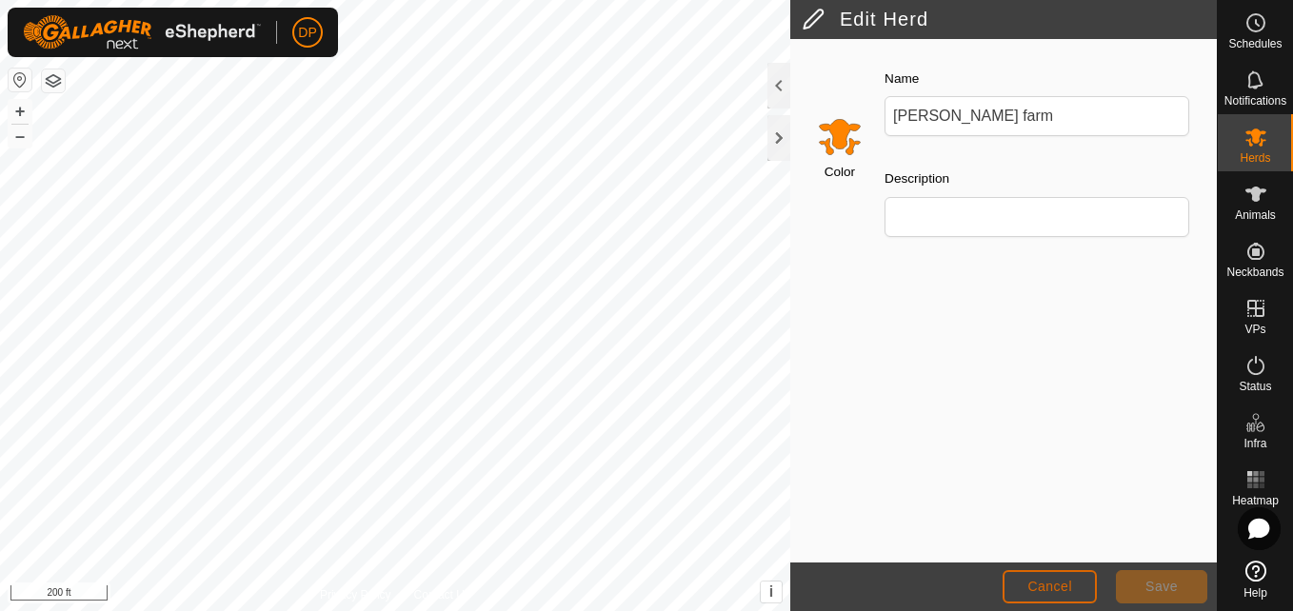
click at [1087, 589] on button "Cancel" at bounding box center [1050, 586] width 94 height 33
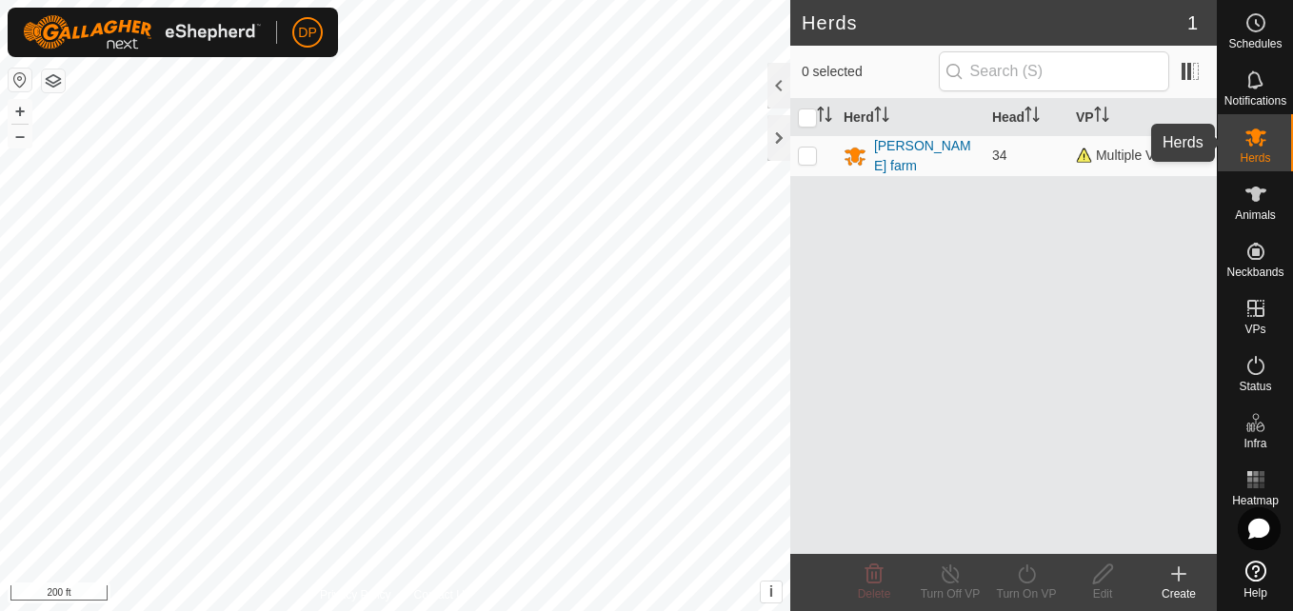
click at [1246, 141] on icon at bounding box center [1255, 137] width 23 height 23
click at [818, 154] on td at bounding box center [813, 155] width 46 height 41
checkbox input "true"
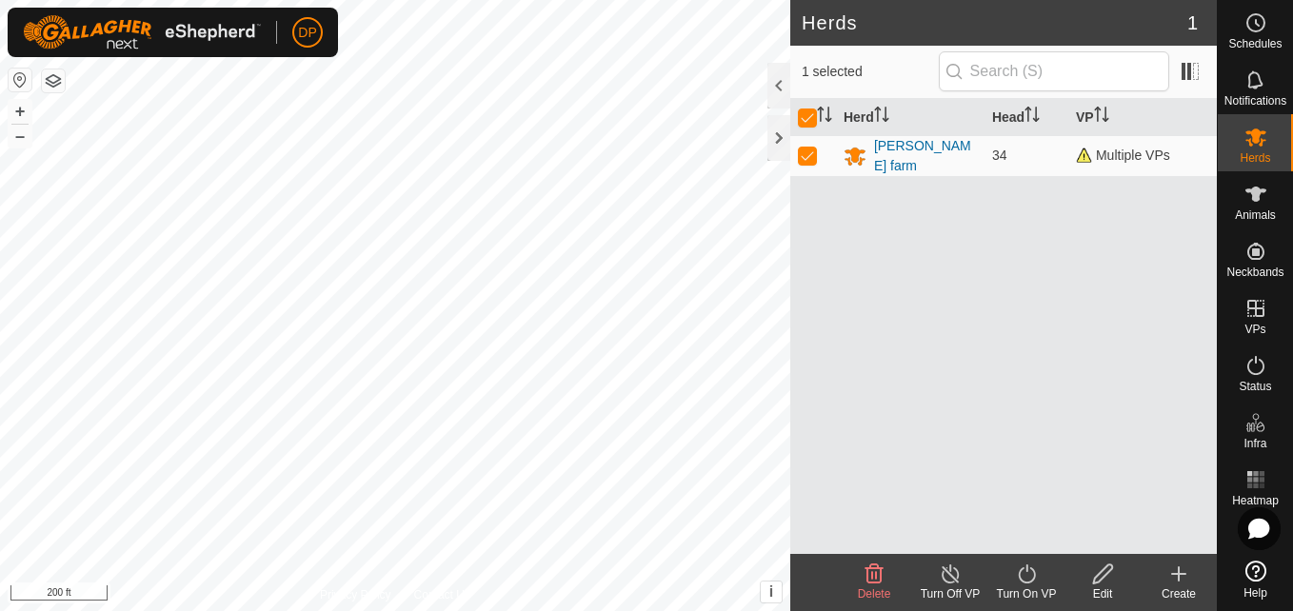
click at [1018, 580] on icon at bounding box center [1027, 574] width 24 height 23
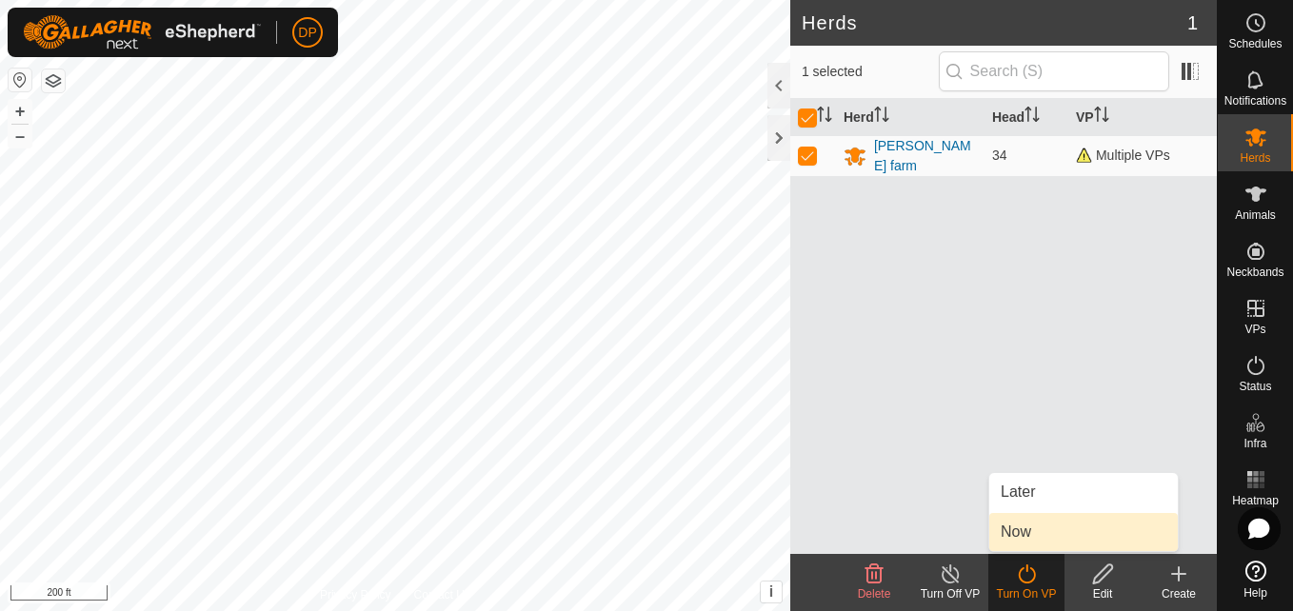
click at [1015, 532] on link "Now" at bounding box center [1083, 532] width 189 height 38
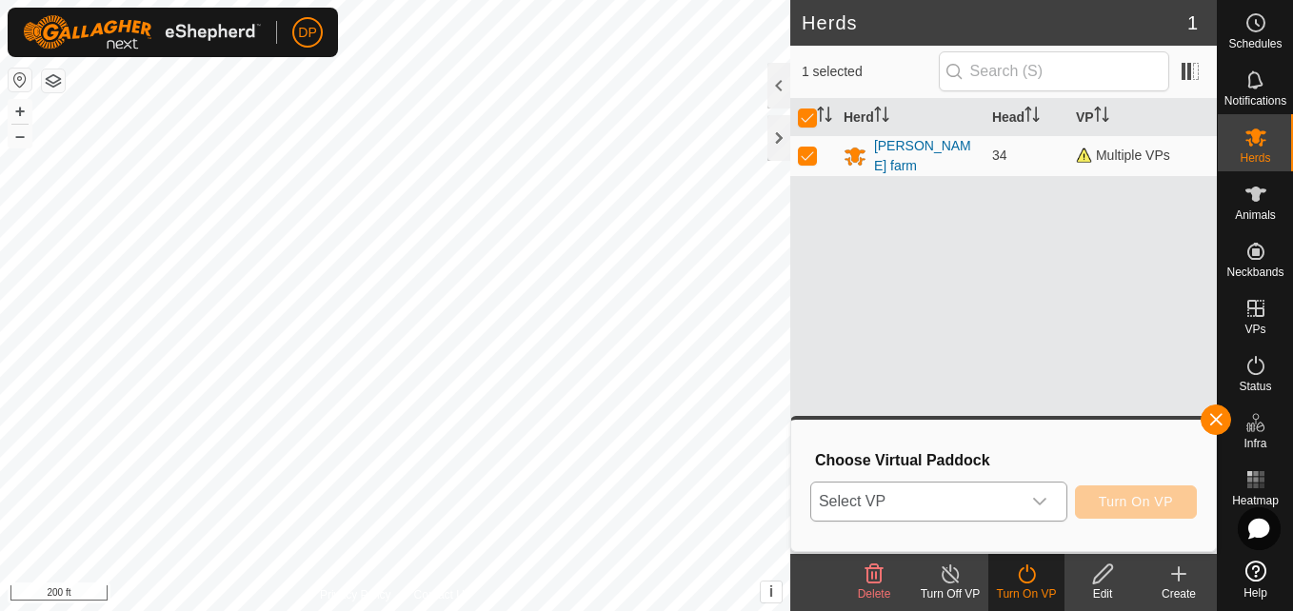
click at [1040, 495] on icon "dropdown trigger" at bounding box center [1039, 501] width 15 height 15
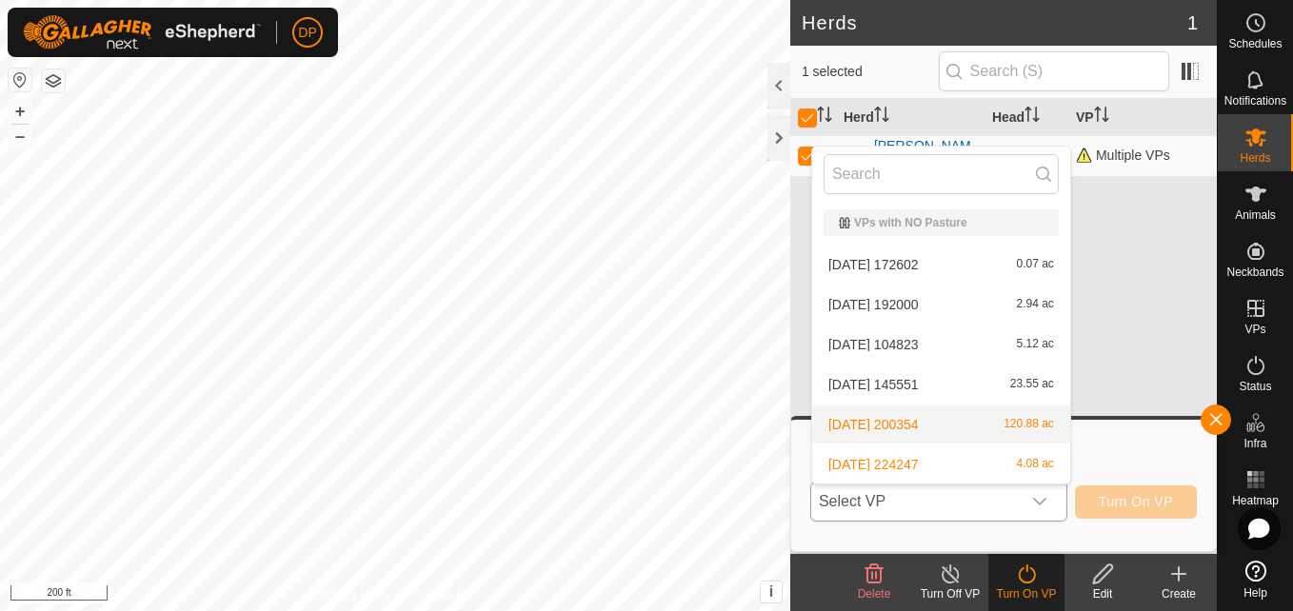
click at [1007, 421] on li "2025-08-10 200354 120.88 ac" at bounding box center [941, 425] width 258 height 38
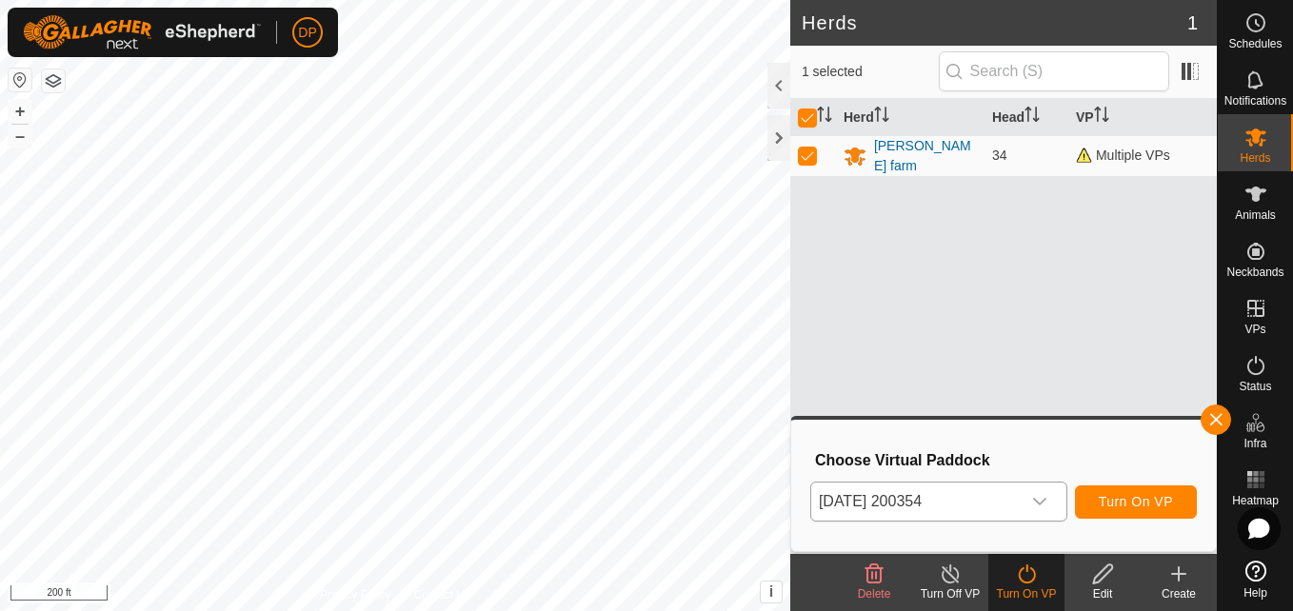
click at [1096, 570] on icon at bounding box center [1103, 574] width 24 height 23
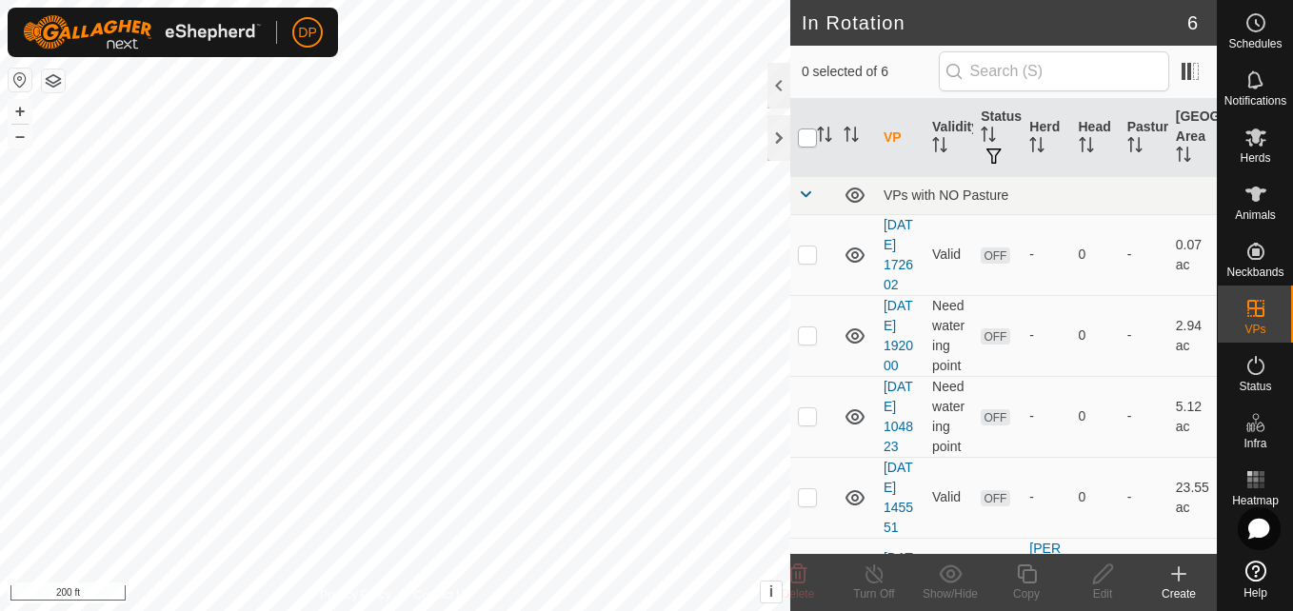
click at [807, 139] on input "checkbox" at bounding box center [807, 138] width 19 height 19
checkbox input "true"
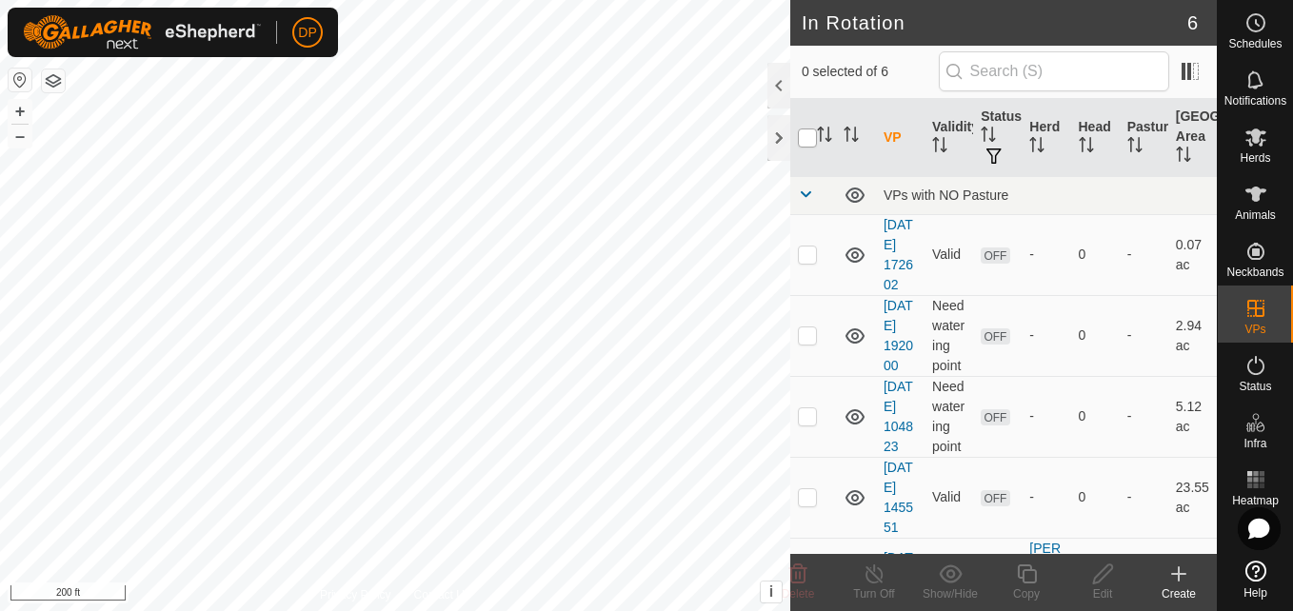
checkbox input "true"
click at [868, 576] on icon at bounding box center [875, 574] width 24 height 23
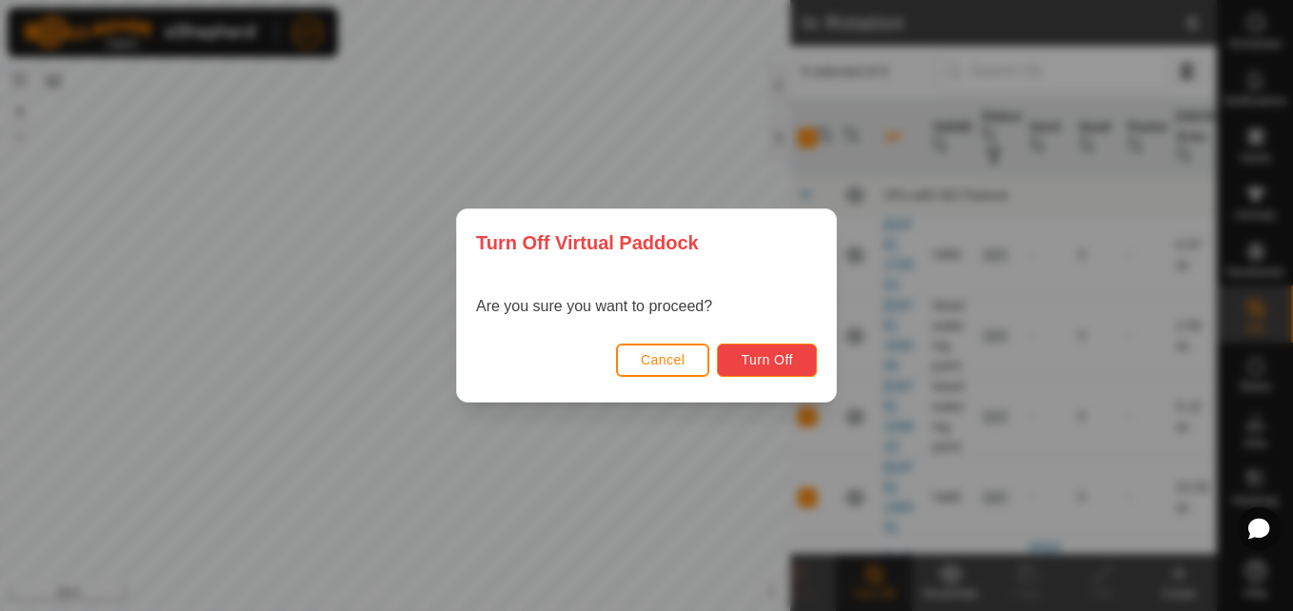
click at [745, 355] on span "Turn Off" at bounding box center [767, 359] width 52 height 15
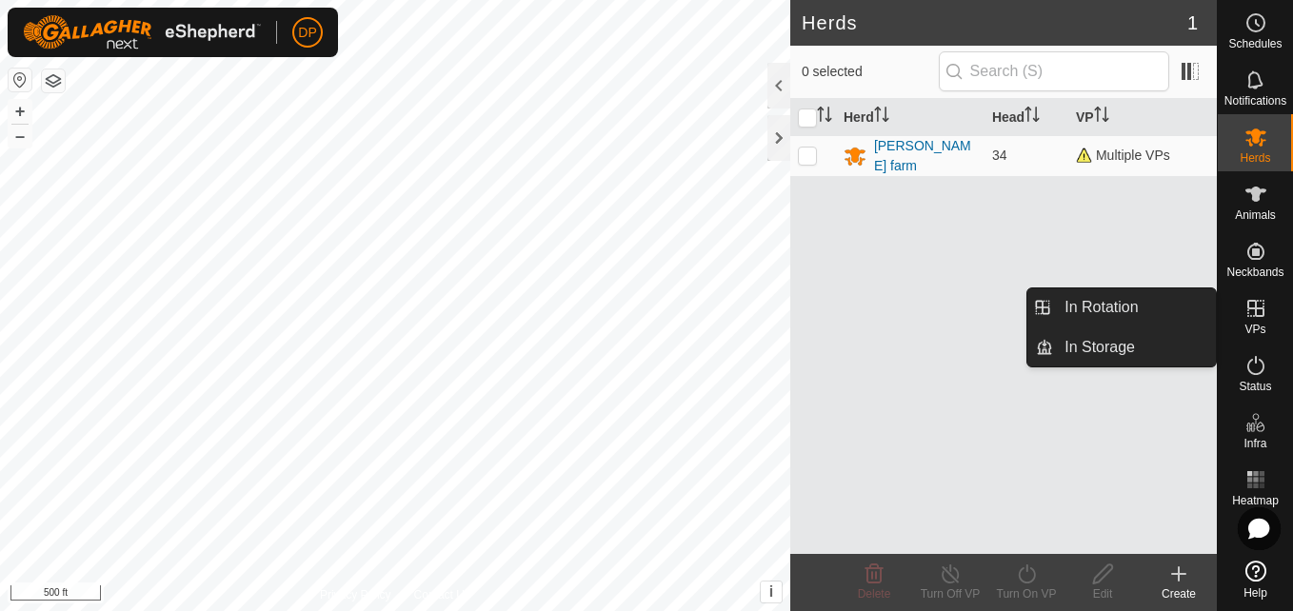
click at [1256, 305] on icon at bounding box center [1255, 308] width 17 height 17
click at [1122, 301] on link "In Rotation" at bounding box center [1134, 307] width 163 height 38
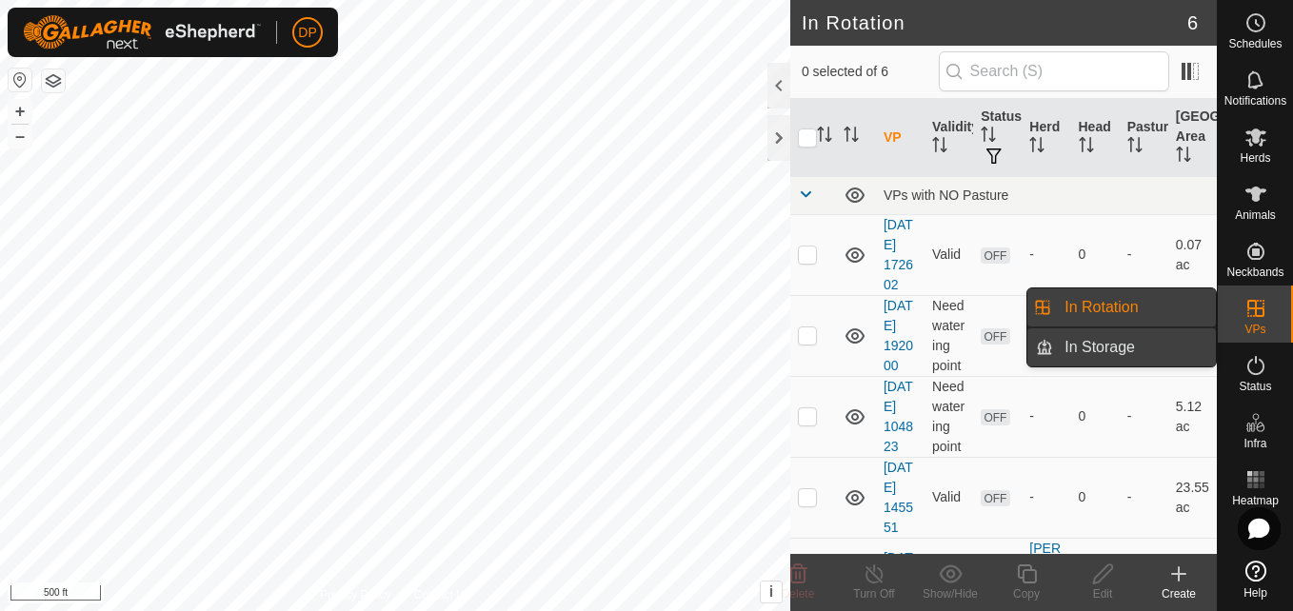
click at [1119, 348] on link "In Storage" at bounding box center [1134, 347] width 163 height 38
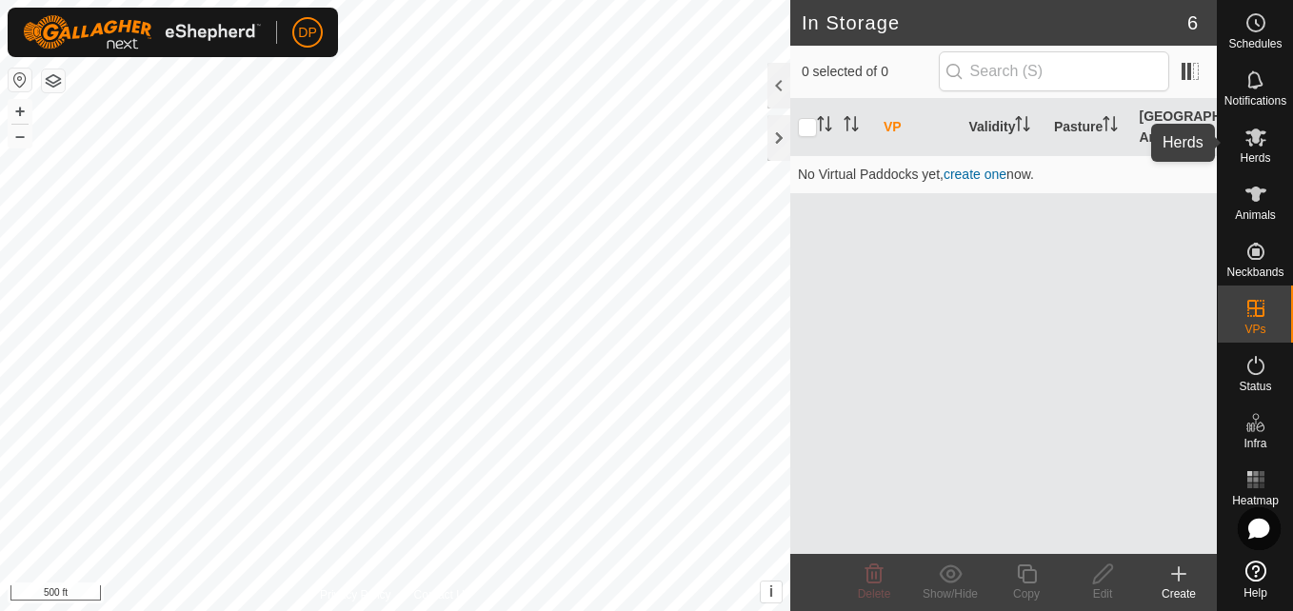
click at [1249, 142] on icon at bounding box center [1255, 138] width 21 height 18
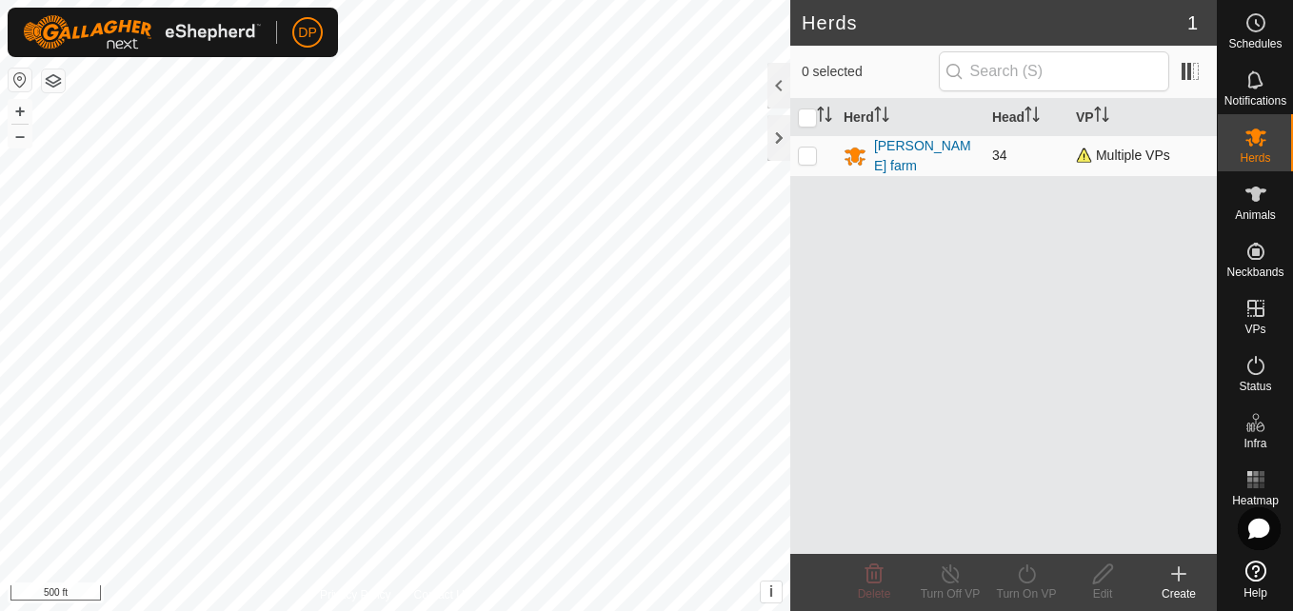
click at [804, 154] on p-checkbox at bounding box center [807, 155] width 19 height 15
checkbox input "true"
click at [805, 112] on input "checkbox" at bounding box center [807, 118] width 19 height 19
checkbox input "false"
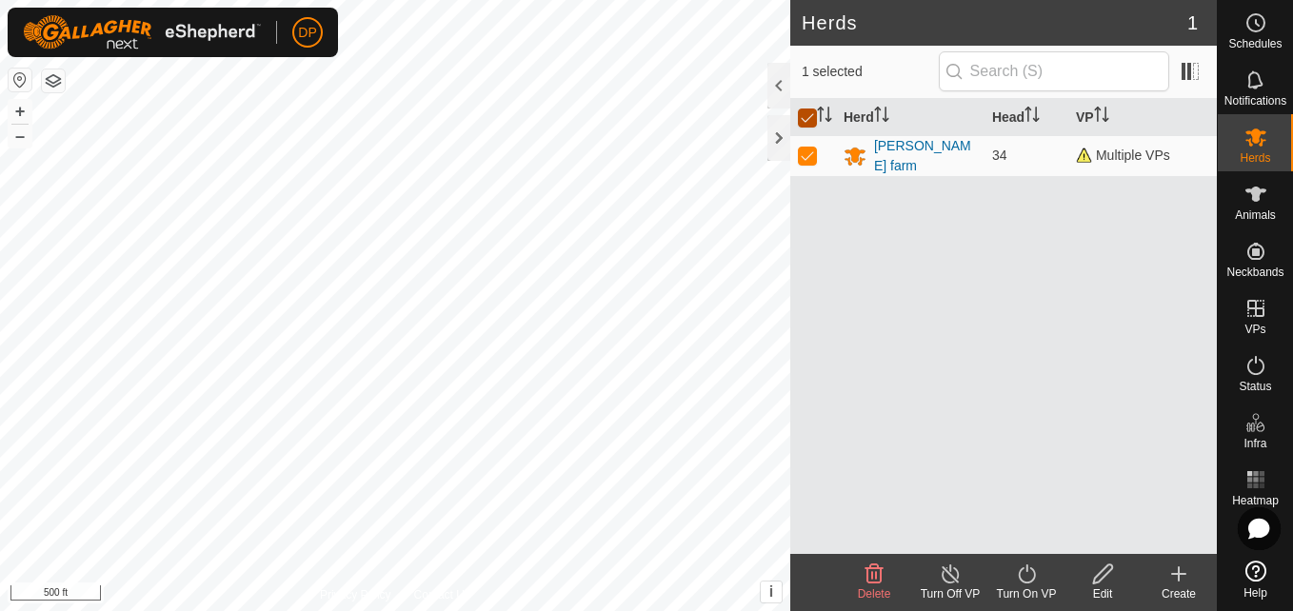
checkbox input "false"
click at [885, 107] on icon "Activate to sort" at bounding box center [881, 114] width 15 height 15
click at [799, 156] on p-checkbox at bounding box center [807, 155] width 19 height 15
checkbox input "true"
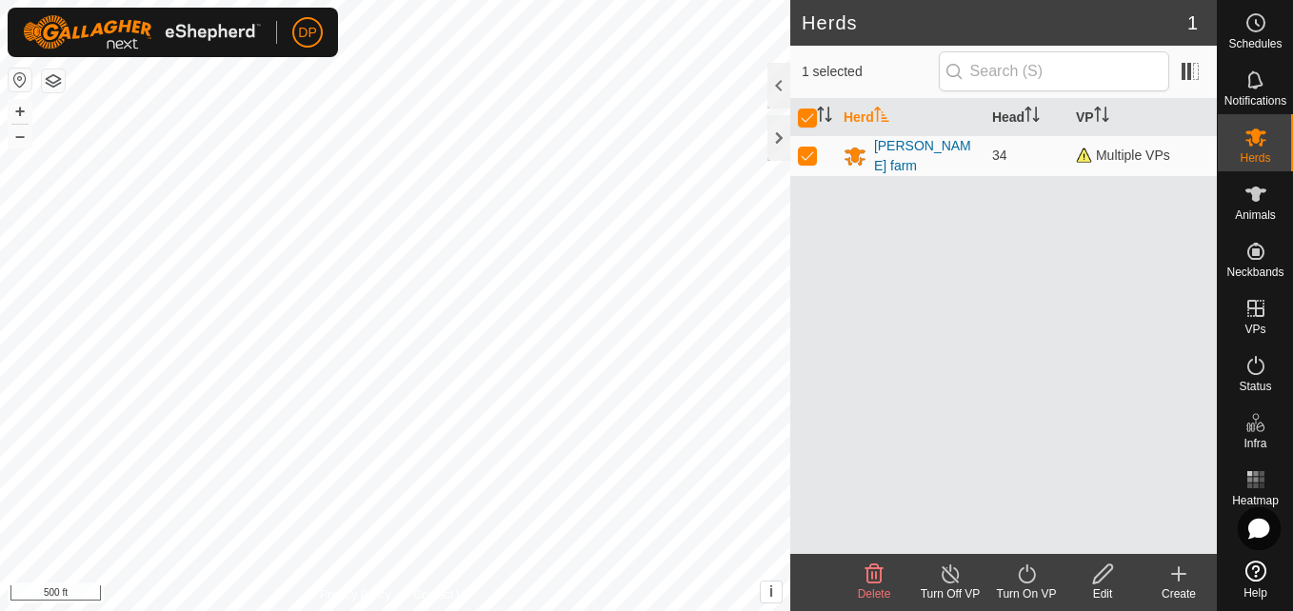
click at [1017, 577] on icon at bounding box center [1027, 574] width 24 height 23
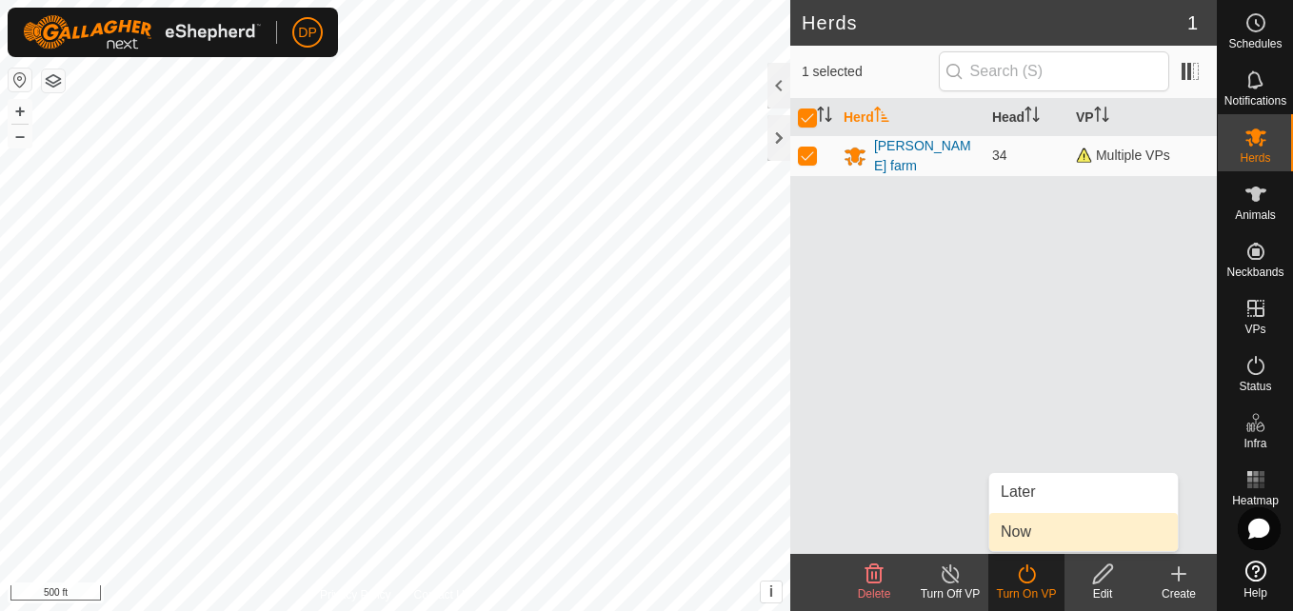
click at [1050, 533] on link "Now" at bounding box center [1083, 532] width 189 height 38
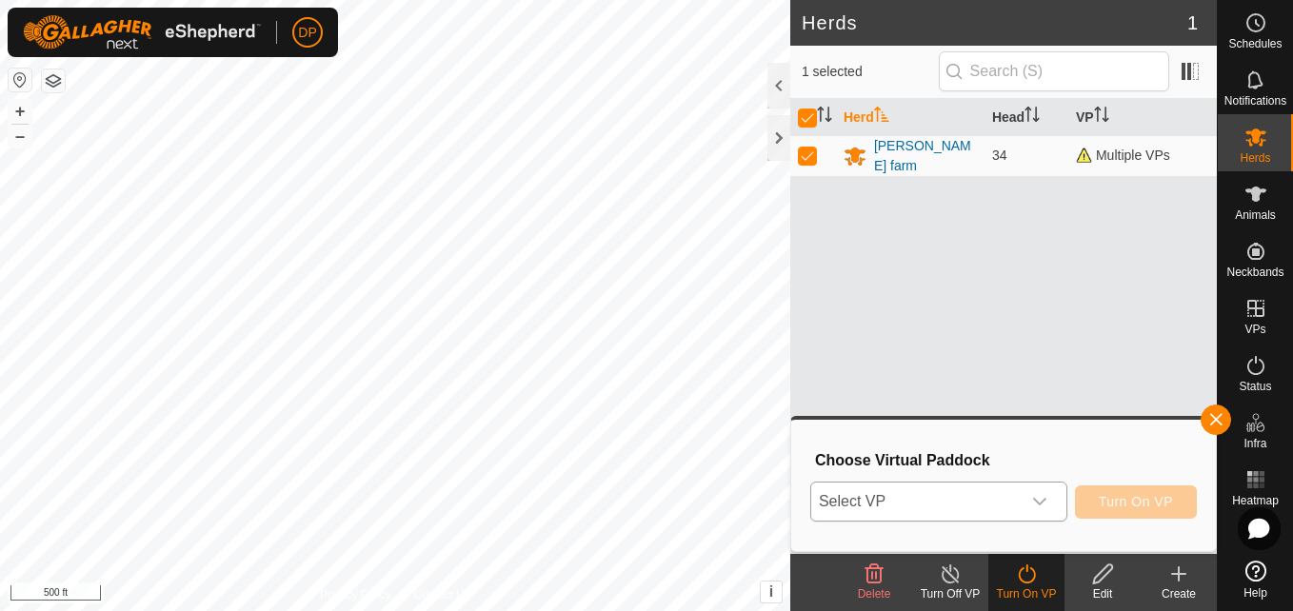
click at [1046, 500] on icon "dropdown trigger" at bounding box center [1039, 502] width 13 height 8
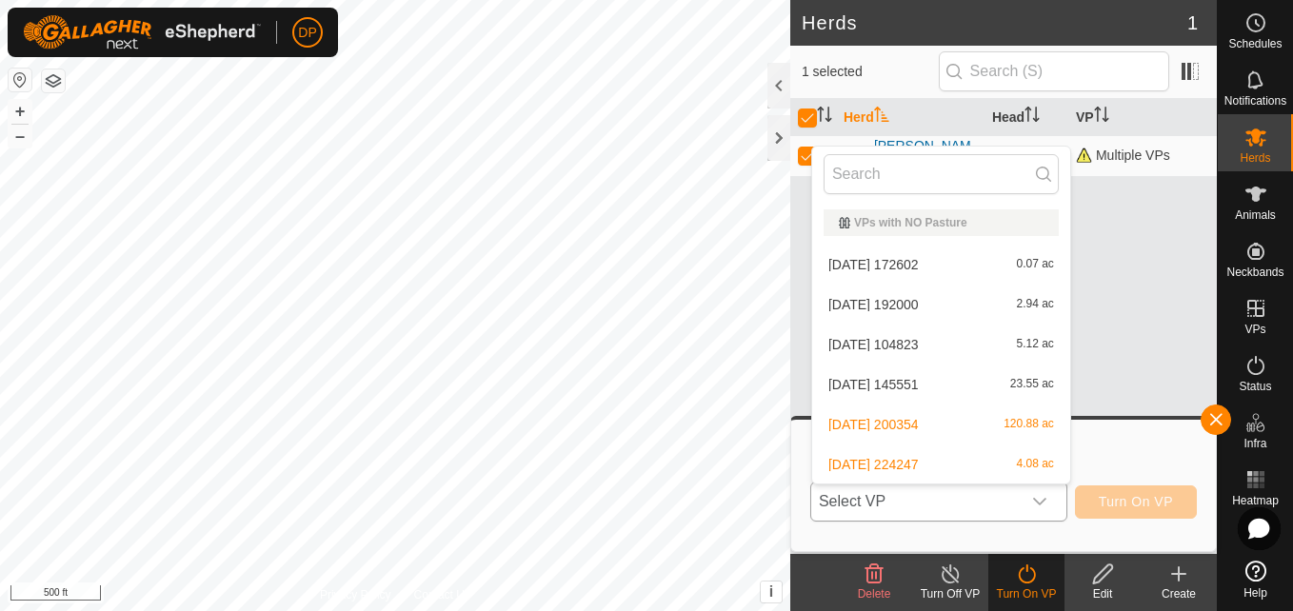
click at [1021, 425] on li "2025-08-10 200354 120.88 ac" at bounding box center [941, 425] width 258 height 38
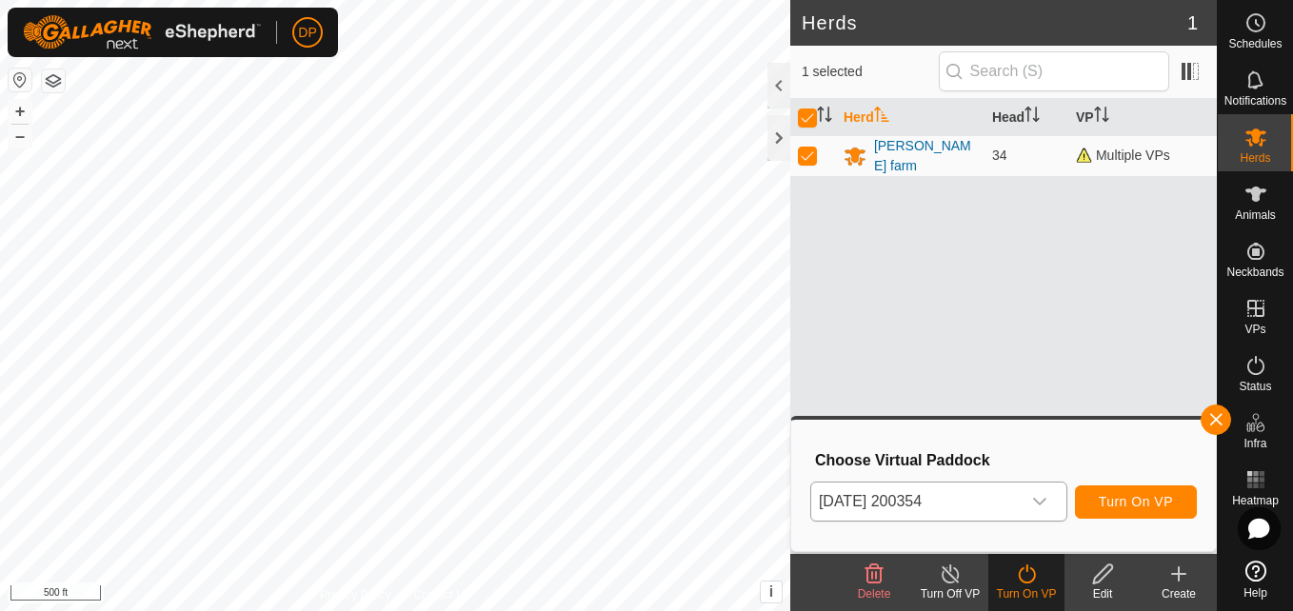
click at [1094, 567] on icon at bounding box center [1103, 574] width 24 height 23
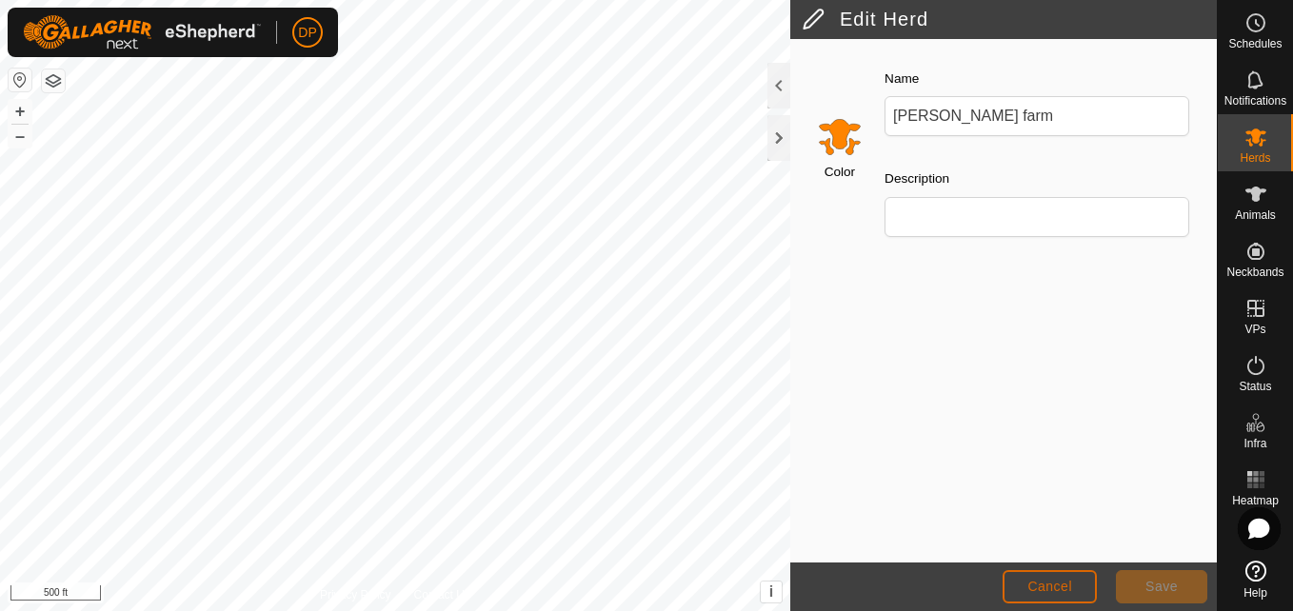
click at [1041, 581] on span "Cancel" at bounding box center [1049, 586] width 45 height 15
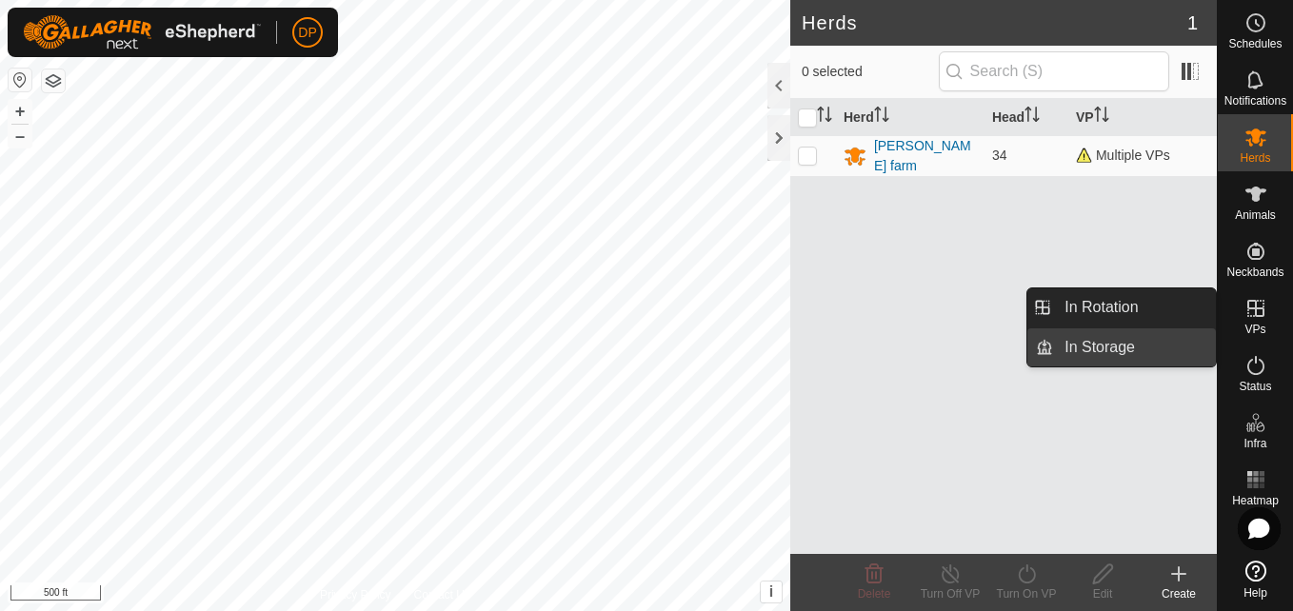
click at [1168, 348] on link "In Storage" at bounding box center [1134, 347] width 163 height 38
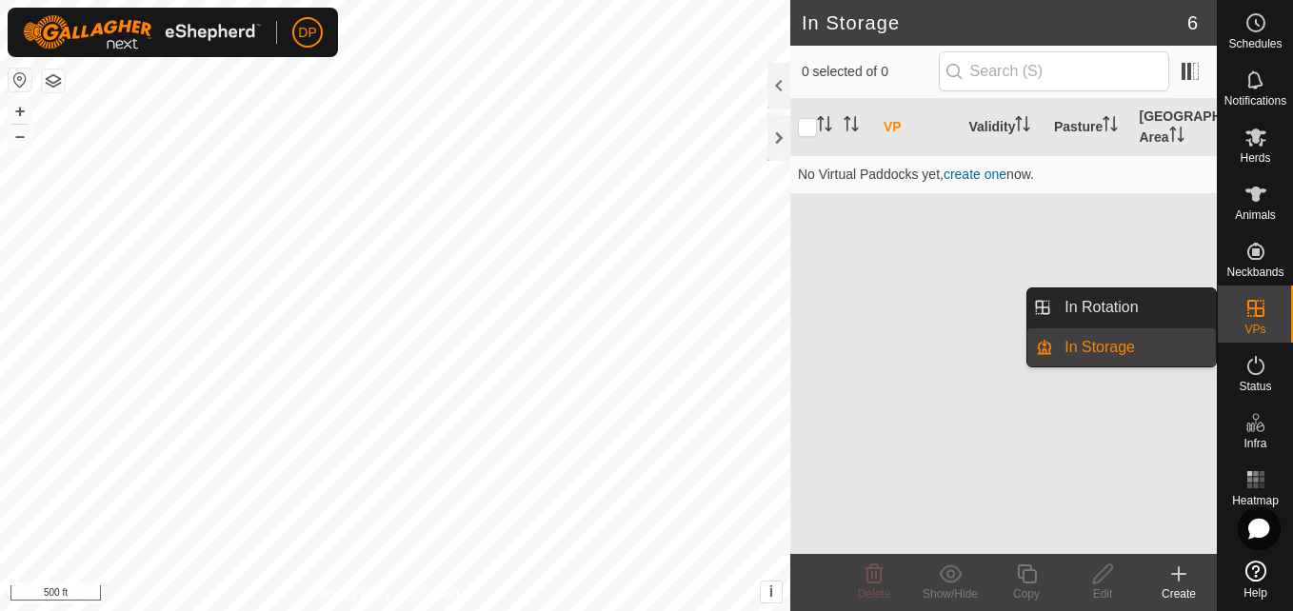
click at [1168, 348] on link "In Storage" at bounding box center [1134, 347] width 163 height 38
click at [1168, 298] on link "In Rotation" at bounding box center [1134, 307] width 163 height 38
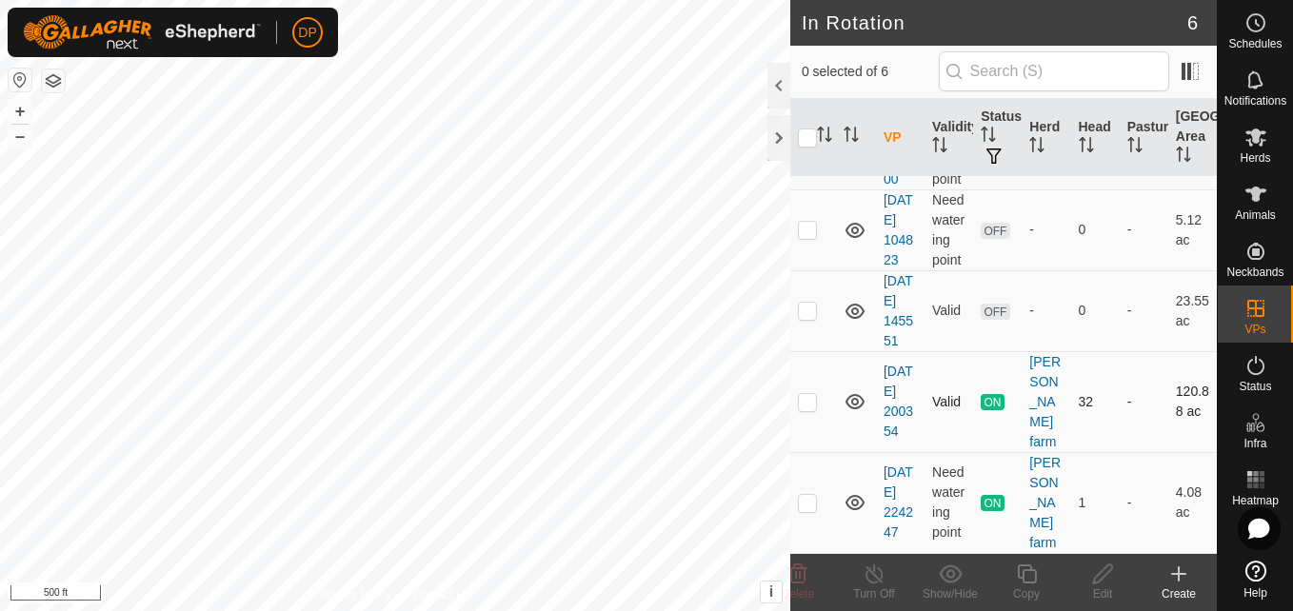
scroll to position [267, 0]
click at [811, 403] on p-checkbox at bounding box center [807, 401] width 19 height 15
checkbox input "true"
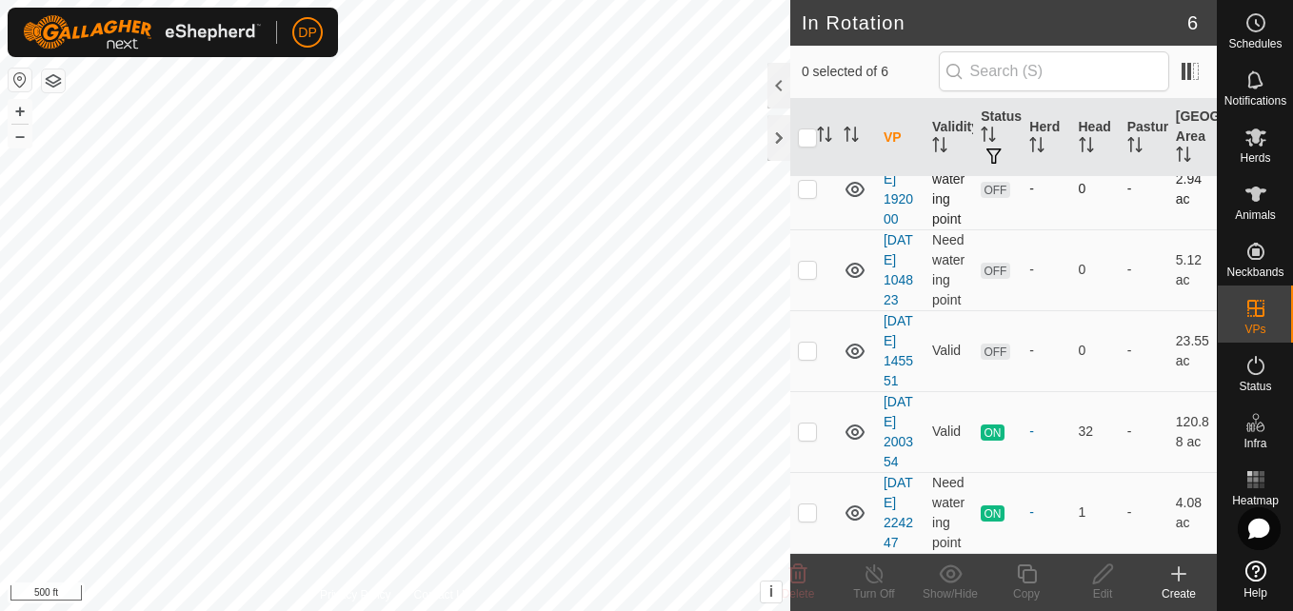
scroll to position [267, 0]
click at [804, 424] on p-checkbox at bounding box center [807, 431] width 19 height 15
click at [806, 424] on p-checkbox at bounding box center [807, 431] width 19 height 15
checkbox input "true"
click at [876, 578] on icon at bounding box center [875, 574] width 24 height 23
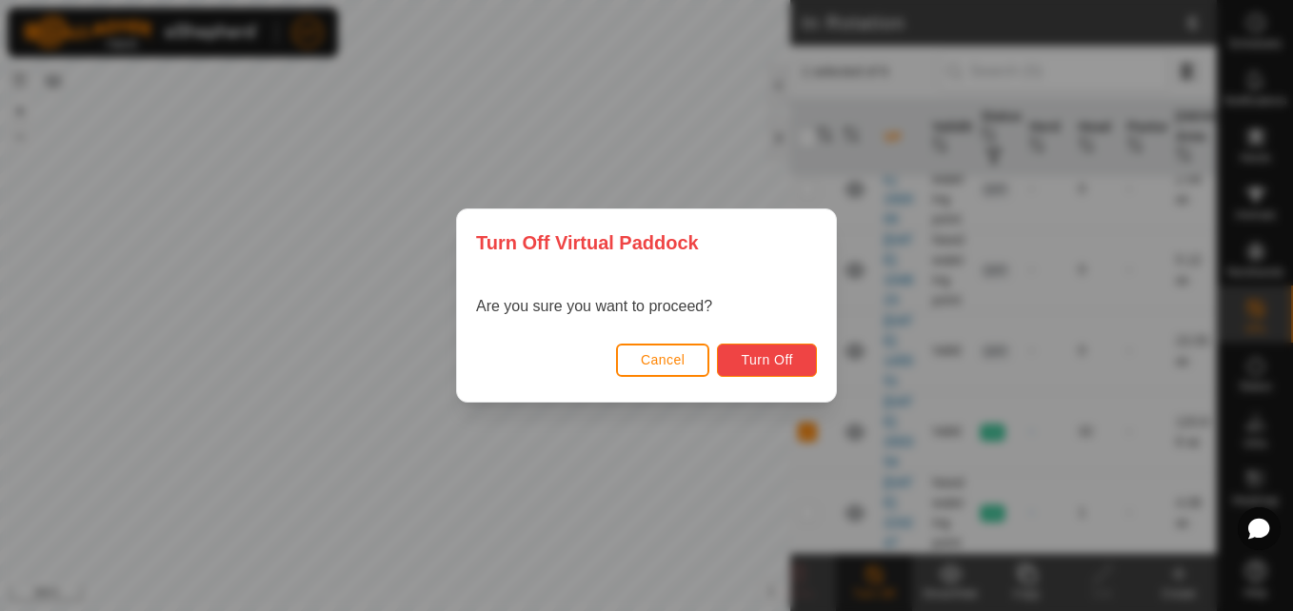
click at [768, 358] on span "Turn Off" at bounding box center [767, 359] width 52 height 15
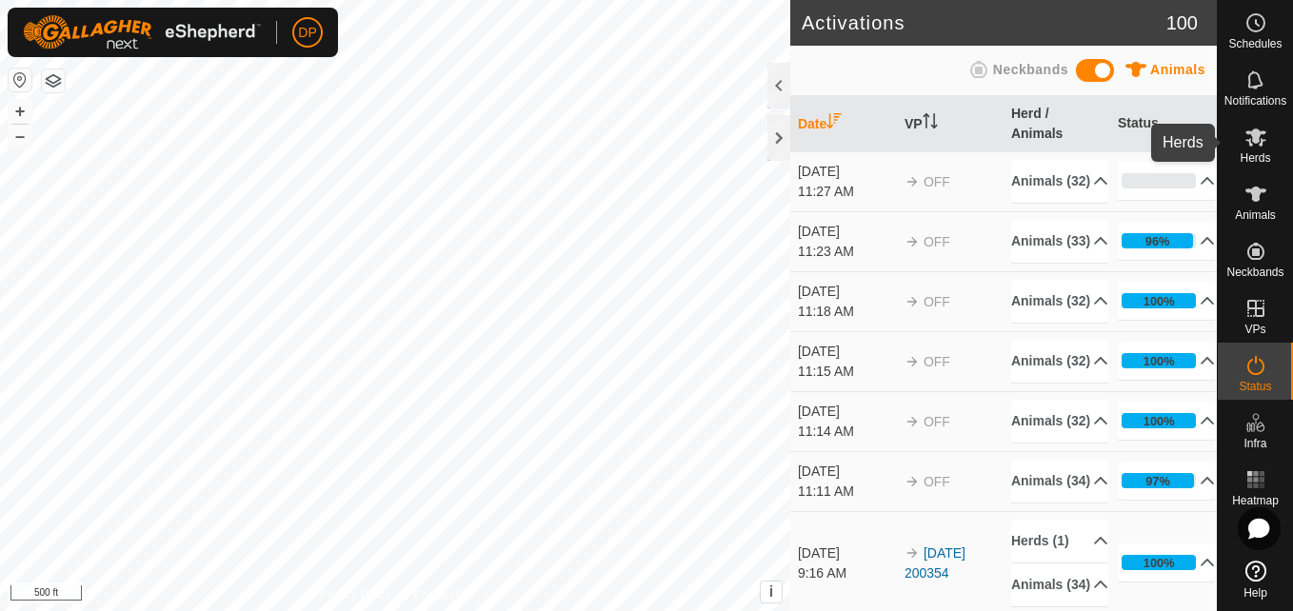
click at [1257, 145] on icon at bounding box center [1255, 137] width 23 height 23
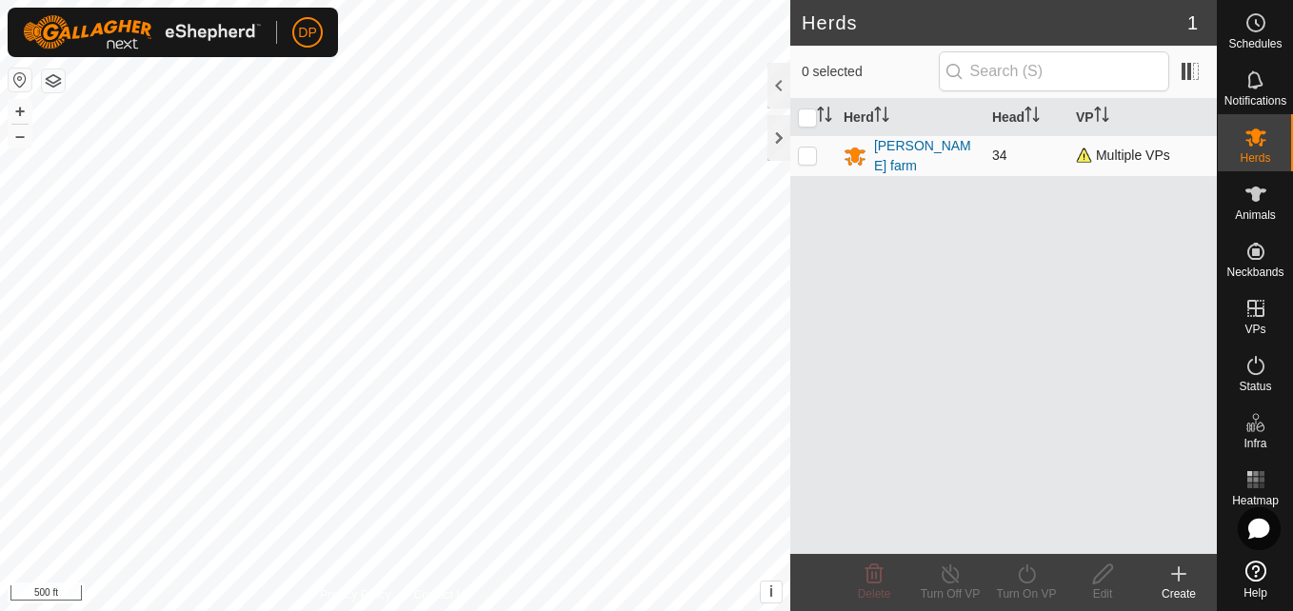
click at [811, 153] on p-checkbox at bounding box center [807, 155] width 19 height 15
checkbox input "true"
click at [945, 575] on icon at bounding box center [951, 574] width 24 height 23
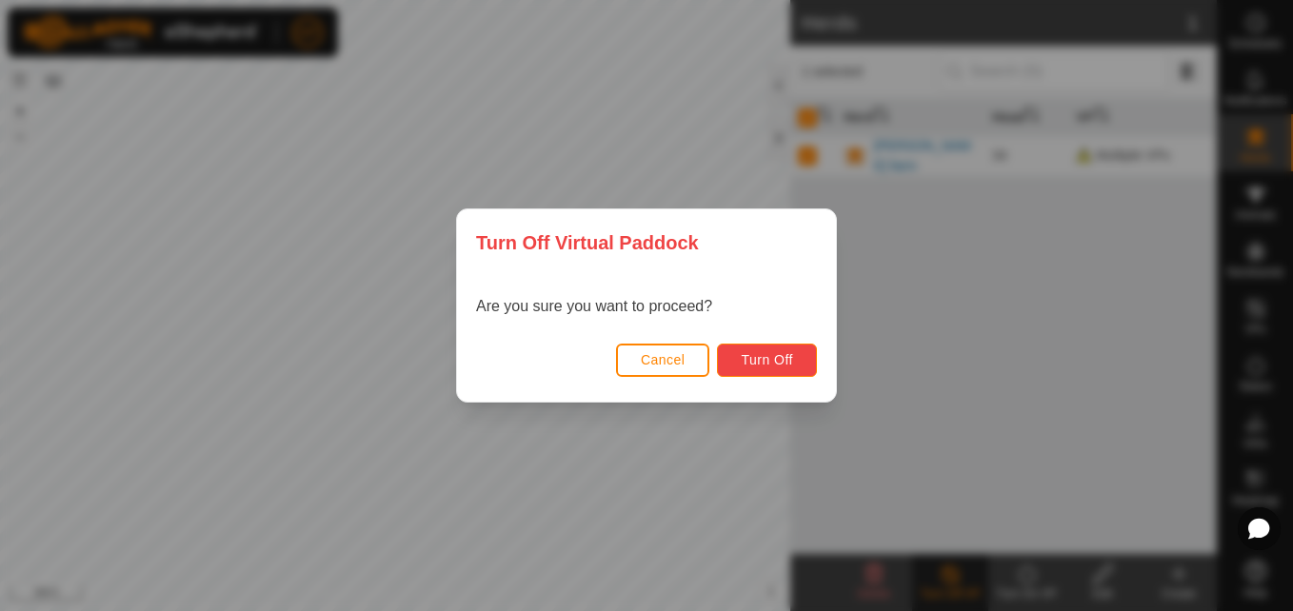
click at [765, 355] on span "Turn Off" at bounding box center [767, 359] width 52 height 15
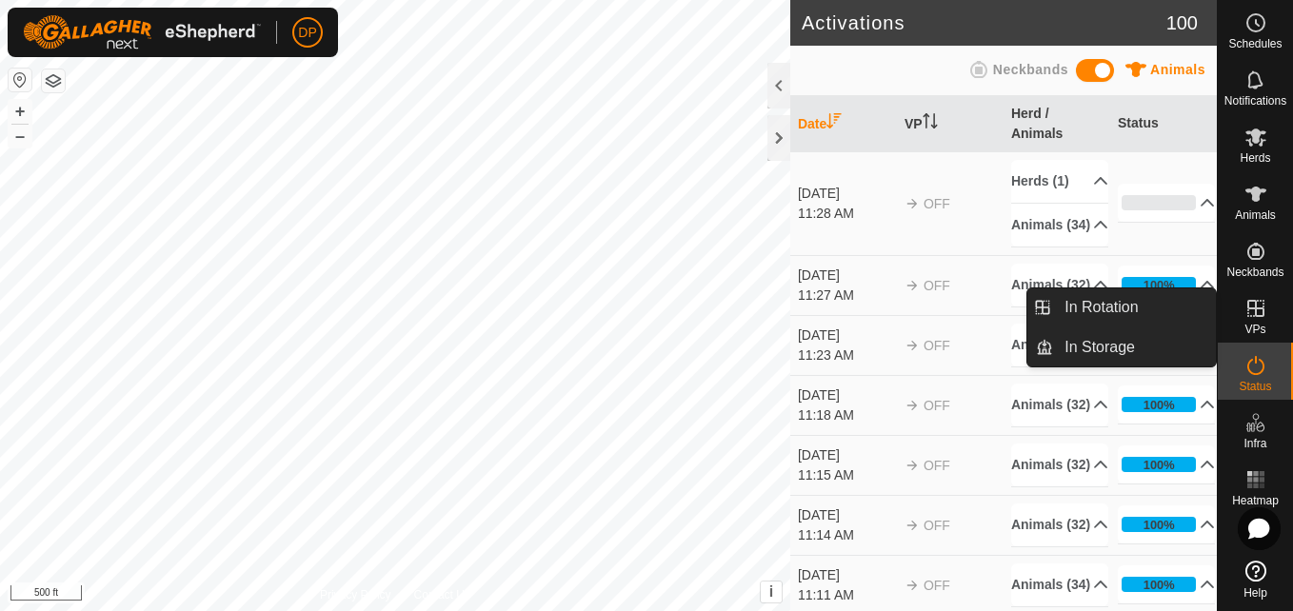
click at [1255, 306] on icon at bounding box center [1255, 308] width 17 height 17
click at [1194, 359] on link "In Storage" at bounding box center [1134, 347] width 163 height 38
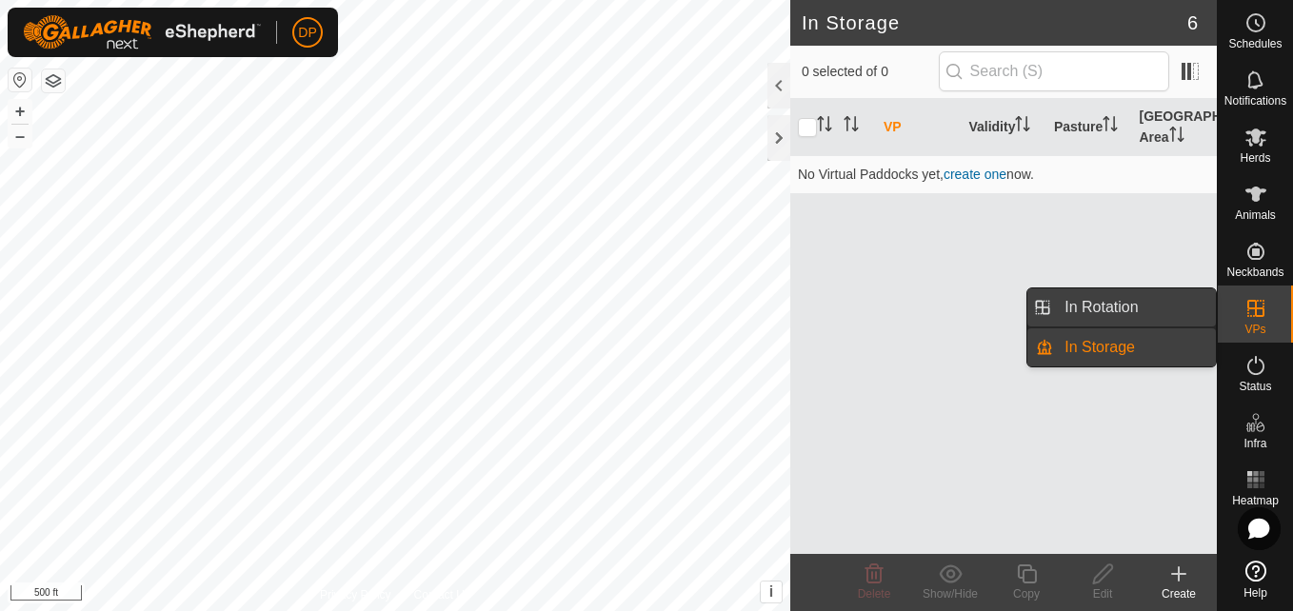
click at [1136, 308] on link "In Rotation" at bounding box center [1134, 307] width 163 height 38
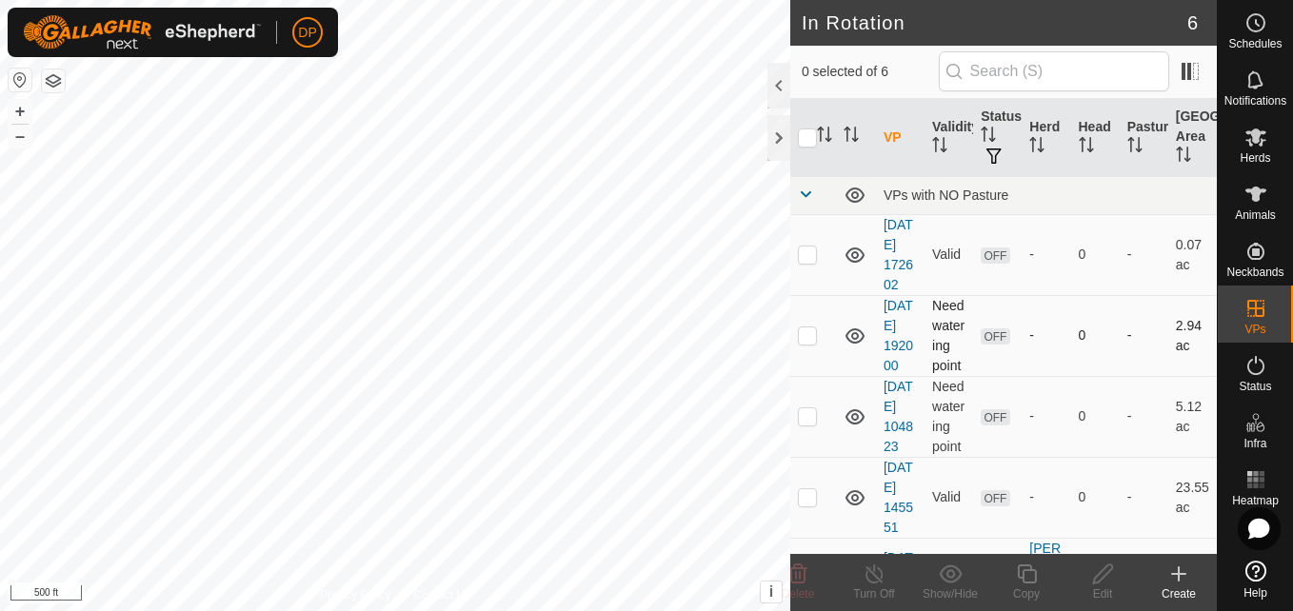
scroll to position [190, 0]
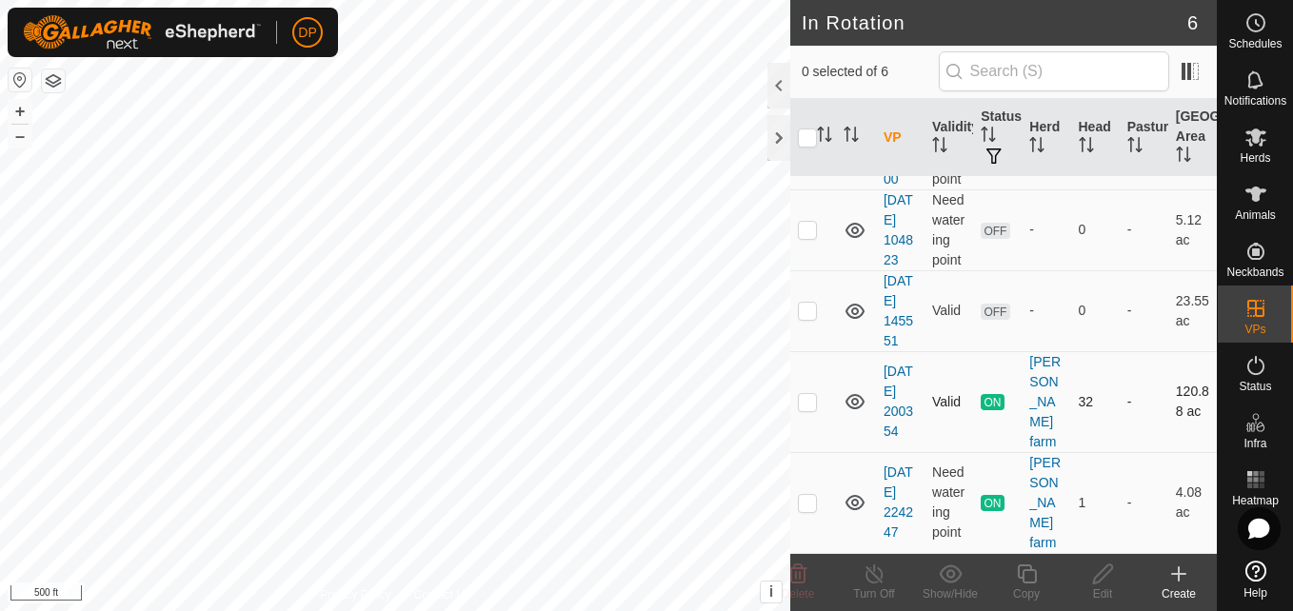
click at [806, 409] on p-checkbox at bounding box center [807, 401] width 19 height 15
checkbox input "true"
click at [850, 413] on icon at bounding box center [855, 401] width 23 height 23
click at [867, 566] on icon at bounding box center [875, 574] width 24 height 23
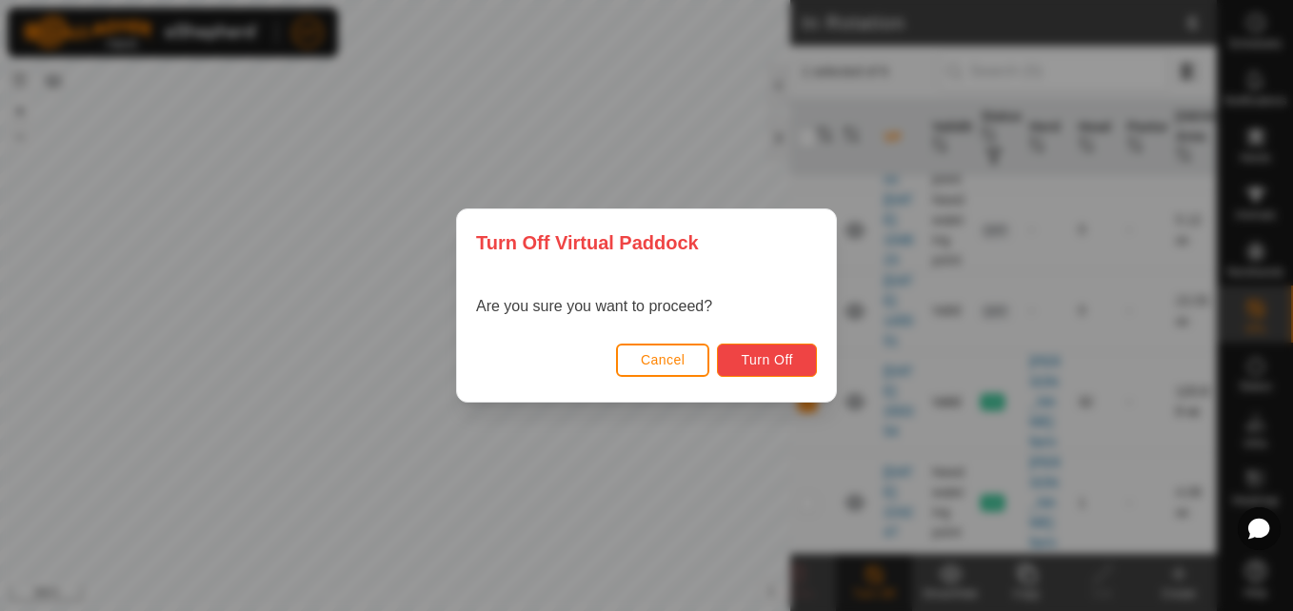
click at [755, 359] on span "Turn Off" at bounding box center [767, 359] width 52 height 15
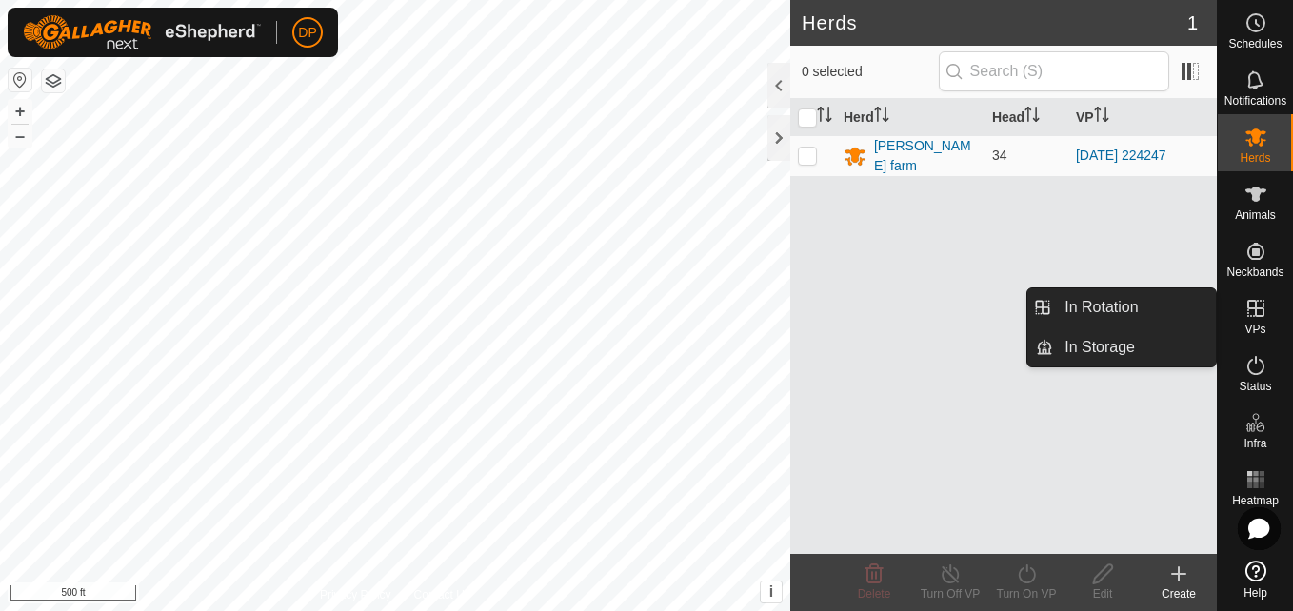
click at [1251, 303] on icon at bounding box center [1255, 308] width 23 height 23
click at [1193, 306] on link "In Rotation" at bounding box center [1134, 307] width 163 height 38
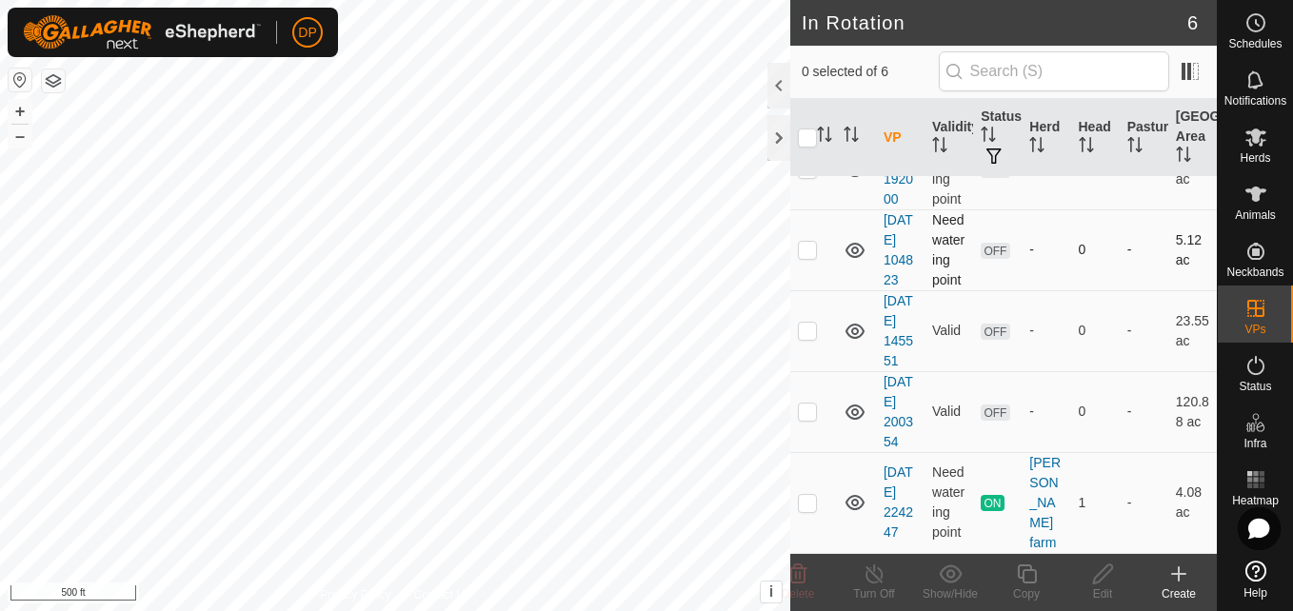
scroll to position [267, 0]
click at [802, 405] on p-checkbox at bounding box center [807, 411] width 19 height 15
checkbox input "true"
click at [1104, 576] on icon at bounding box center [1102, 574] width 19 height 19
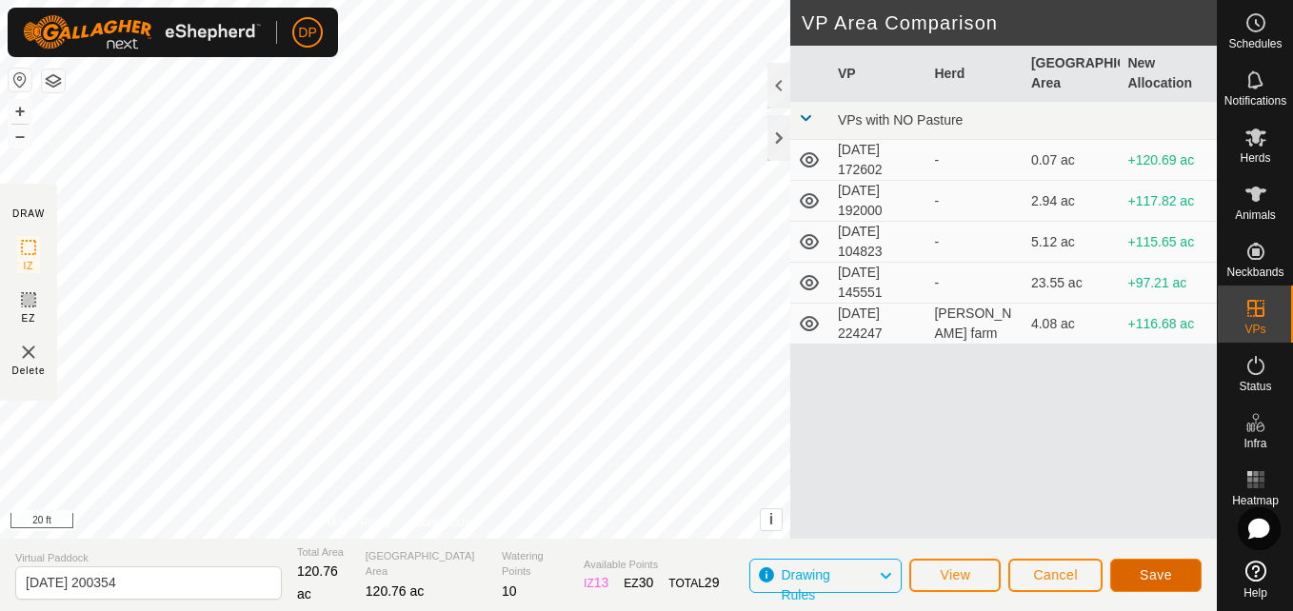
click at [1151, 572] on span "Save" at bounding box center [1156, 574] width 32 height 15
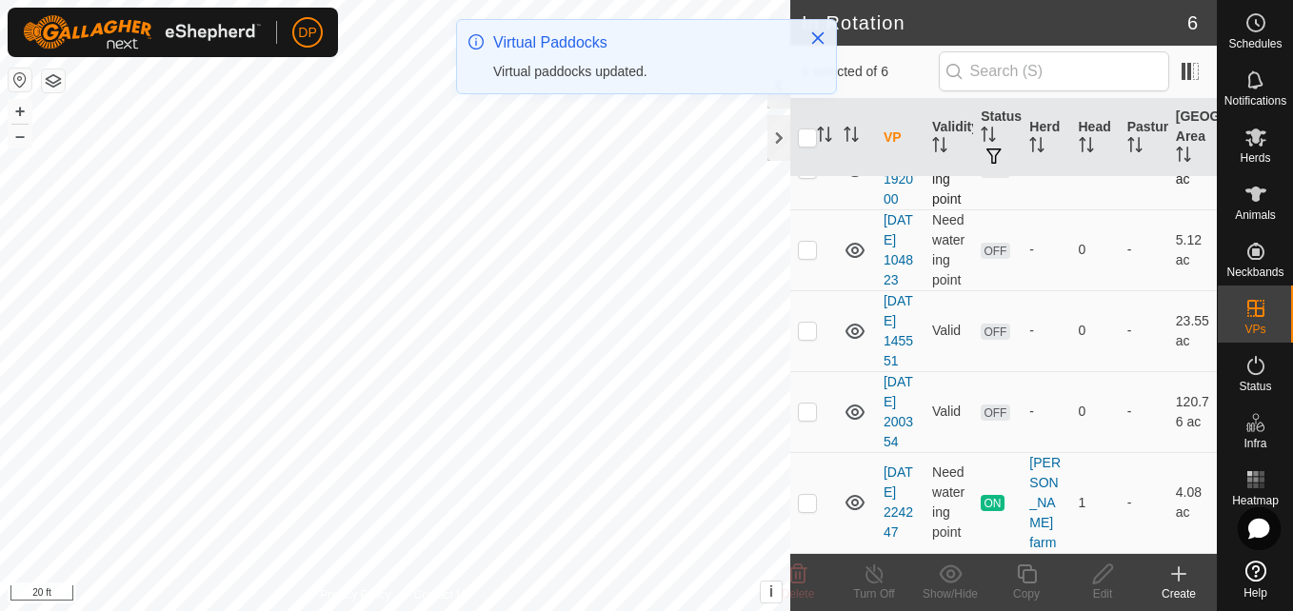
scroll to position [267, 0]
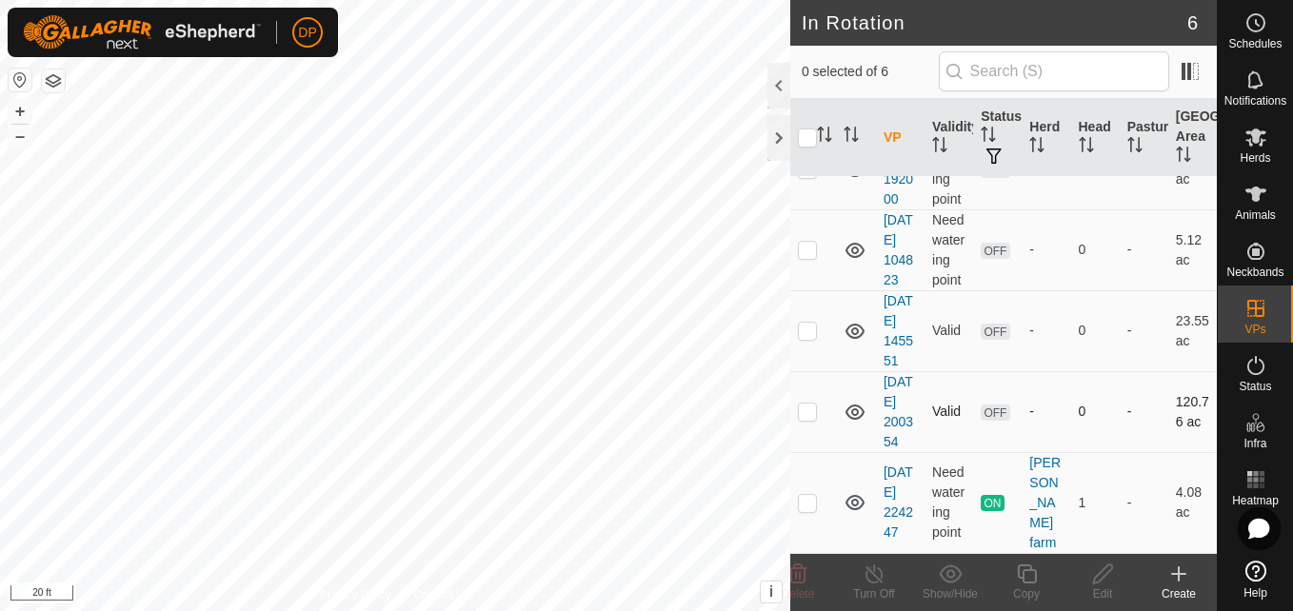
click at [806, 409] on p-checkbox at bounding box center [807, 411] width 19 height 15
checkbox input "true"
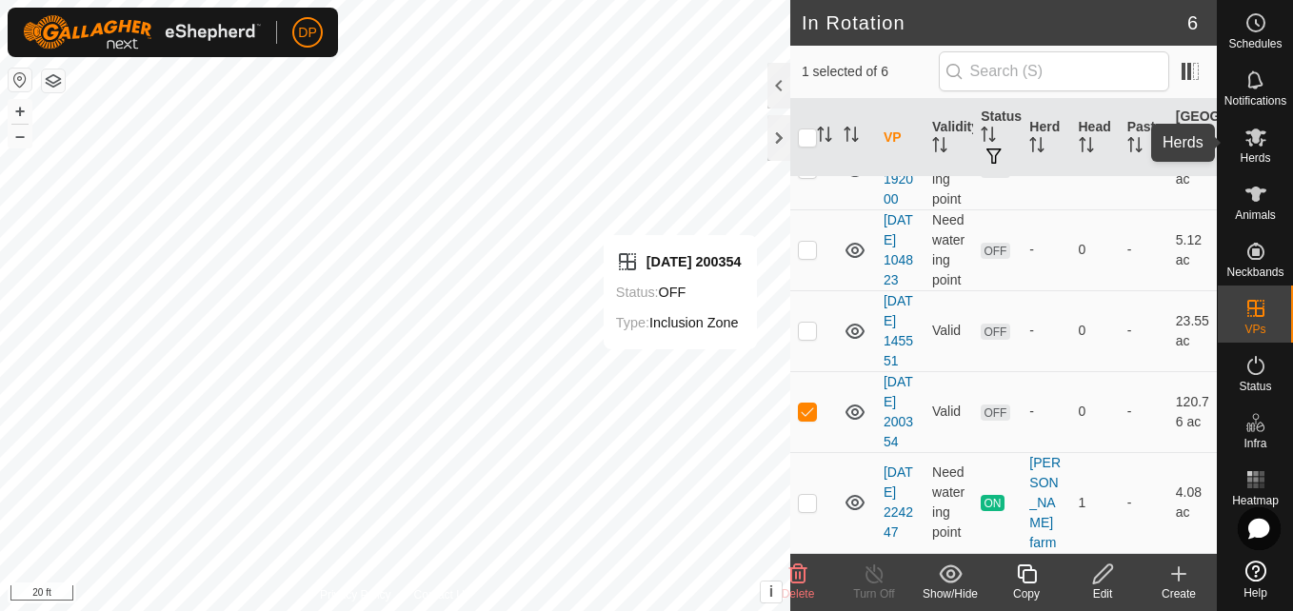
click at [1249, 126] on icon at bounding box center [1255, 137] width 23 height 23
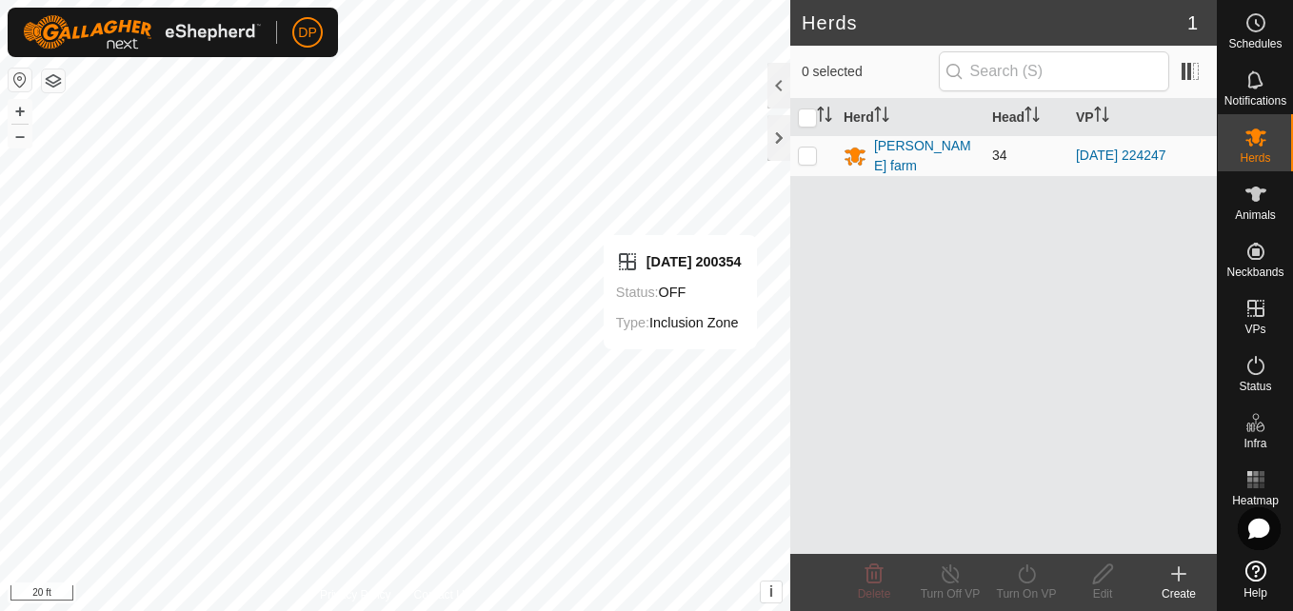
click at [804, 148] on p-checkbox at bounding box center [807, 155] width 19 height 15
checkbox input "true"
click at [1032, 568] on icon at bounding box center [1027, 574] width 24 height 23
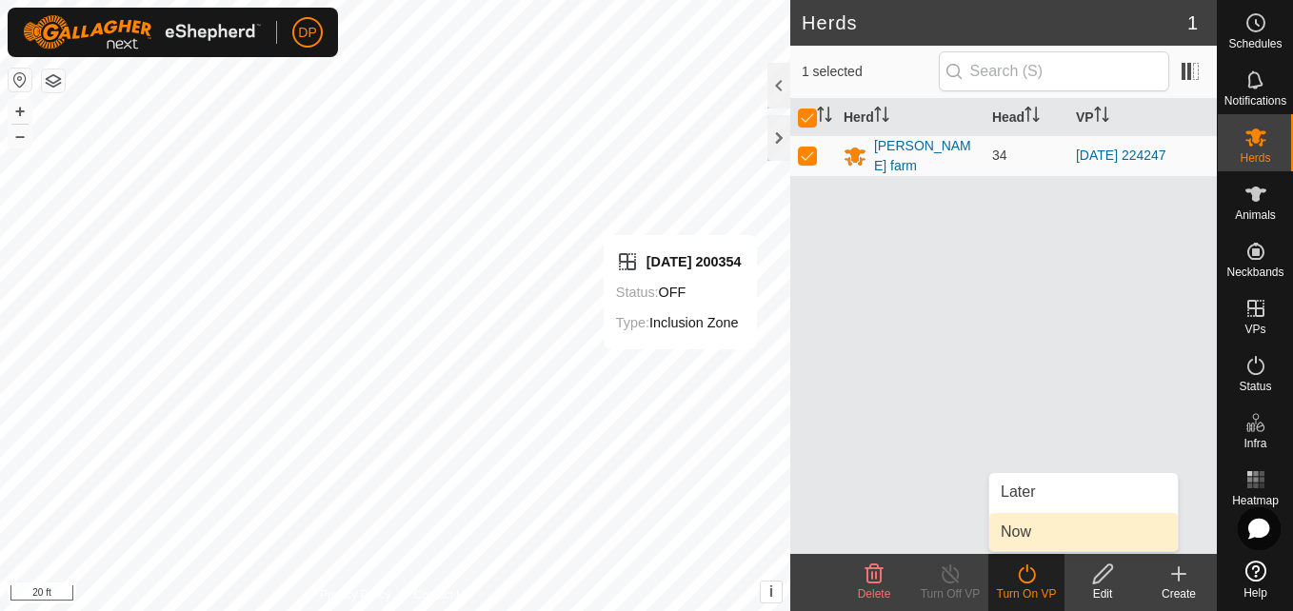
click at [1041, 529] on link "Now" at bounding box center [1083, 532] width 189 height 38
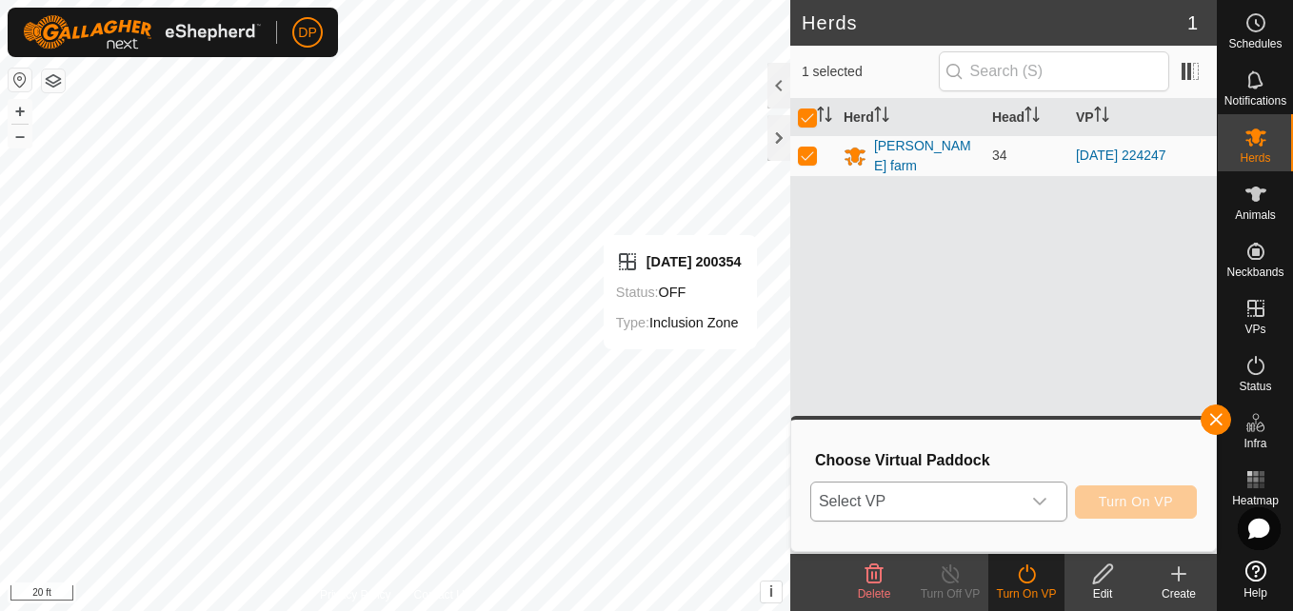
click at [1037, 496] on icon "dropdown trigger" at bounding box center [1039, 501] width 15 height 15
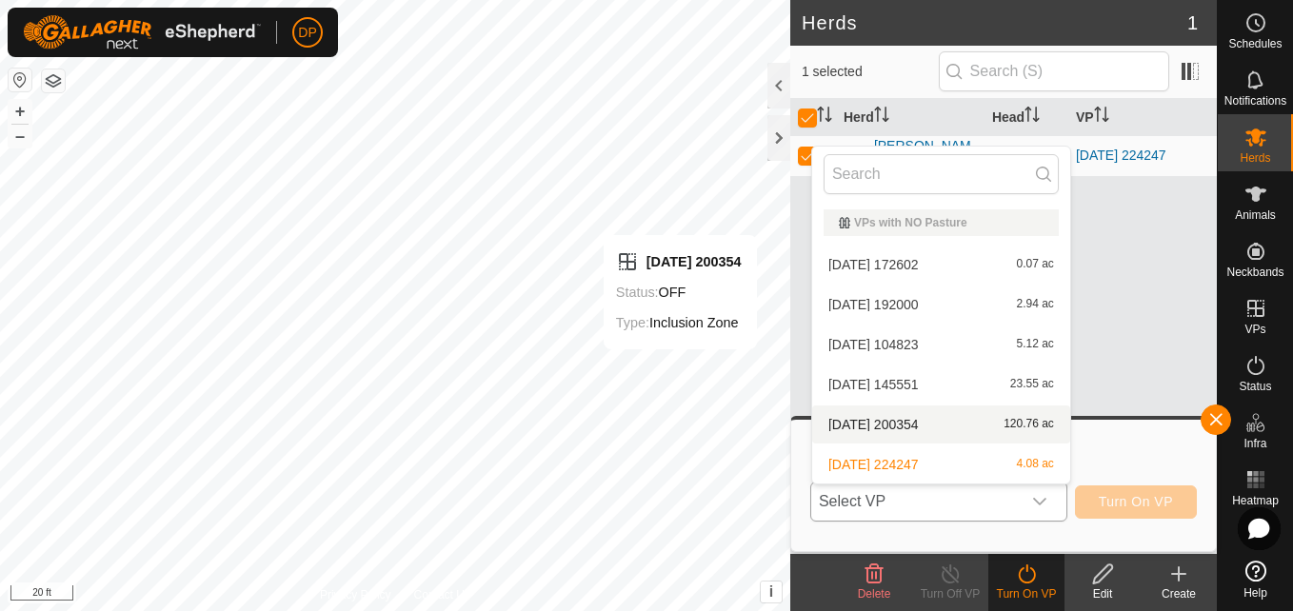
click at [1023, 428] on li "2025-08-10 200354 120.76 ac" at bounding box center [941, 425] width 258 height 38
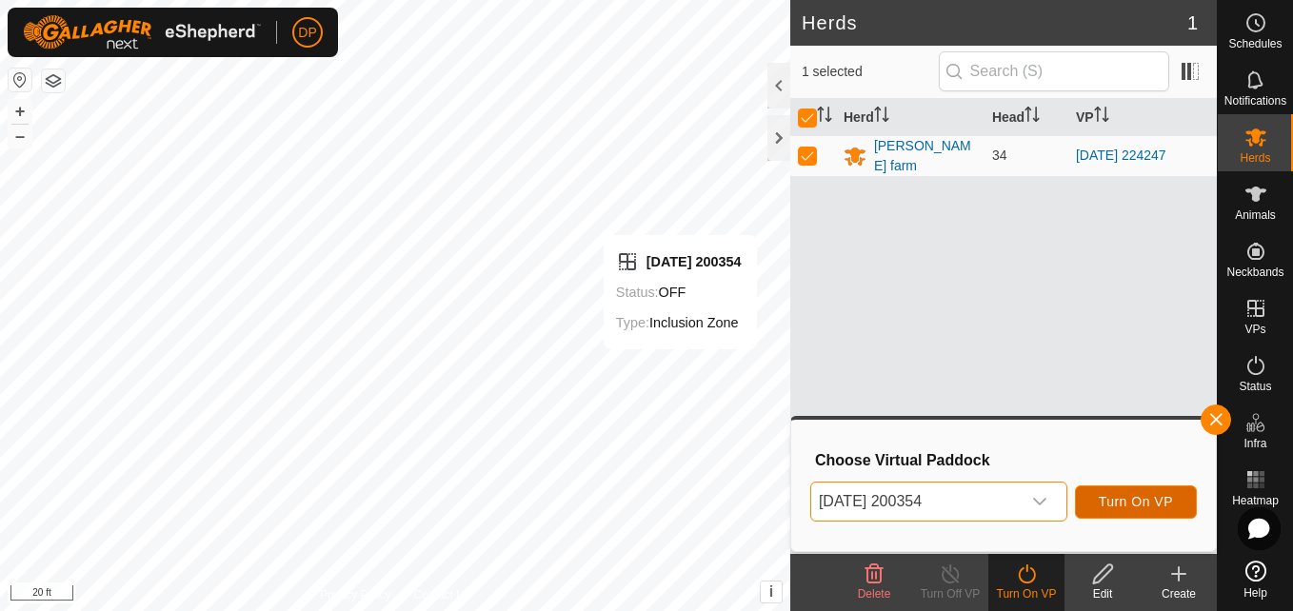
click at [1110, 498] on span "Turn On VP" at bounding box center [1136, 501] width 74 height 15
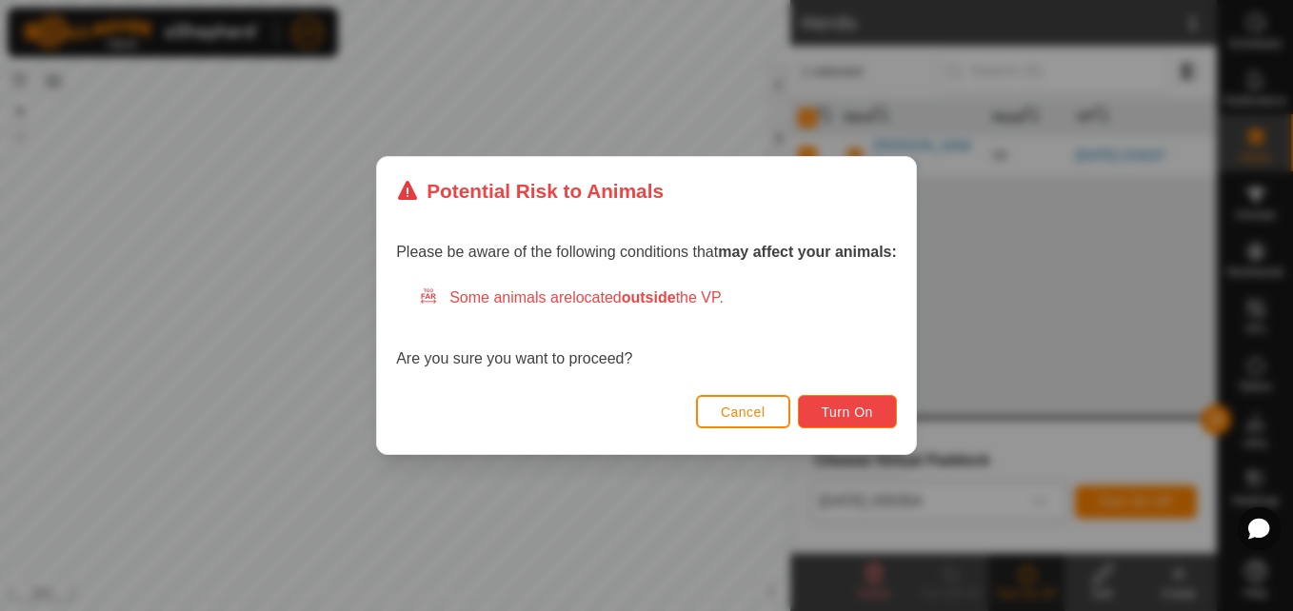
click at [860, 409] on span "Turn On" at bounding box center [847, 412] width 51 height 15
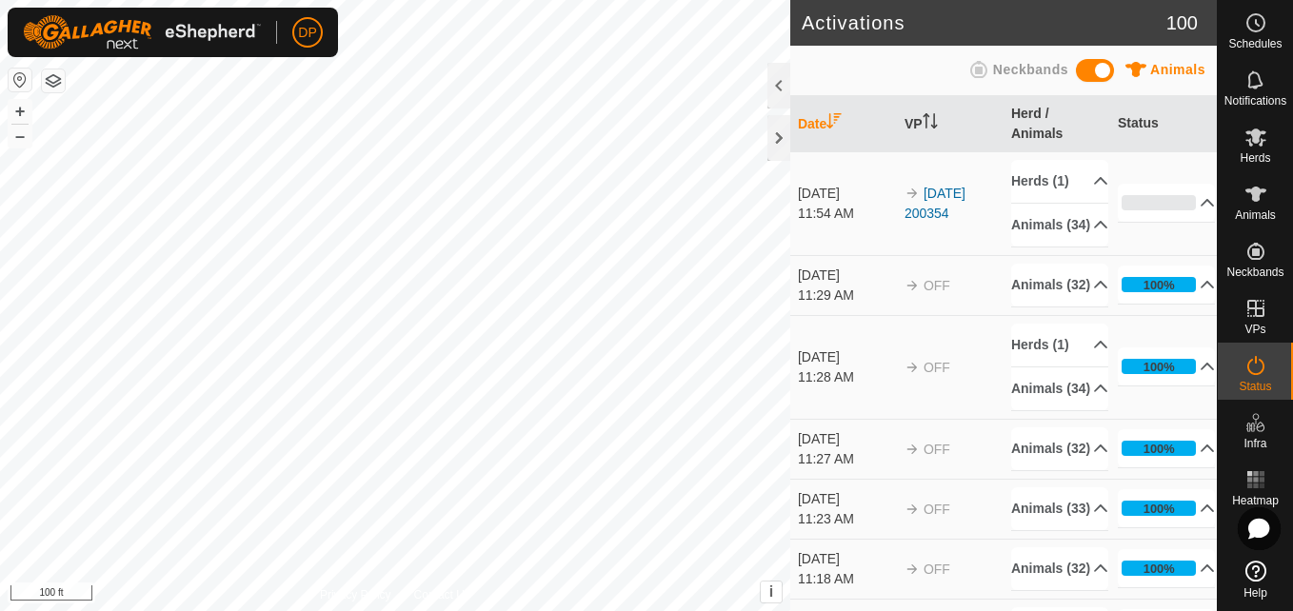
click at [264, 0] on html "DP Schedules Notifications Herds Animals Neckbands VPs Status Infra Heatmap Hel…" at bounding box center [646, 305] width 1293 height 611
click at [573, 610] on html "DP Schedules Notifications Herds Animals Neckbands VPs Status Infra Heatmap Hel…" at bounding box center [646, 305] width 1293 height 611
click at [778, 127] on div at bounding box center [778, 138] width 23 height 46
